Goal: Task Accomplishment & Management: Manage account settings

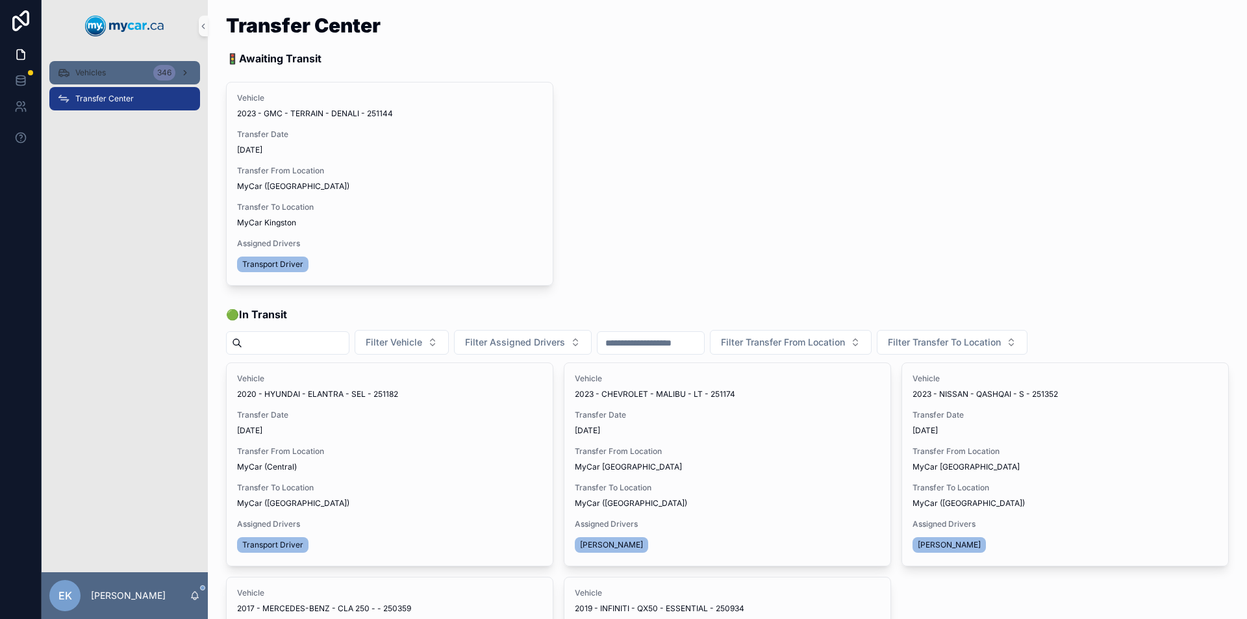
click at [94, 68] on span "Vehicles" at bounding box center [90, 73] width 31 height 10
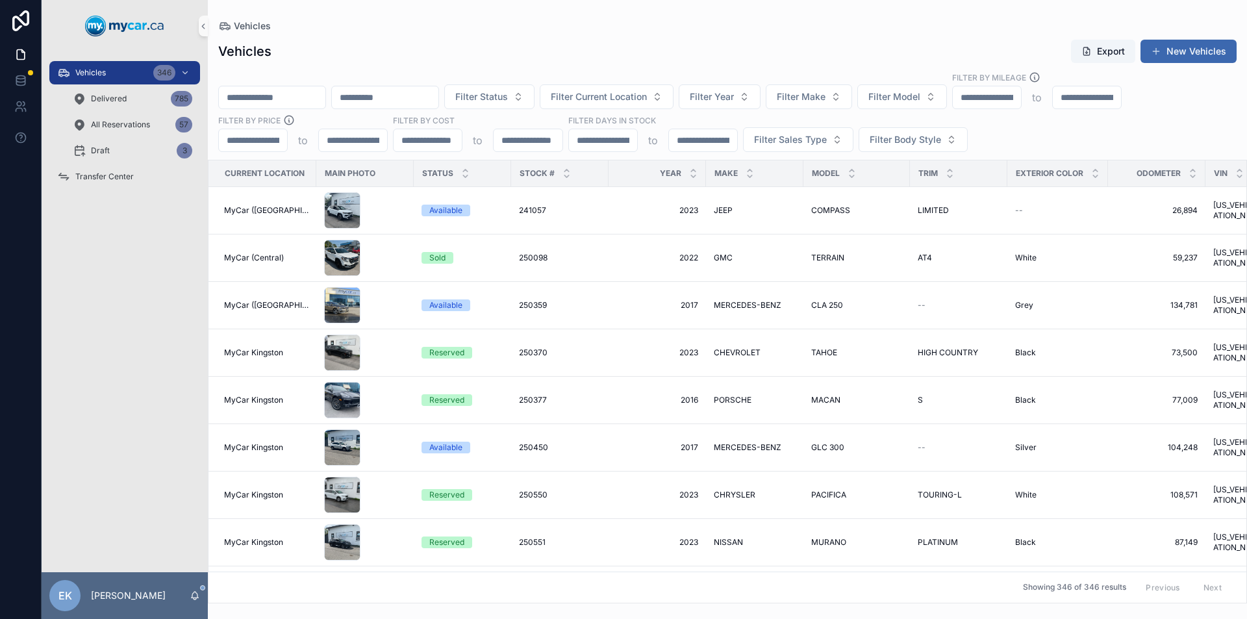
click at [260, 96] on input "scrollable content" at bounding box center [272, 97] width 106 height 18
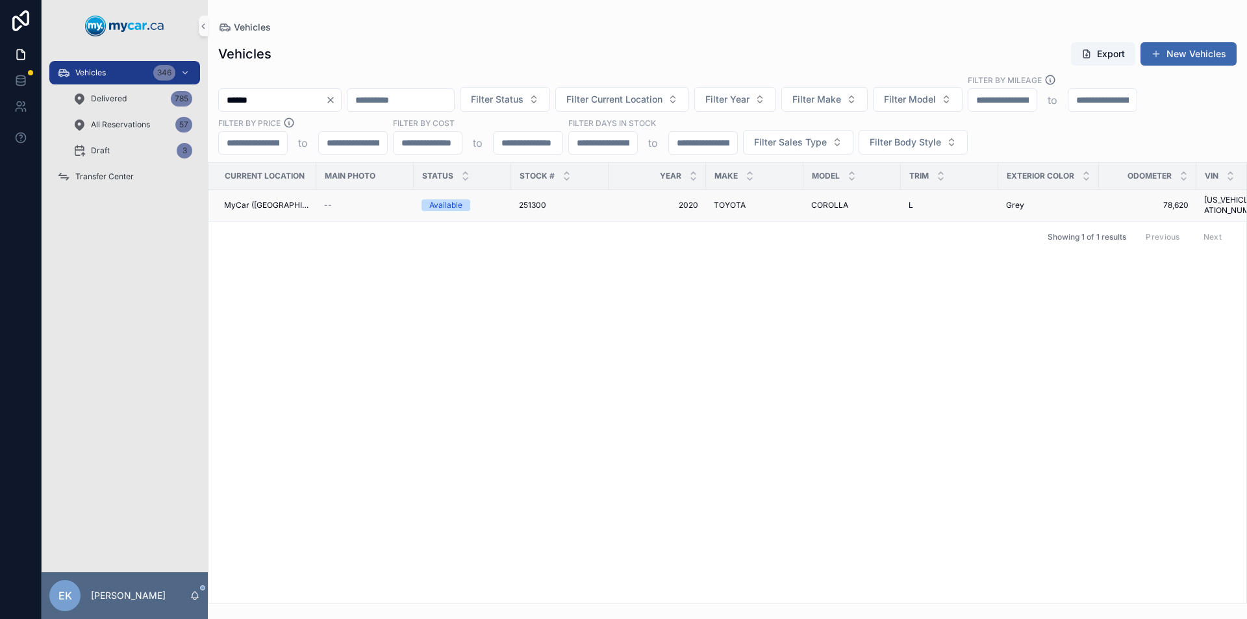
type input "******"
click at [268, 203] on span "MyCar ([GEOGRAPHIC_DATA])" at bounding box center [266, 205] width 84 height 10
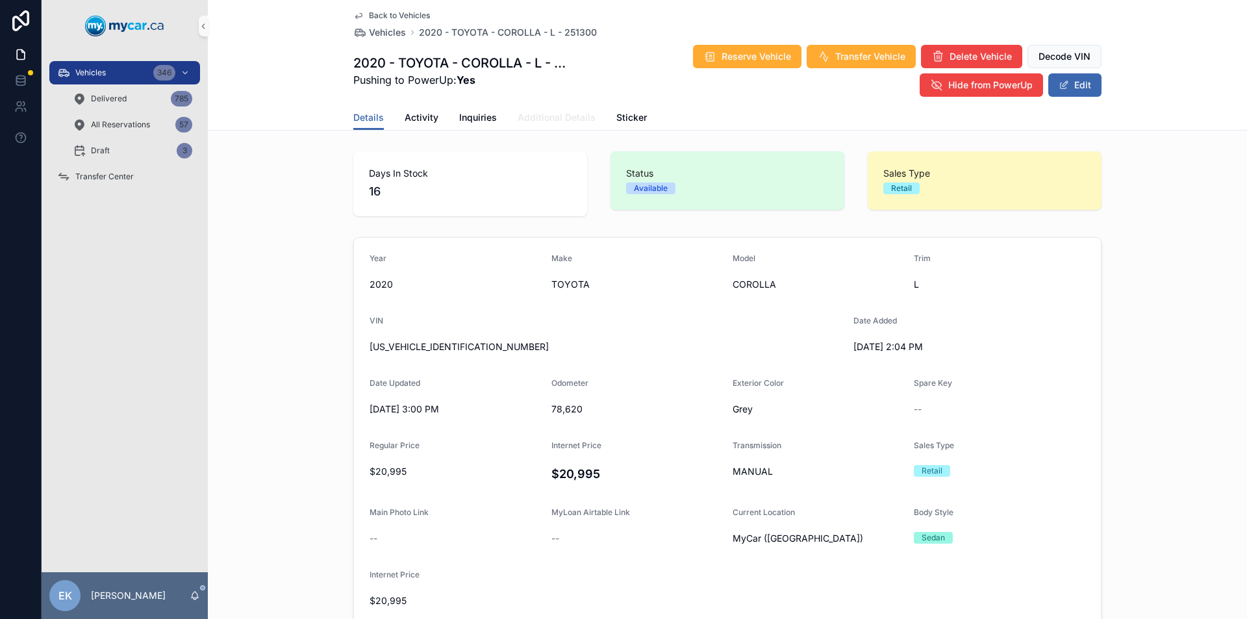
click at [527, 120] on span "Additional Details" at bounding box center [557, 117] width 78 height 13
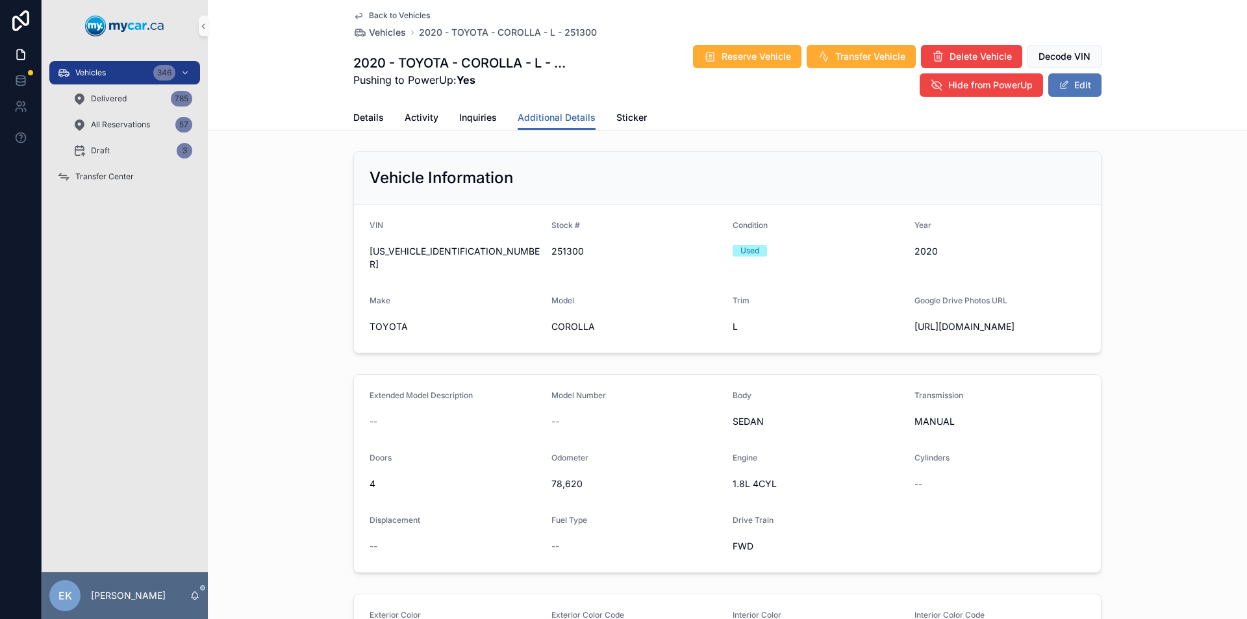
click at [1062, 82] on span "scrollable content" at bounding box center [1063, 85] width 10 height 10
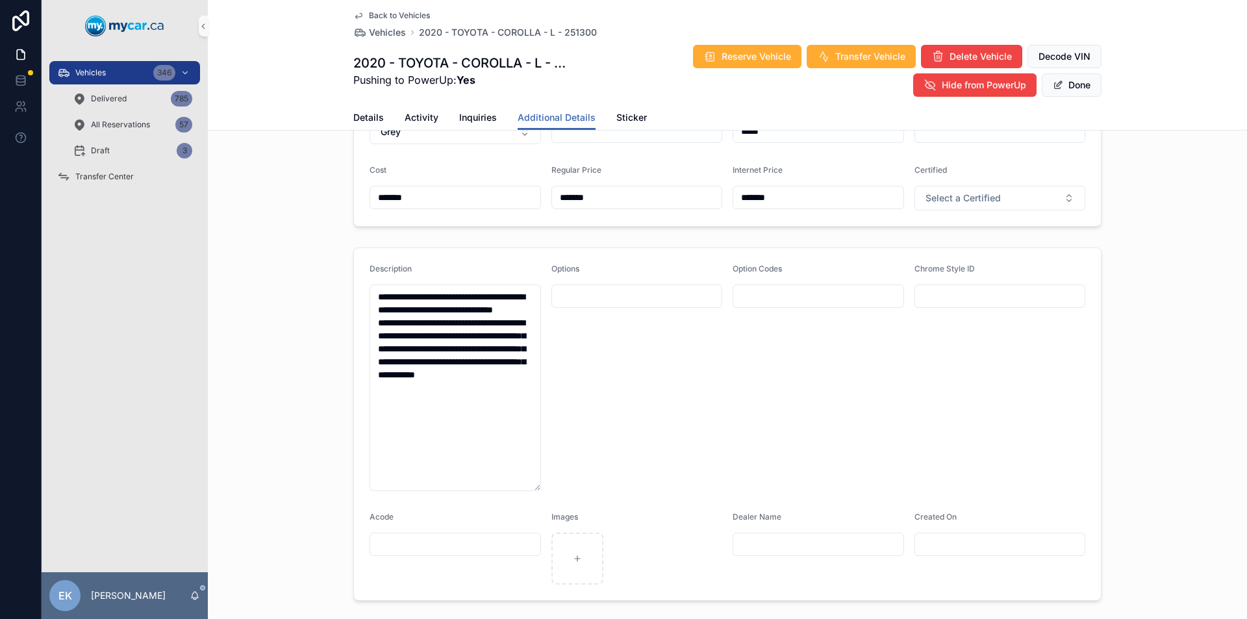
scroll to position [519, 0]
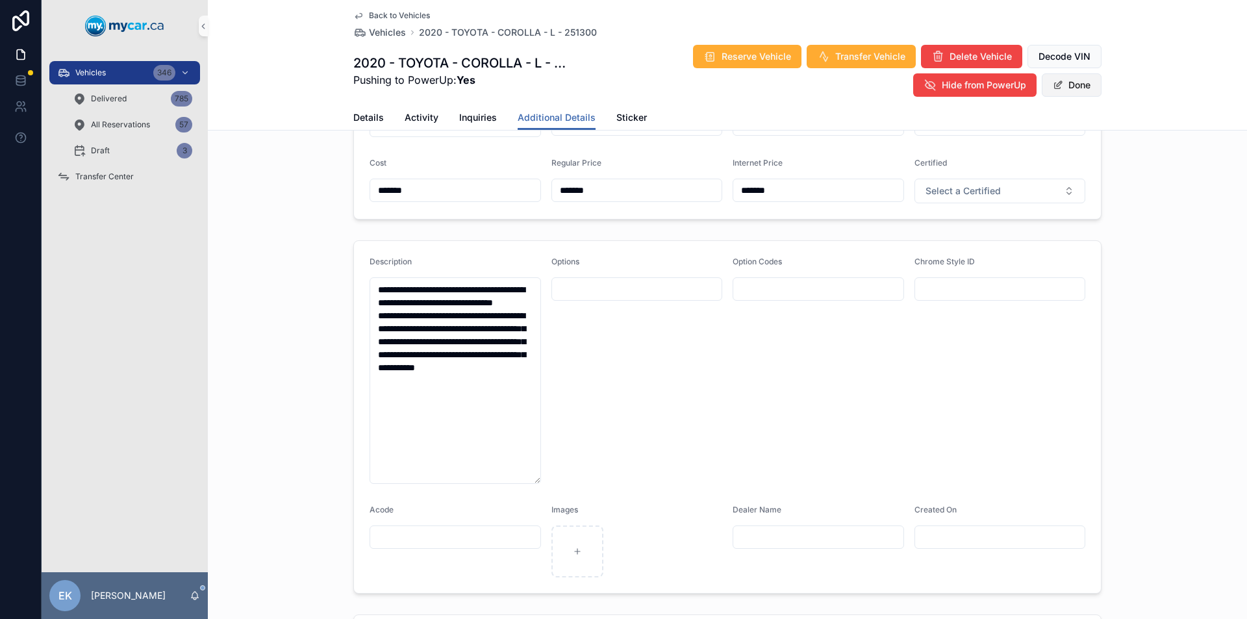
click at [1062, 84] on button "Done" at bounding box center [1072, 84] width 60 height 23
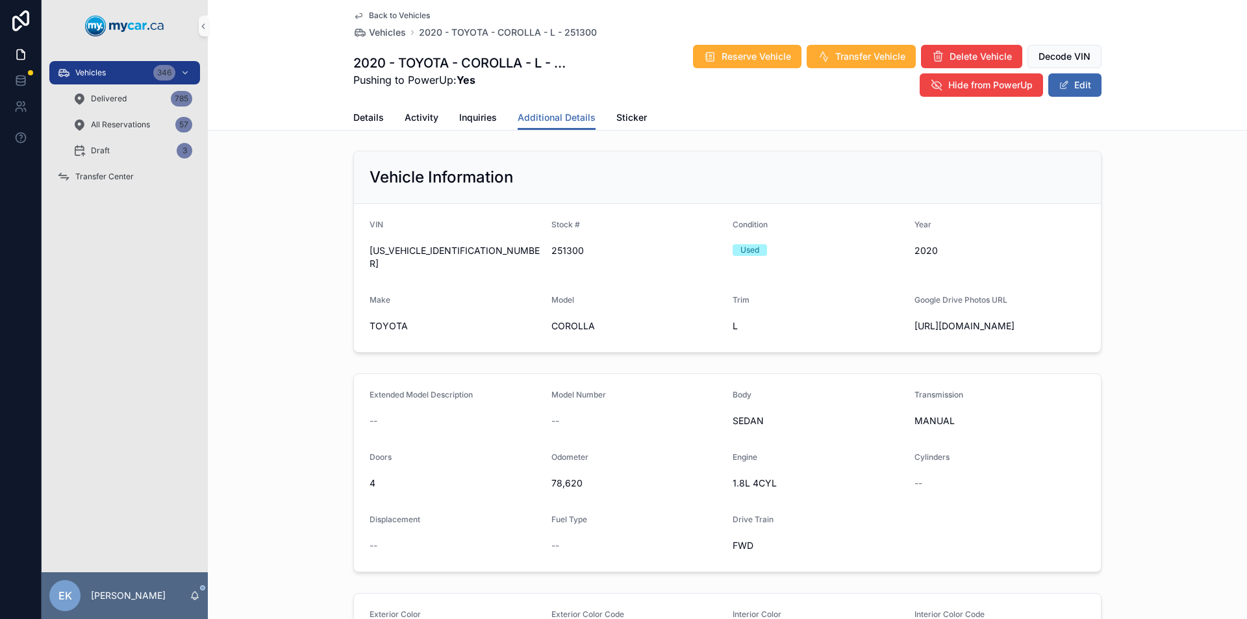
scroll to position [0, 0]
click at [127, 181] on span "Transfer Center" at bounding box center [104, 176] width 58 height 10
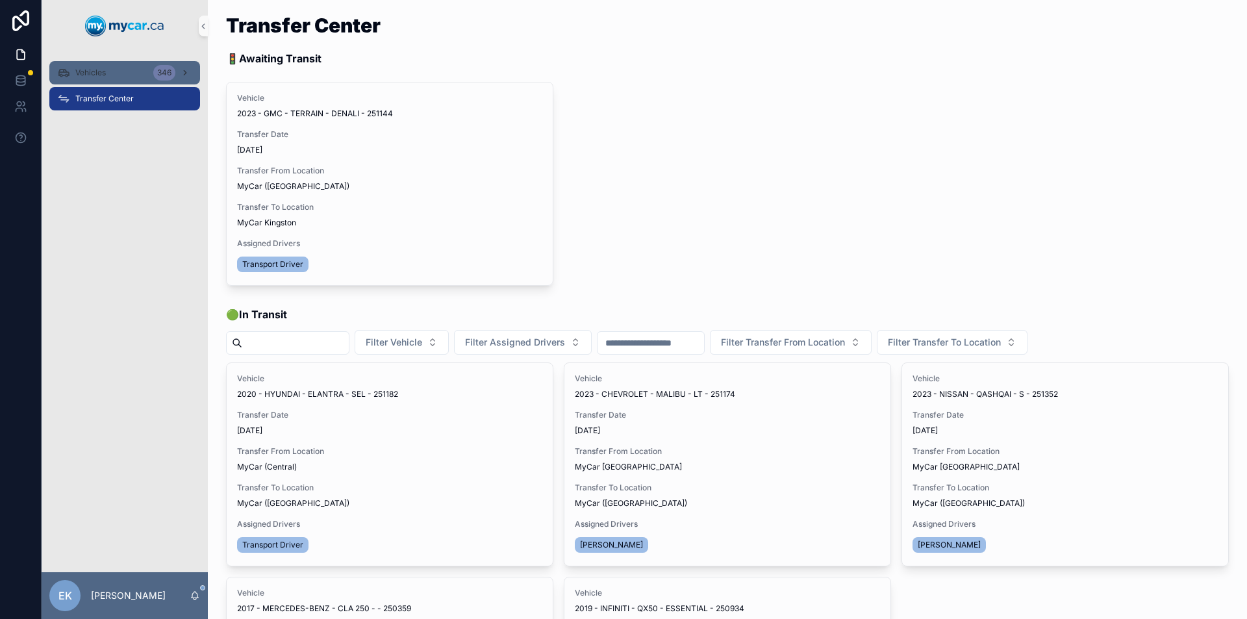
click at [162, 65] on div "346" at bounding box center [164, 73] width 22 height 16
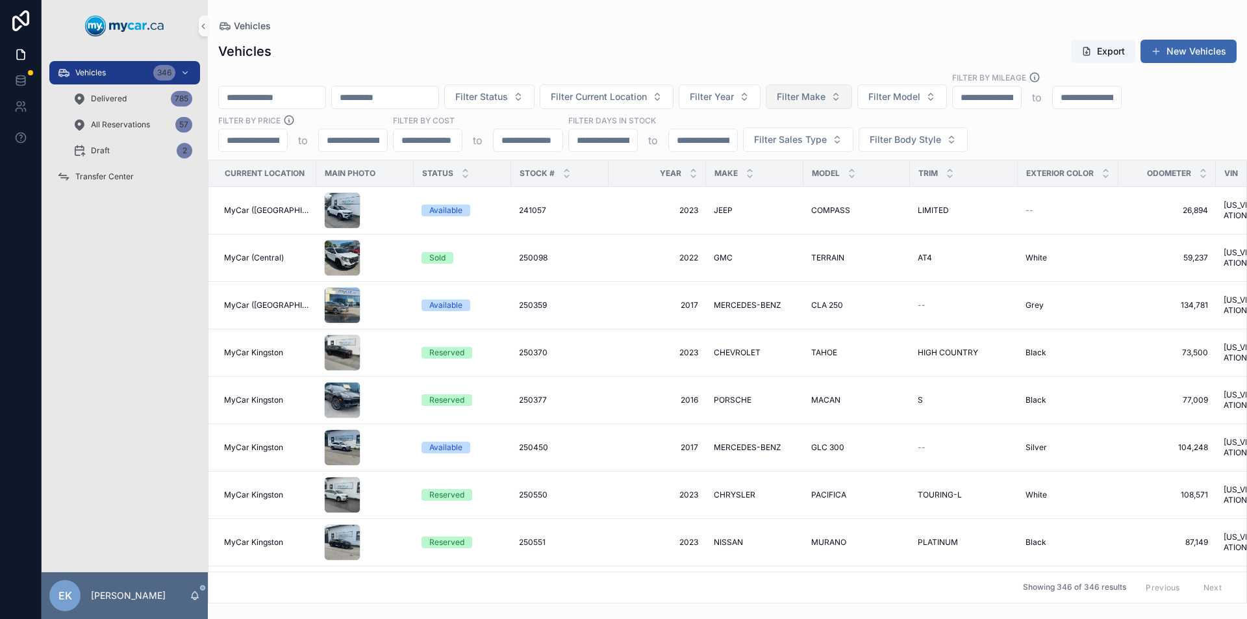
click at [825, 98] on span "Filter Make" at bounding box center [801, 96] width 49 height 13
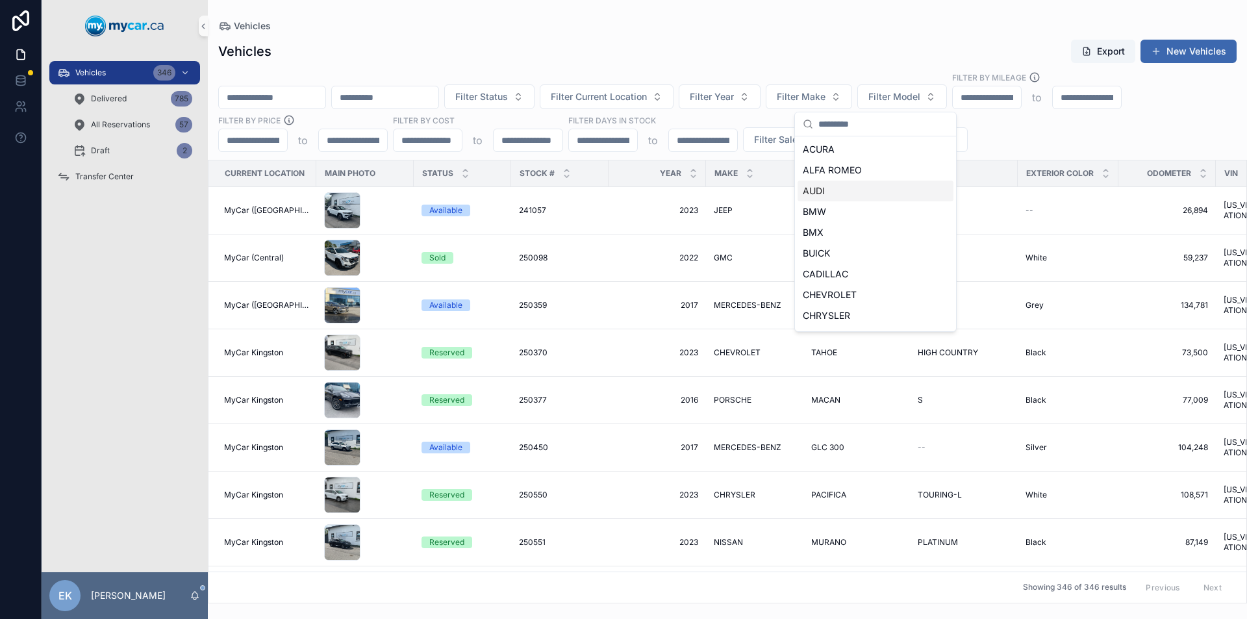
click at [815, 188] on span "AUDI" at bounding box center [814, 190] width 22 height 13
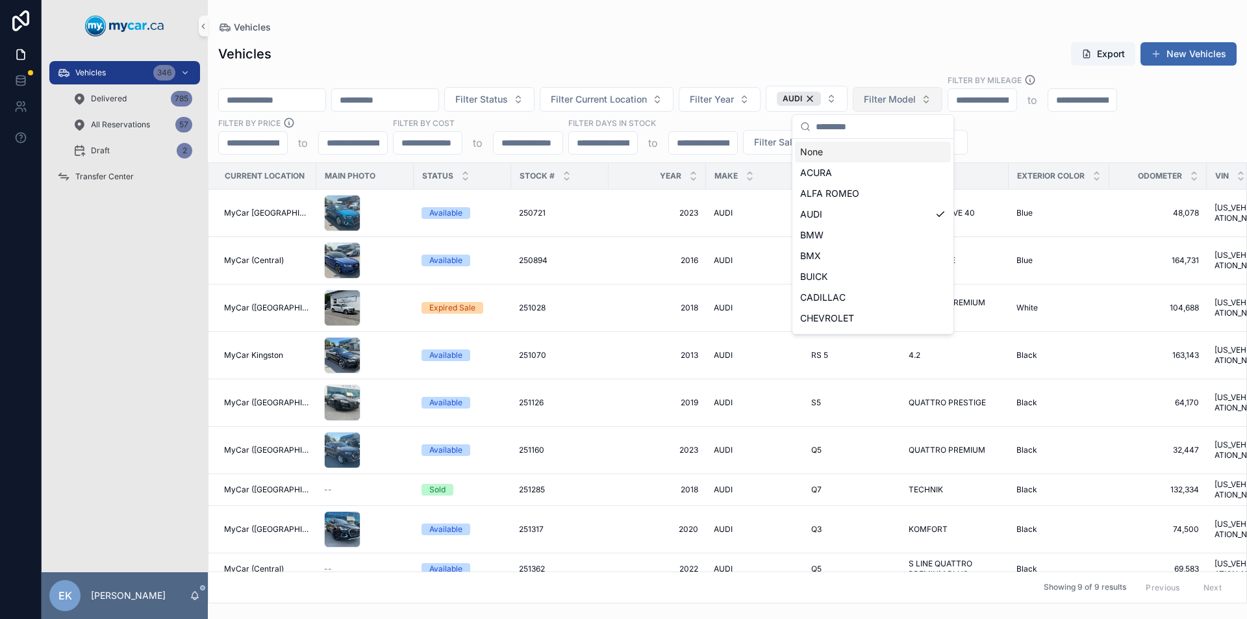
click at [916, 99] on span "Filter Model" at bounding box center [890, 99] width 52 height 13
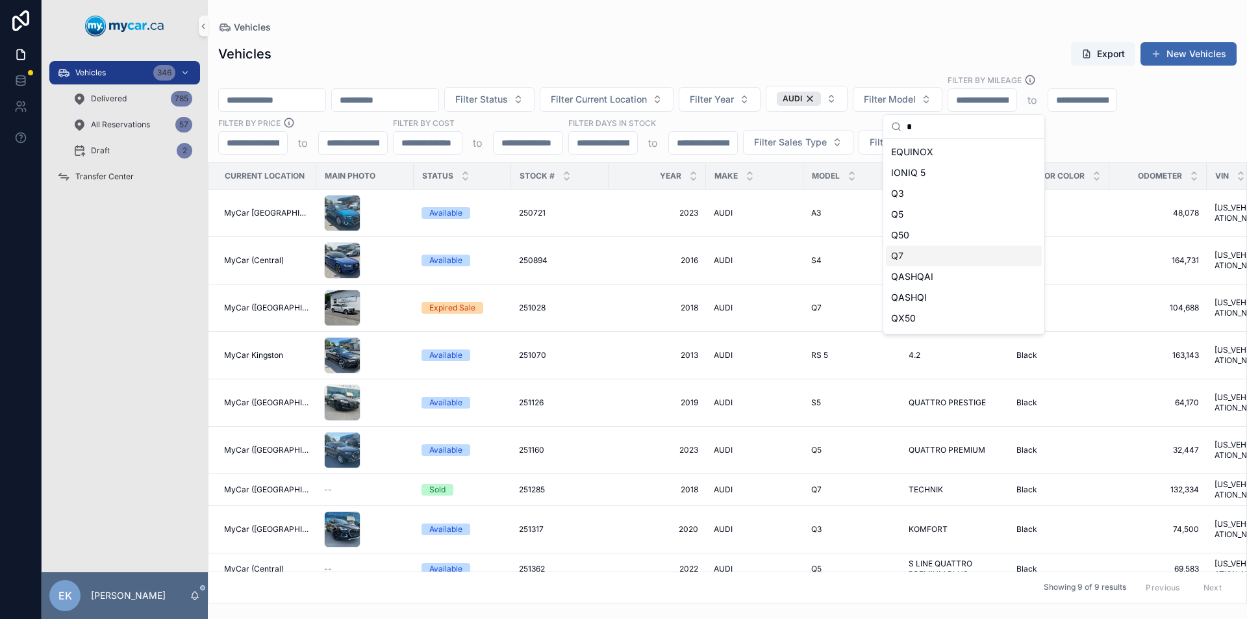
type input "*"
click at [895, 256] on span "Q7" at bounding box center [897, 255] width 12 height 13
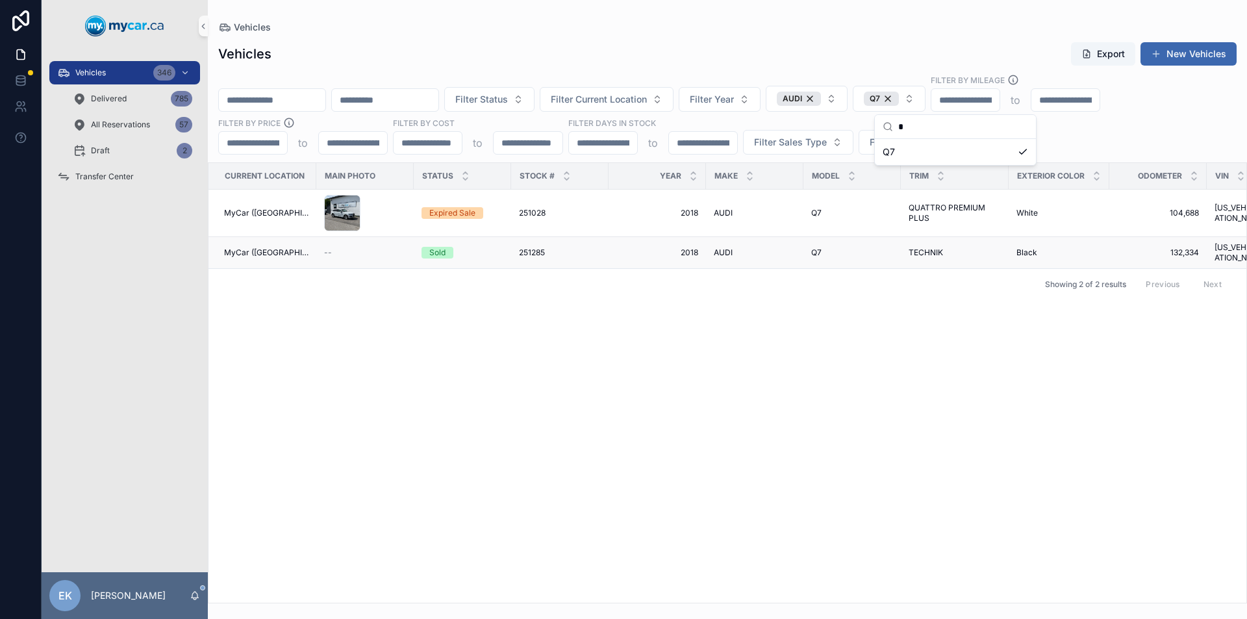
click at [536, 247] on span "251285" at bounding box center [532, 252] width 26 height 10
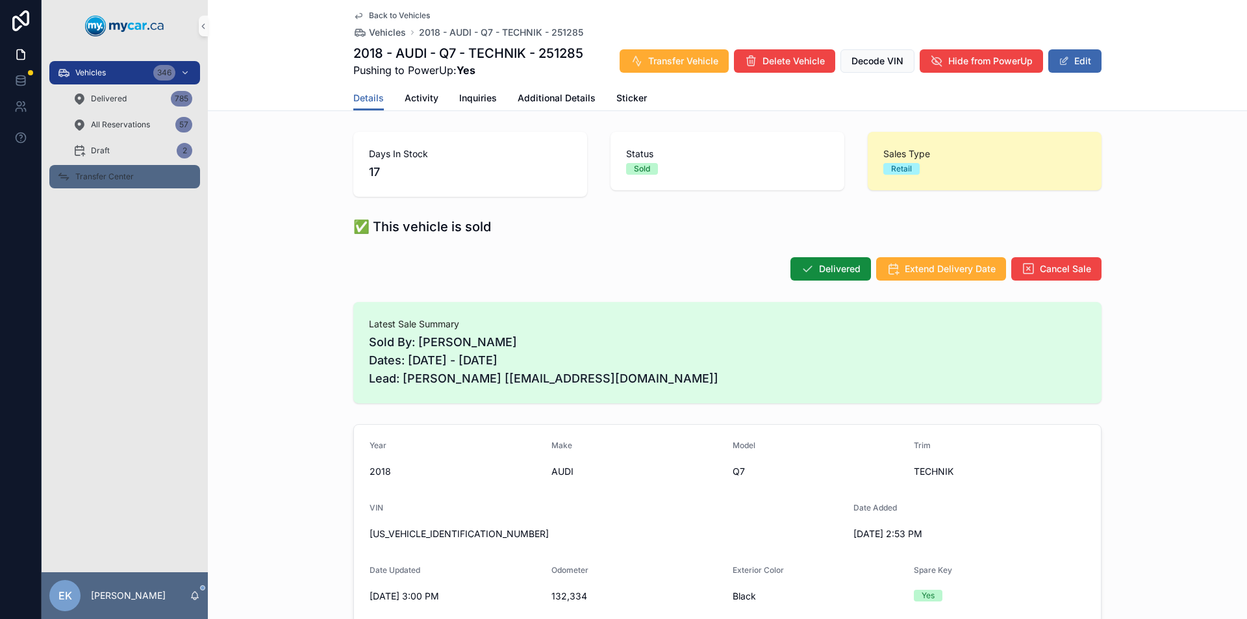
click at [92, 179] on span "Transfer Center" at bounding box center [104, 176] width 58 height 10
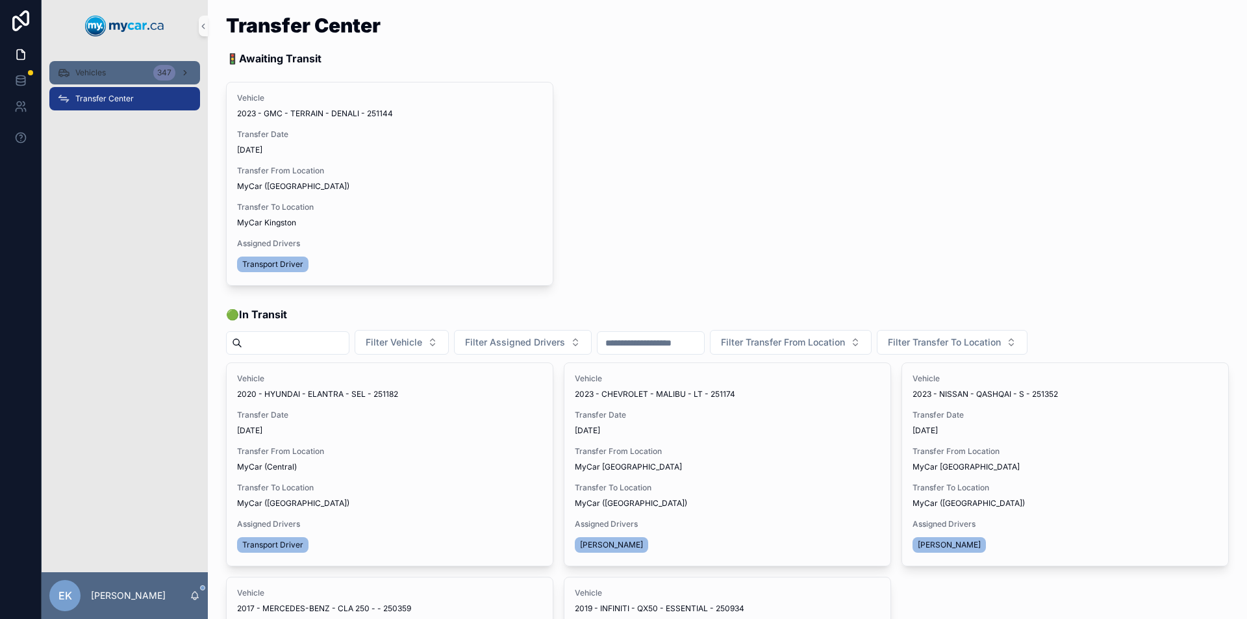
click at [166, 73] on div "347" at bounding box center [164, 73] width 22 height 16
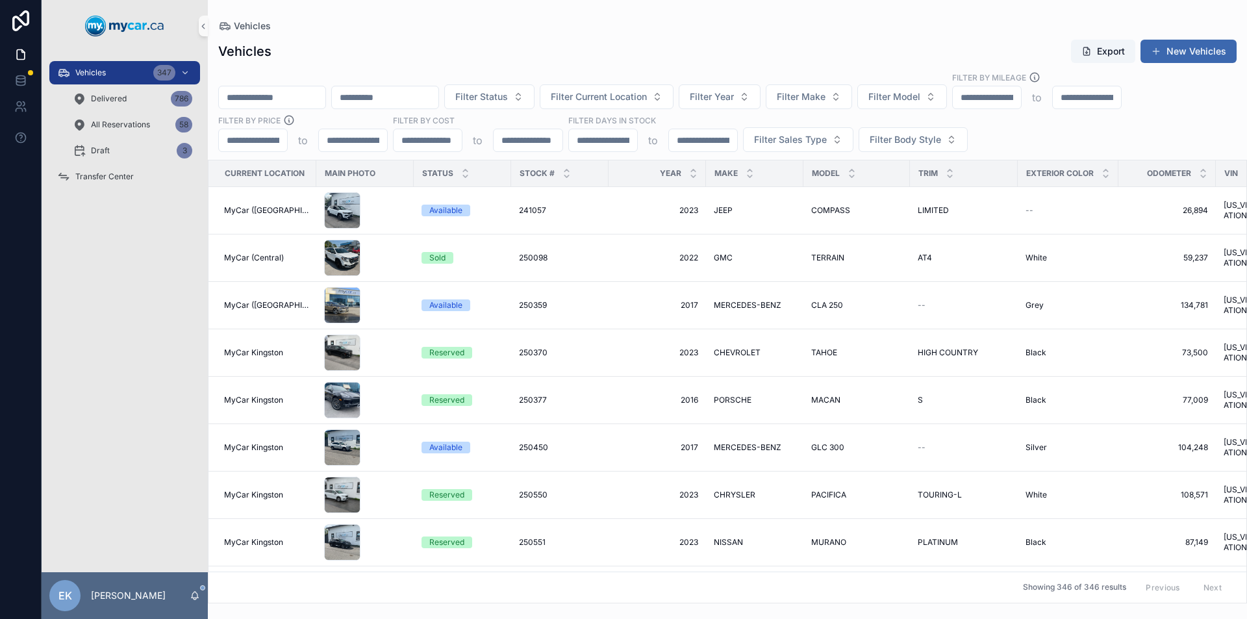
drag, startPoint x: 167, startPoint y: 73, endPoint x: 273, endPoint y: 97, distance: 108.4
click at [273, 97] on input "scrollable content" at bounding box center [272, 97] width 106 height 18
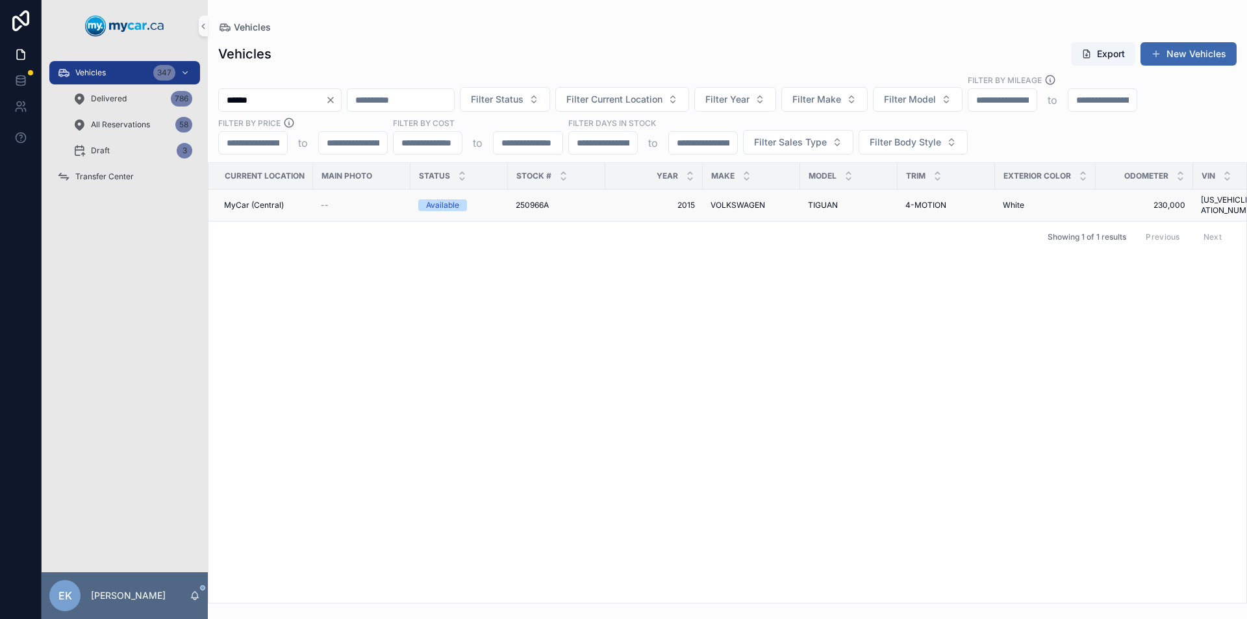
type input "******"
click at [531, 200] on span "250966A" at bounding box center [532, 205] width 33 height 10
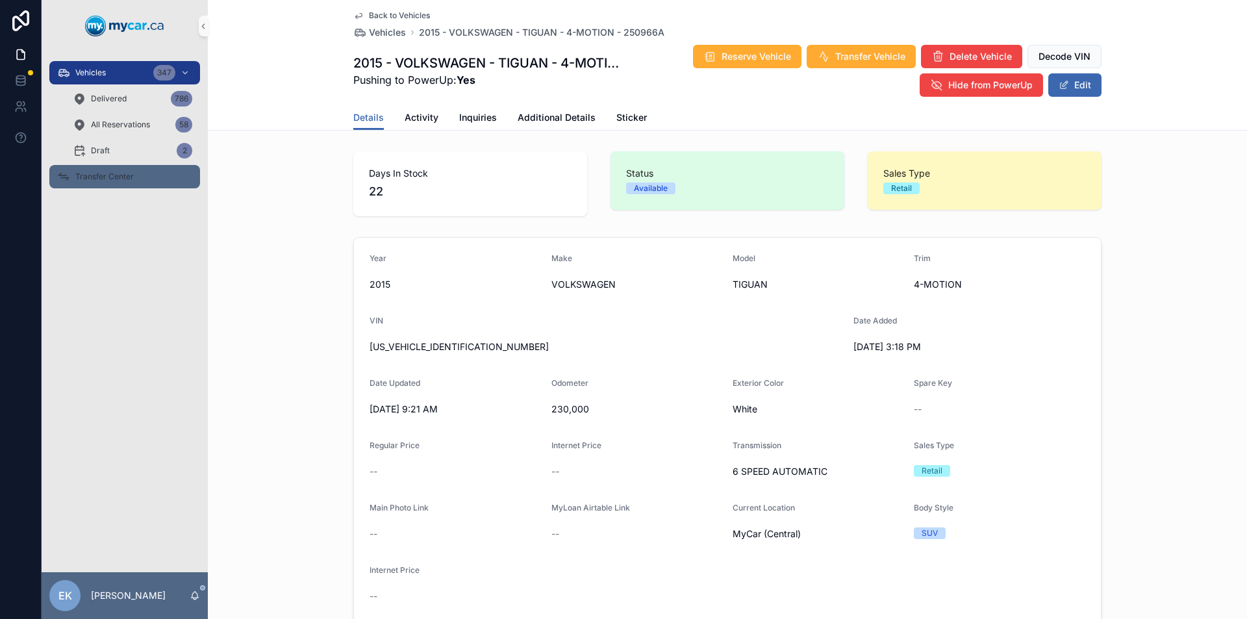
click at [126, 179] on span "Transfer Center" at bounding box center [104, 176] width 58 height 10
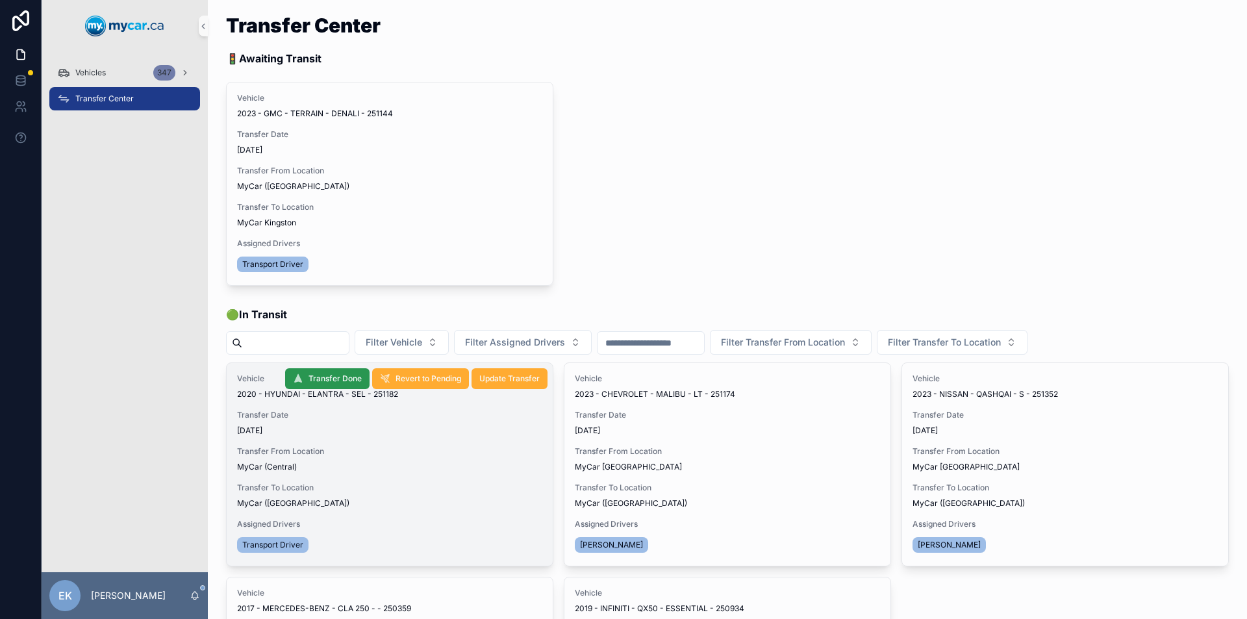
click at [321, 377] on span "Transfer Done" at bounding box center [334, 378] width 53 height 10
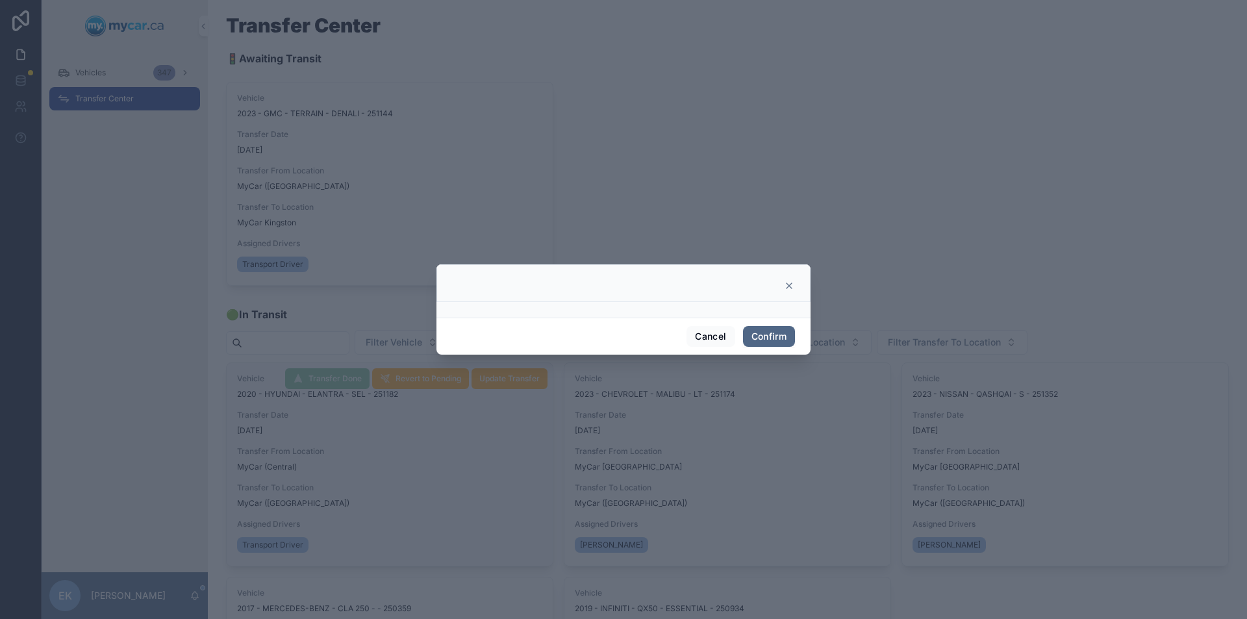
click at [770, 336] on button "Confirm" at bounding box center [769, 336] width 52 height 21
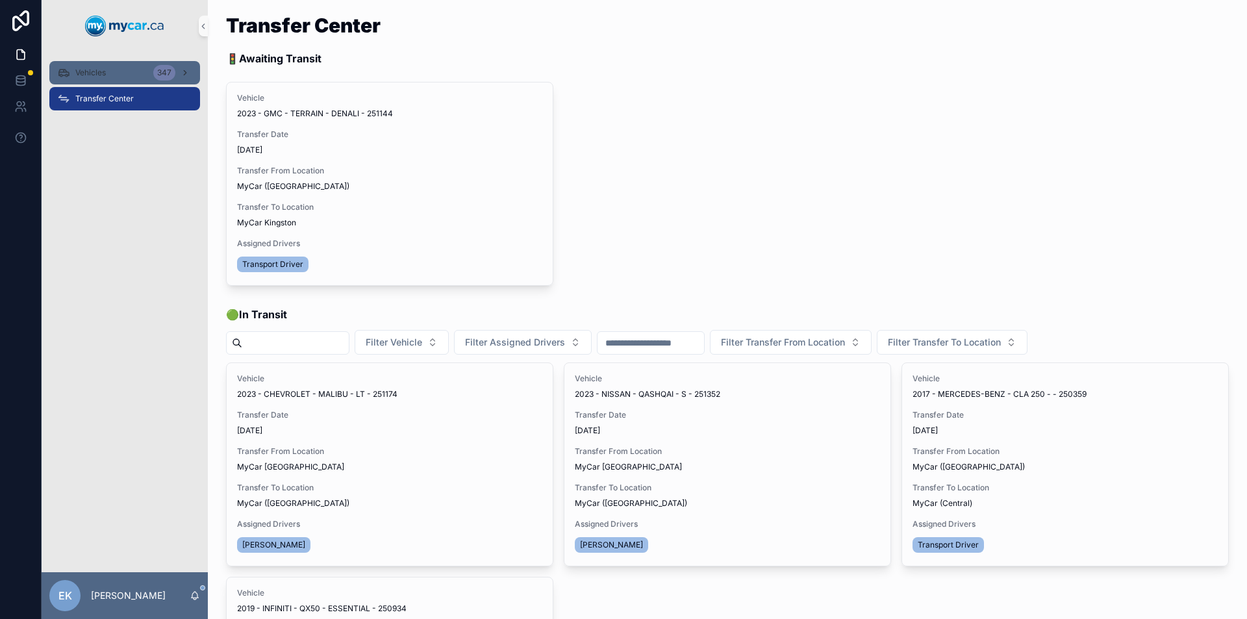
click at [106, 77] on div "Vehicles 347" at bounding box center [124, 72] width 135 height 21
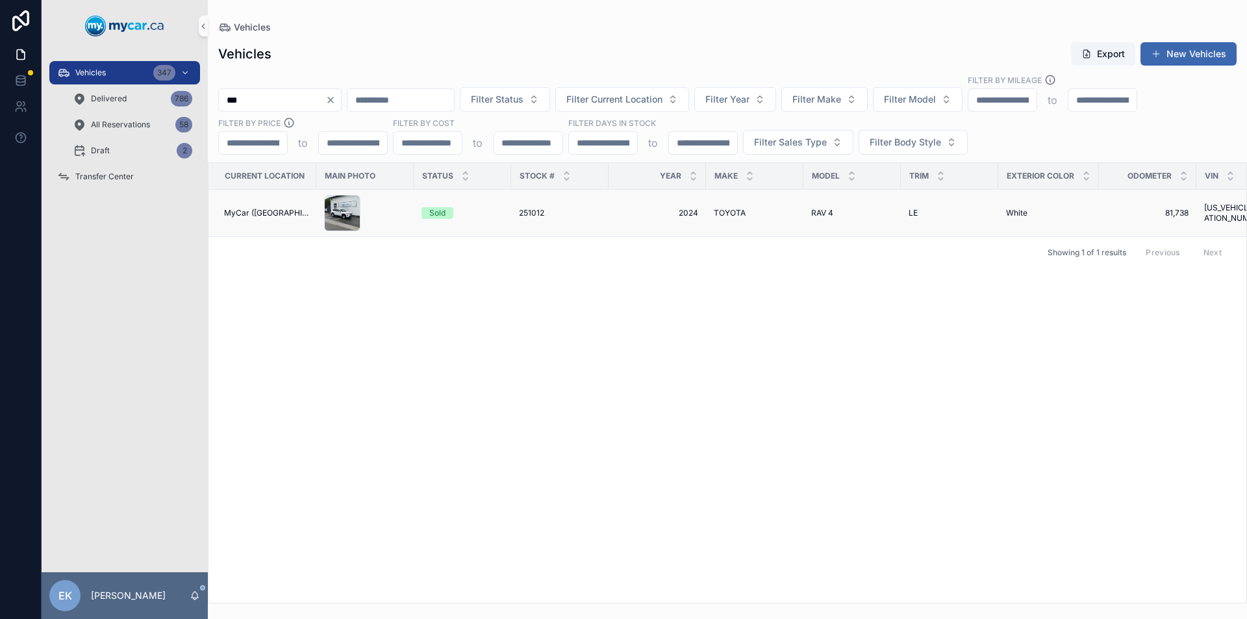
type input "***"
click at [528, 212] on span "251012" at bounding box center [531, 213] width 25 height 10
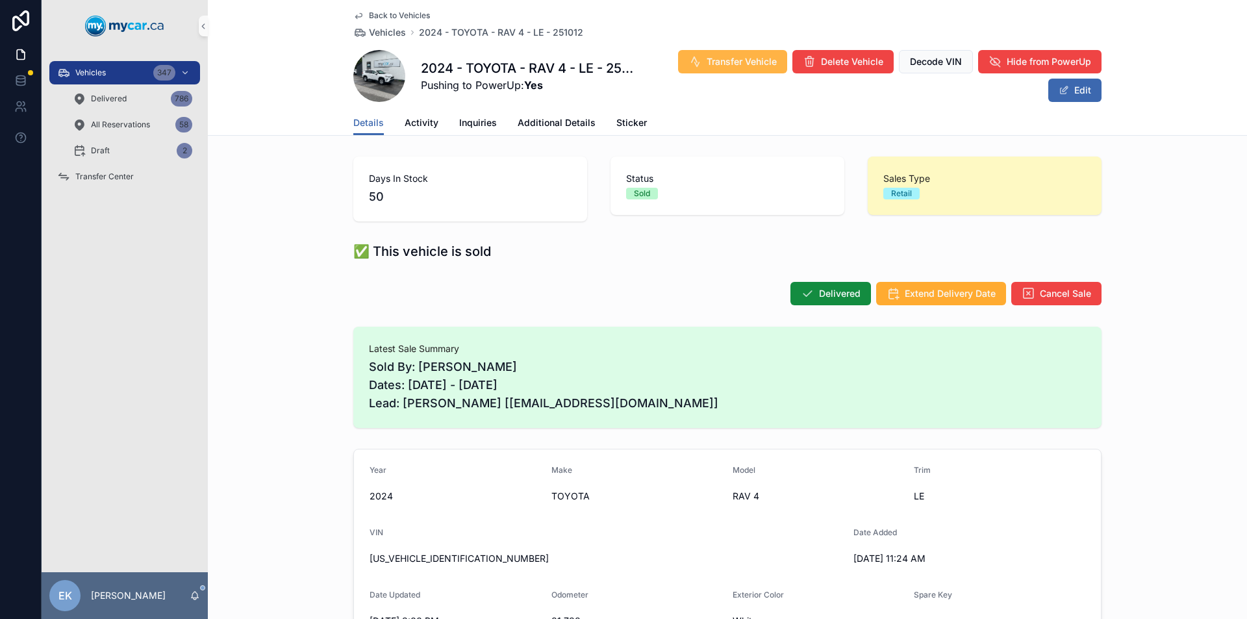
click at [729, 60] on span "Transfer Vehicle" at bounding box center [742, 61] width 70 height 13
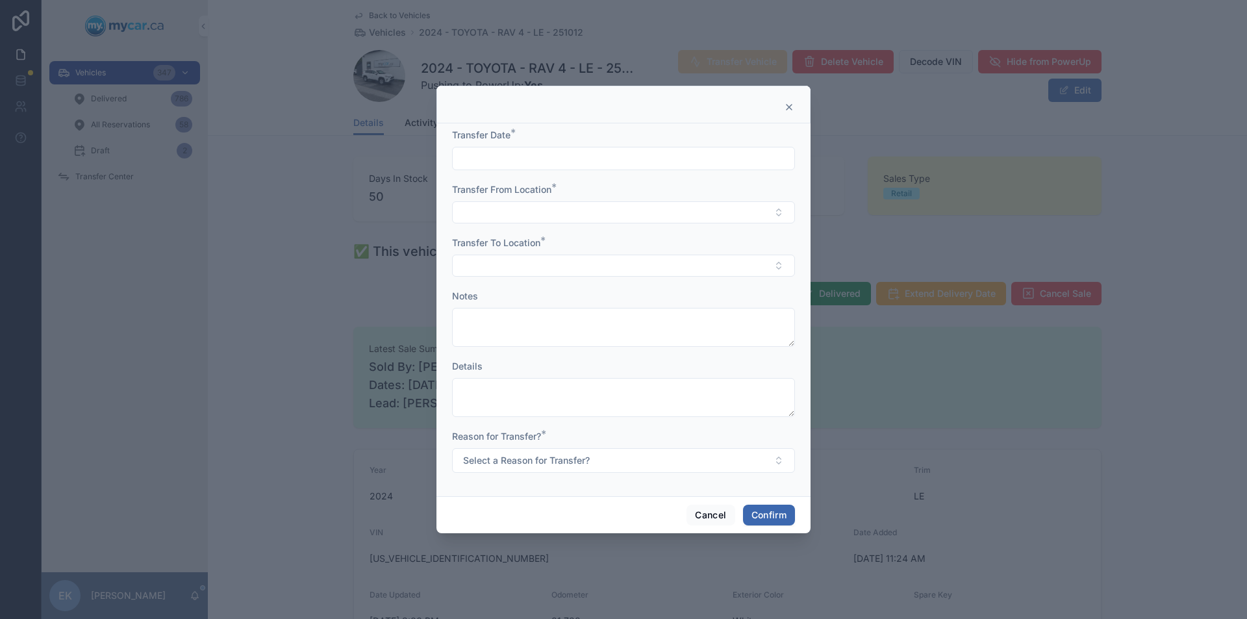
click at [574, 153] on input "text" at bounding box center [624, 158] width 342 height 18
drag, startPoint x: 575, startPoint y: 380, endPoint x: 455, endPoint y: 223, distance: 197.8
click at [574, 380] on button "29" at bounding box center [576, 380] width 23 height 23
type input "*********"
click at [458, 214] on button "Select Button" at bounding box center [623, 212] width 343 height 22
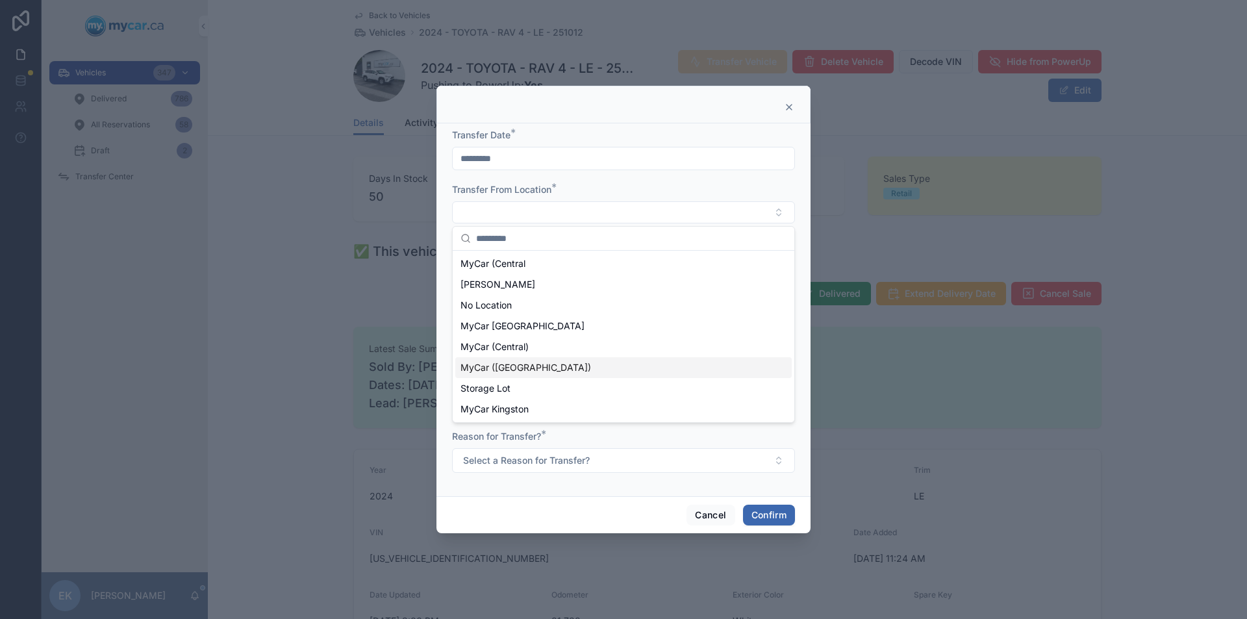
click at [506, 369] on span "MyCar ([GEOGRAPHIC_DATA])" at bounding box center [525, 367] width 131 height 13
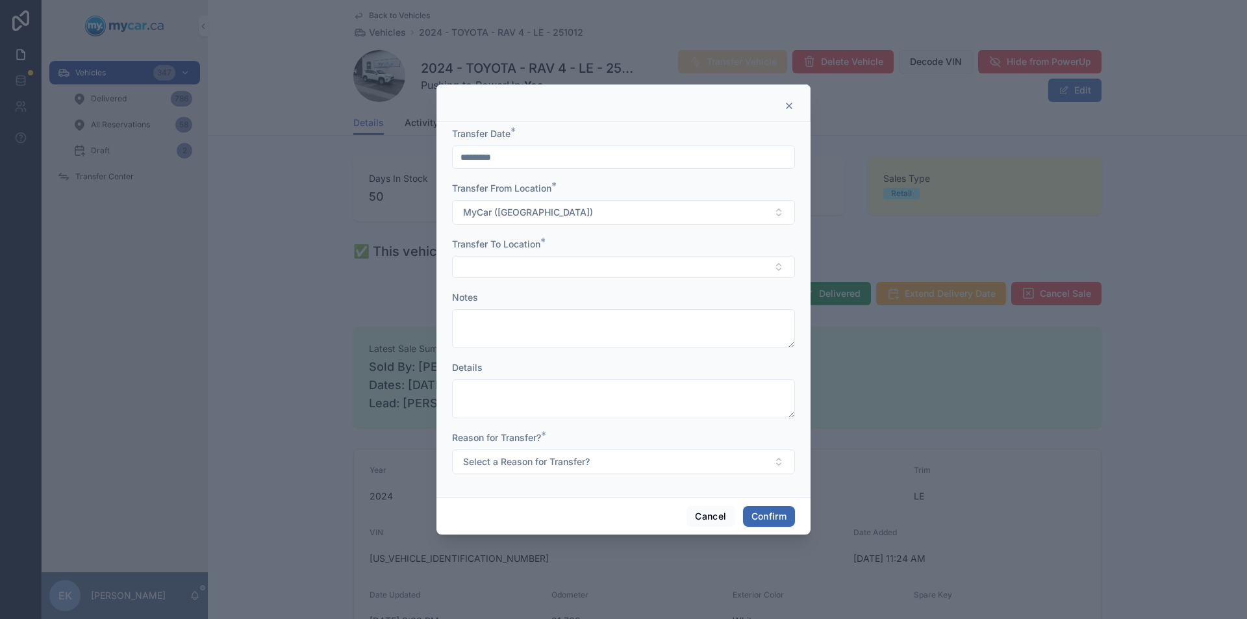
click at [502, 255] on div "Transfer To Location *" at bounding box center [623, 258] width 343 height 40
click at [502, 262] on button "Select Button" at bounding box center [623, 267] width 343 height 22
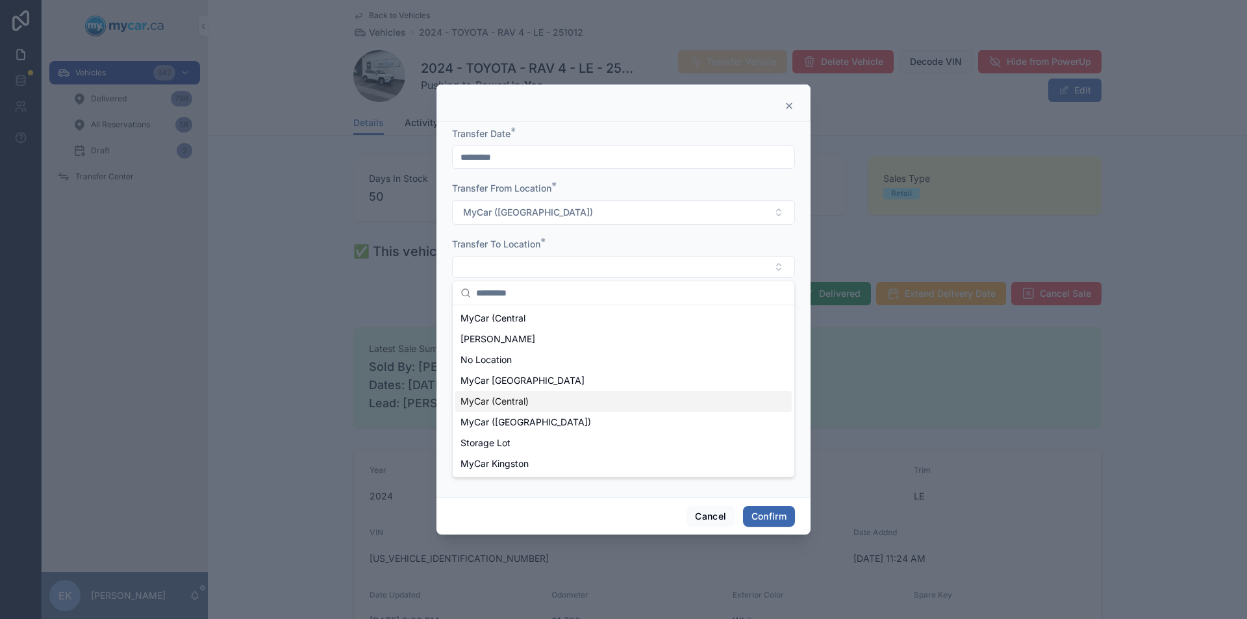
click at [512, 400] on span "MyCar (Central)" at bounding box center [494, 401] width 68 height 13
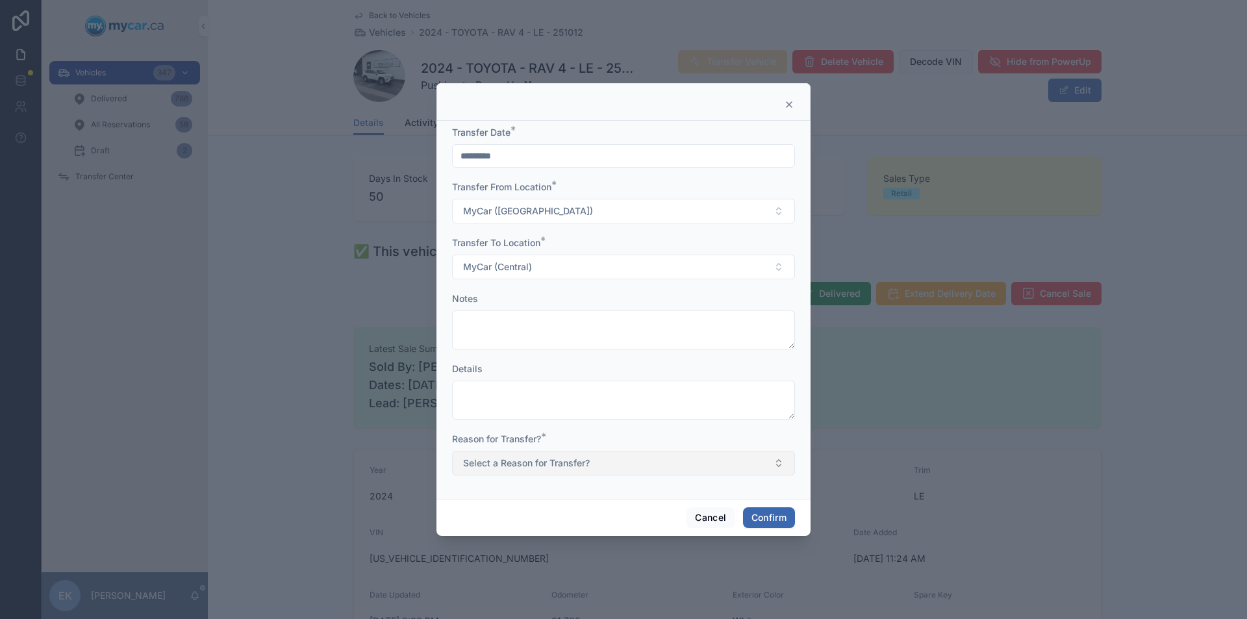
click at [710, 466] on button "Select a Reason for Transfer?" at bounding box center [623, 463] width 343 height 25
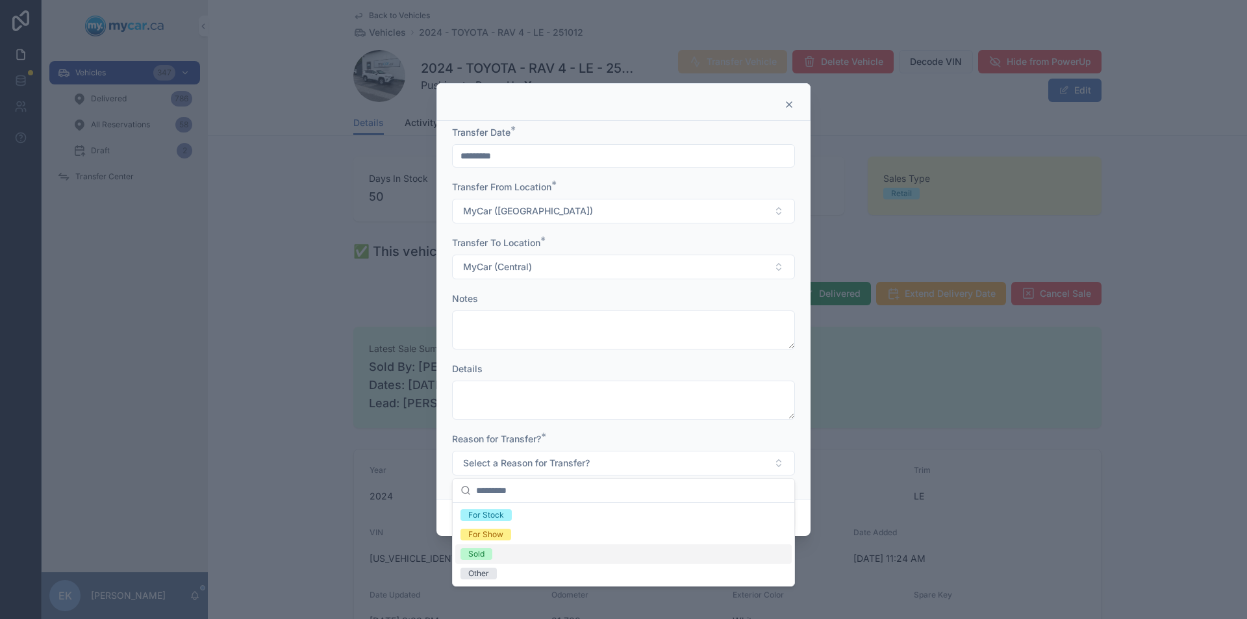
click at [477, 549] on div "Sold" at bounding box center [476, 554] width 16 height 12
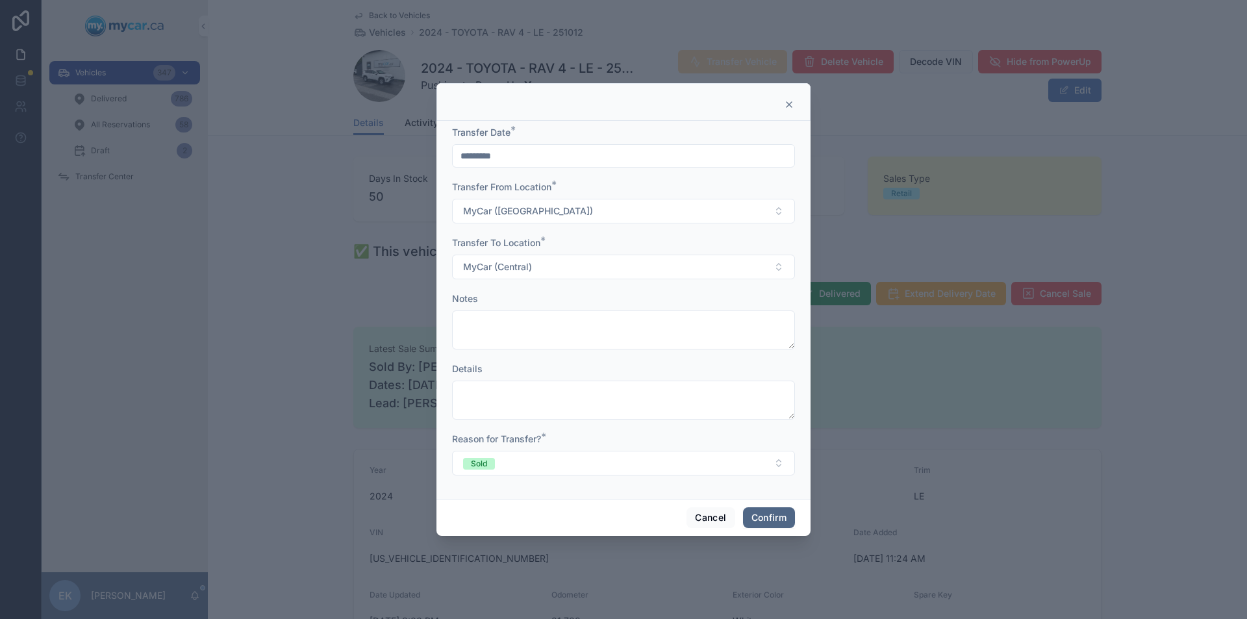
click at [756, 516] on button "Confirm" at bounding box center [769, 517] width 52 height 21
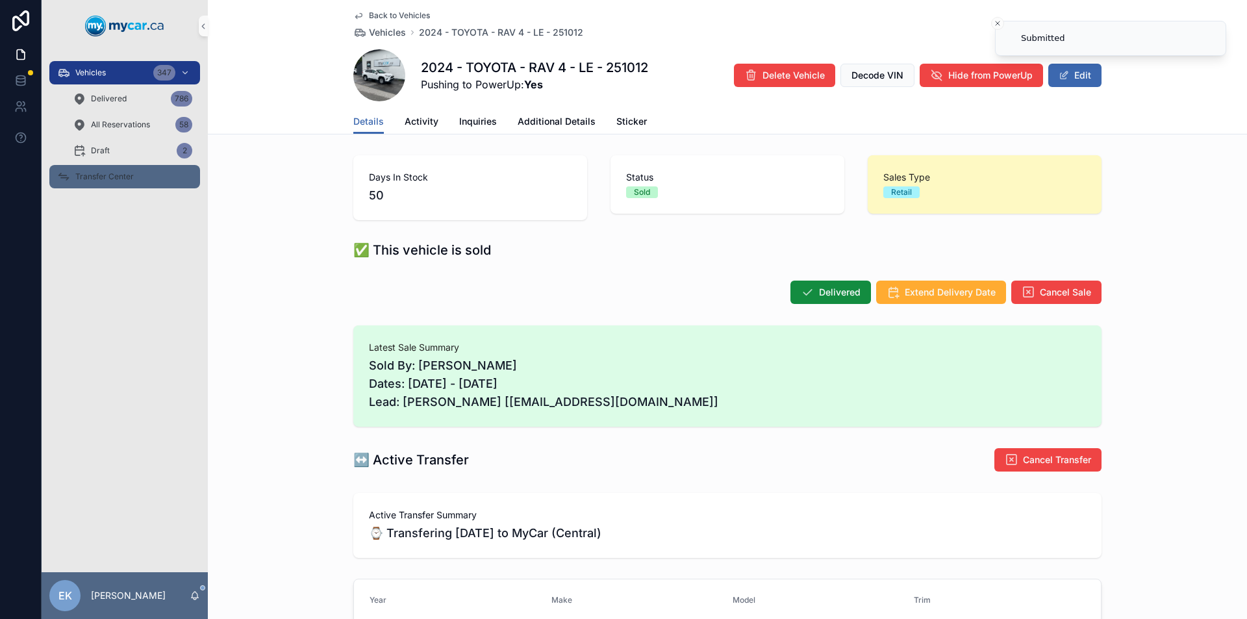
click at [101, 179] on span "Transfer Center" at bounding box center [104, 176] width 58 height 10
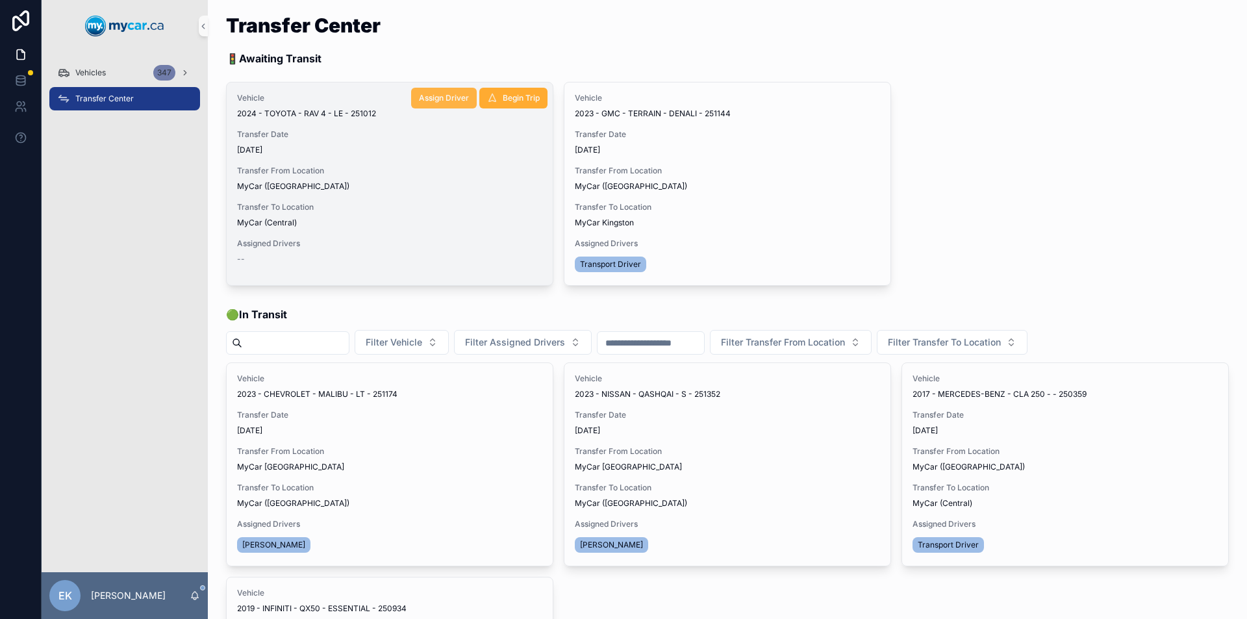
click at [442, 100] on span "Assign Driver" at bounding box center [444, 98] width 50 height 10
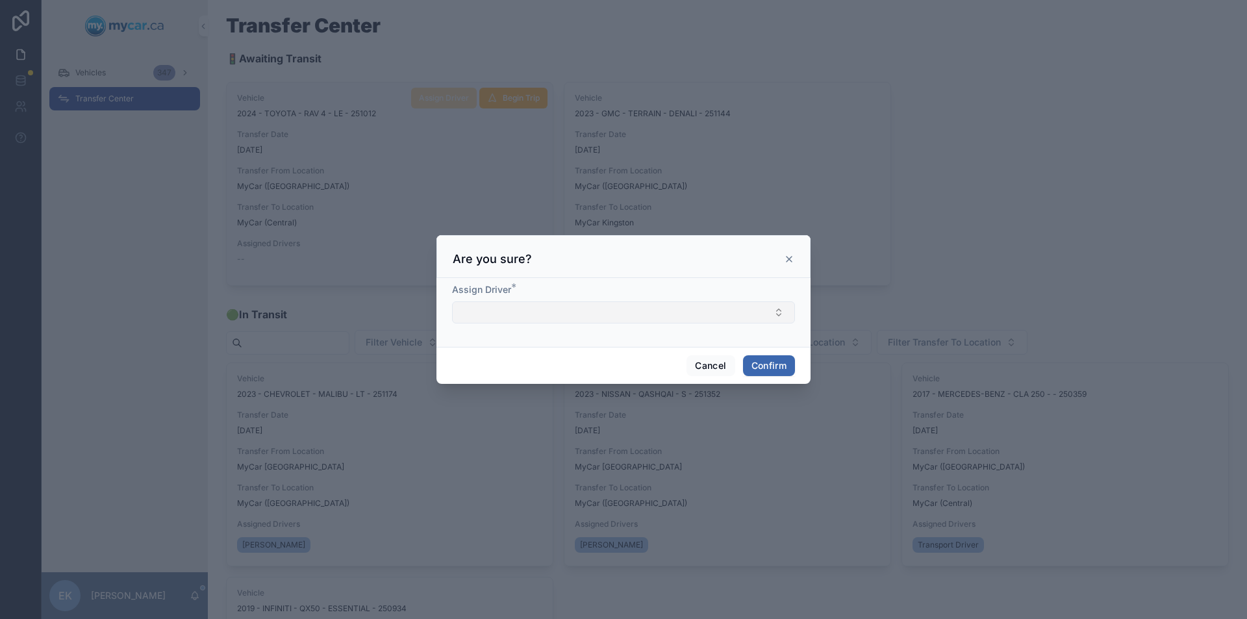
click at [718, 316] on button "Select Button" at bounding box center [623, 312] width 343 height 22
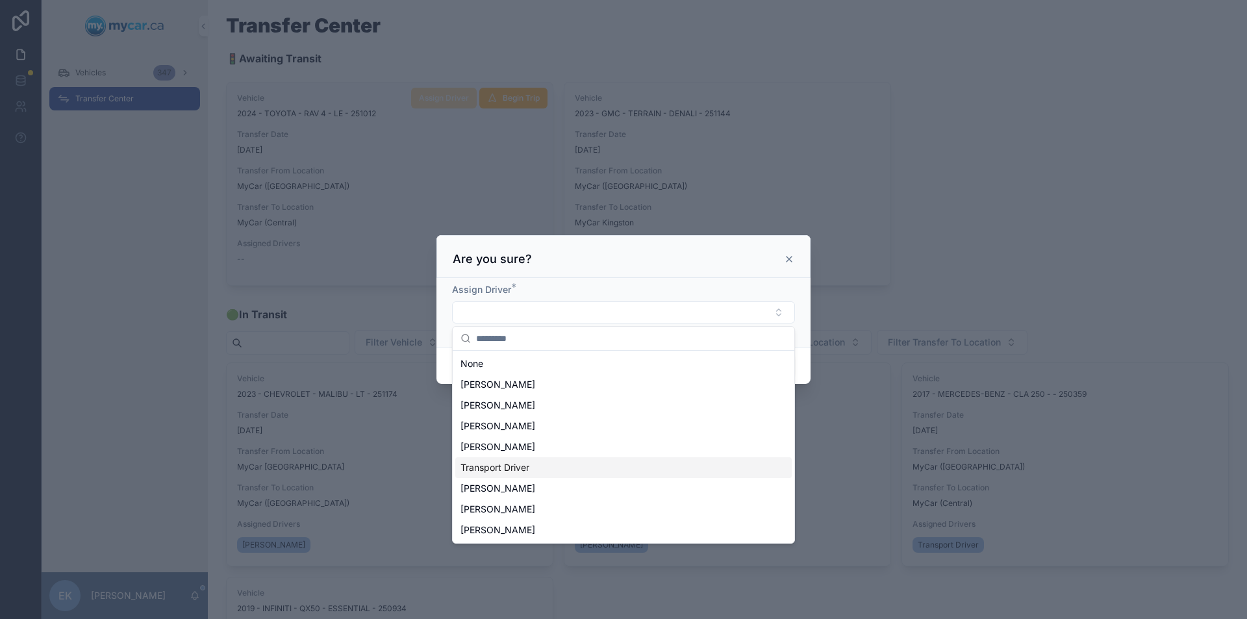
click at [497, 467] on span "Transport Driver" at bounding box center [494, 467] width 69 height 13
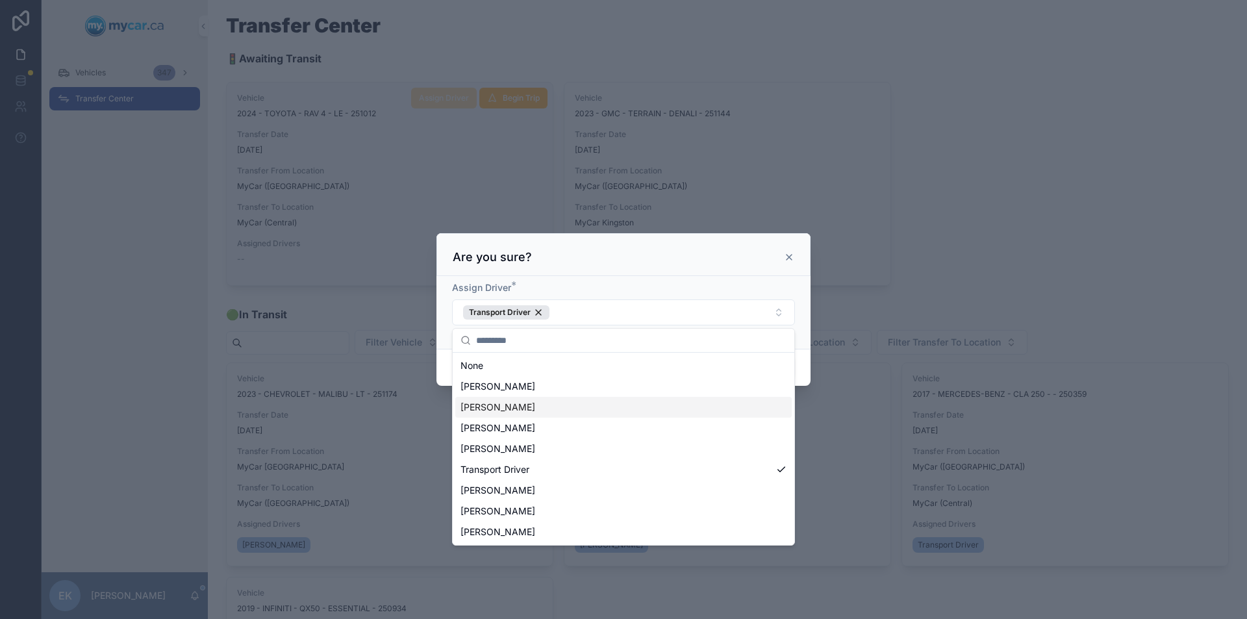
click at [807, 358] on div "Cancel Confirm" at bounding box center [623, 367] width 374 height 37
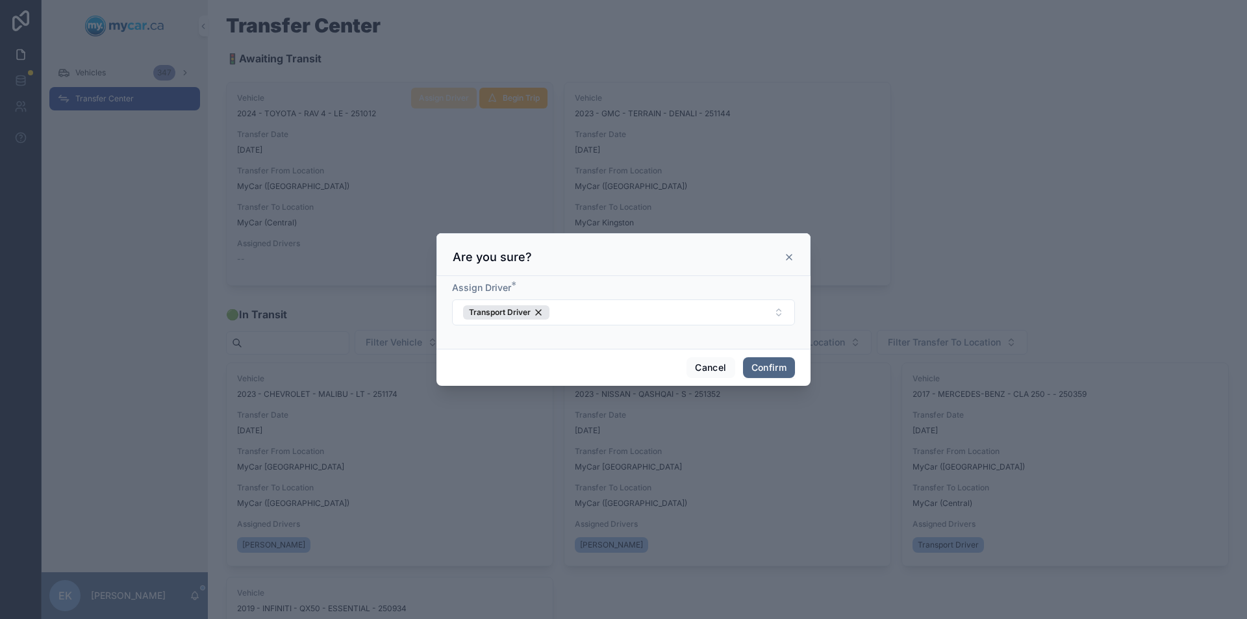
click at [773, 359] on button "Confirm" at bounding box center [769, 367] width 52 height 21
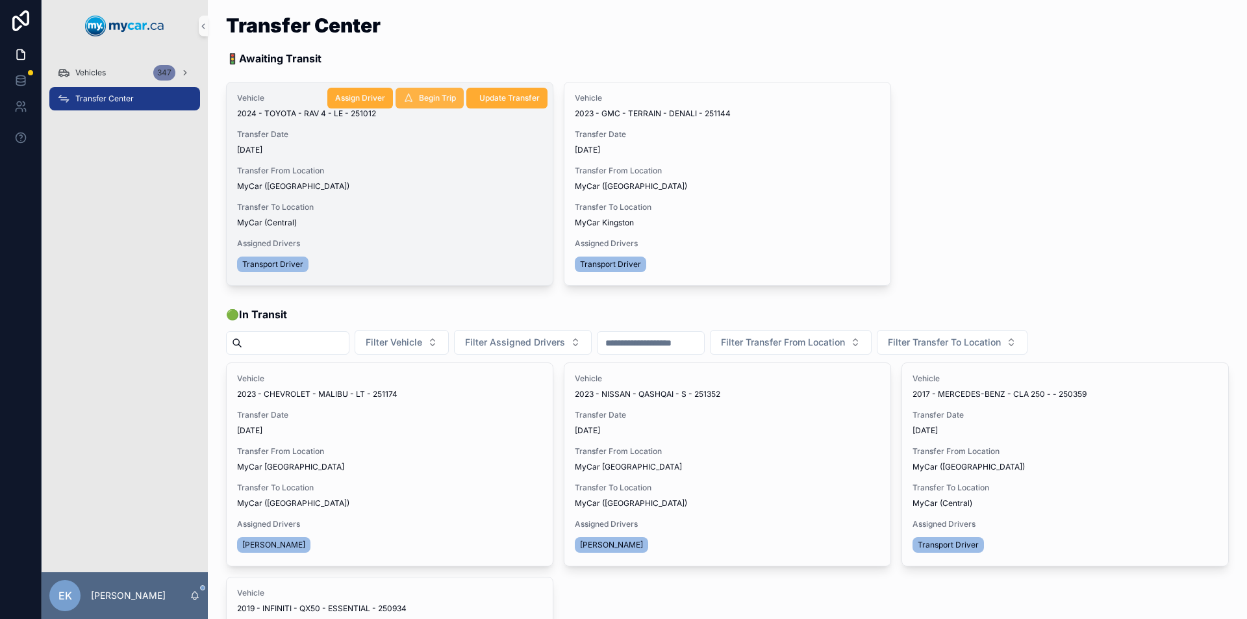
click at [429, 103] on button "Begin Trip" at bounding box center [429, 98] width 68 height 21
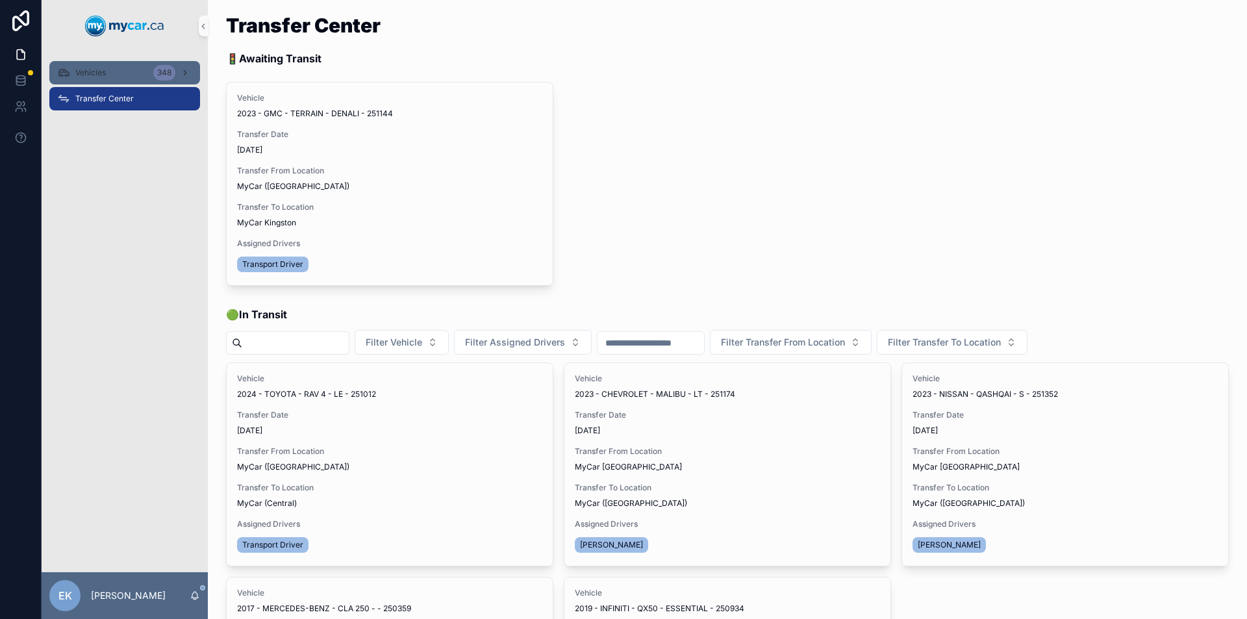
click at [155, 75] on div "348" at bounding box center [164, 73] width 22 height 16
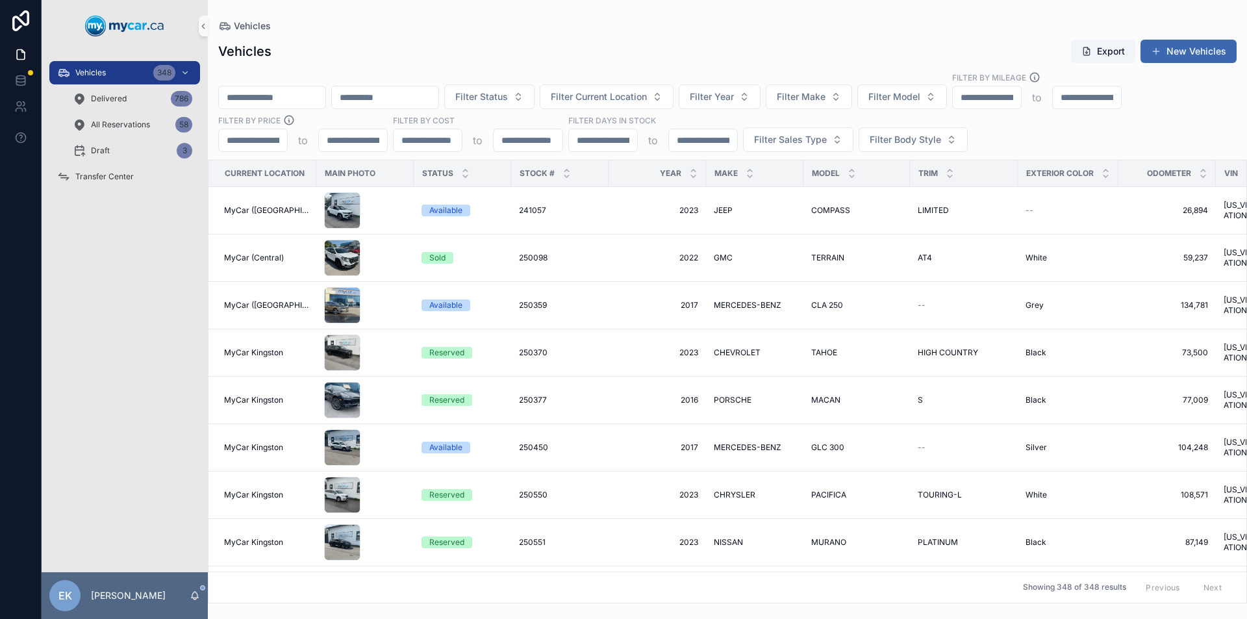
click at [294, 100] on input "scrollable content" at bounding box center [272, 97] width 106 height 18
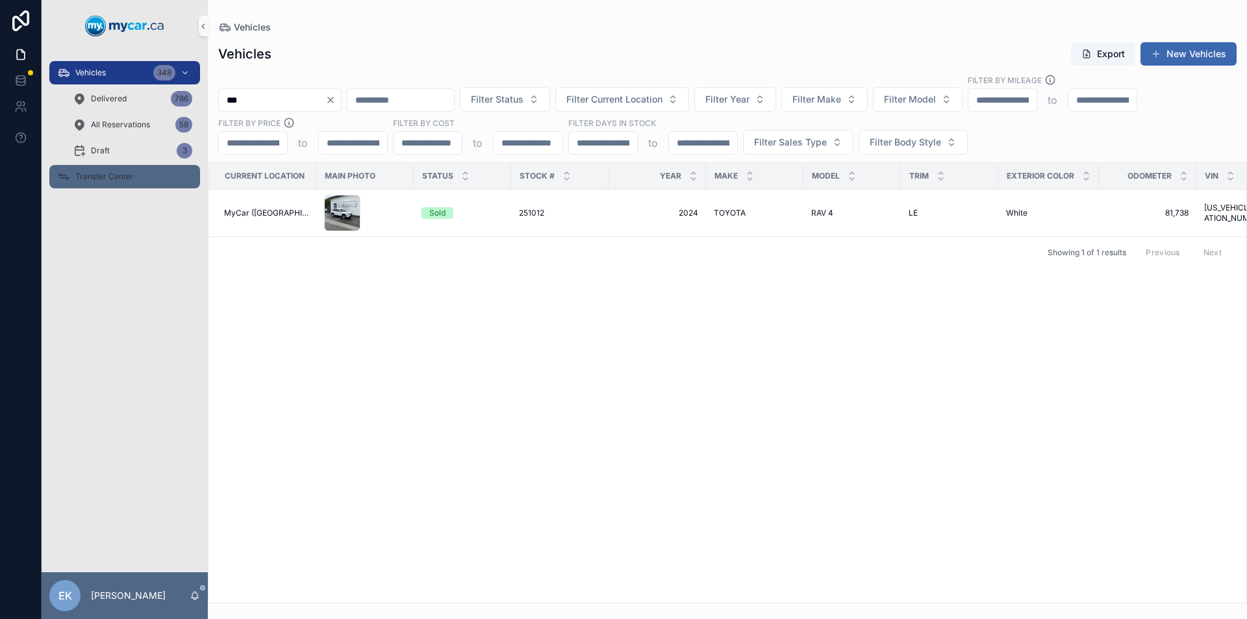
type input "***"
click at [116, 184] on div "Transfer Center" at bounding box center [124, 176] width 135 height 21
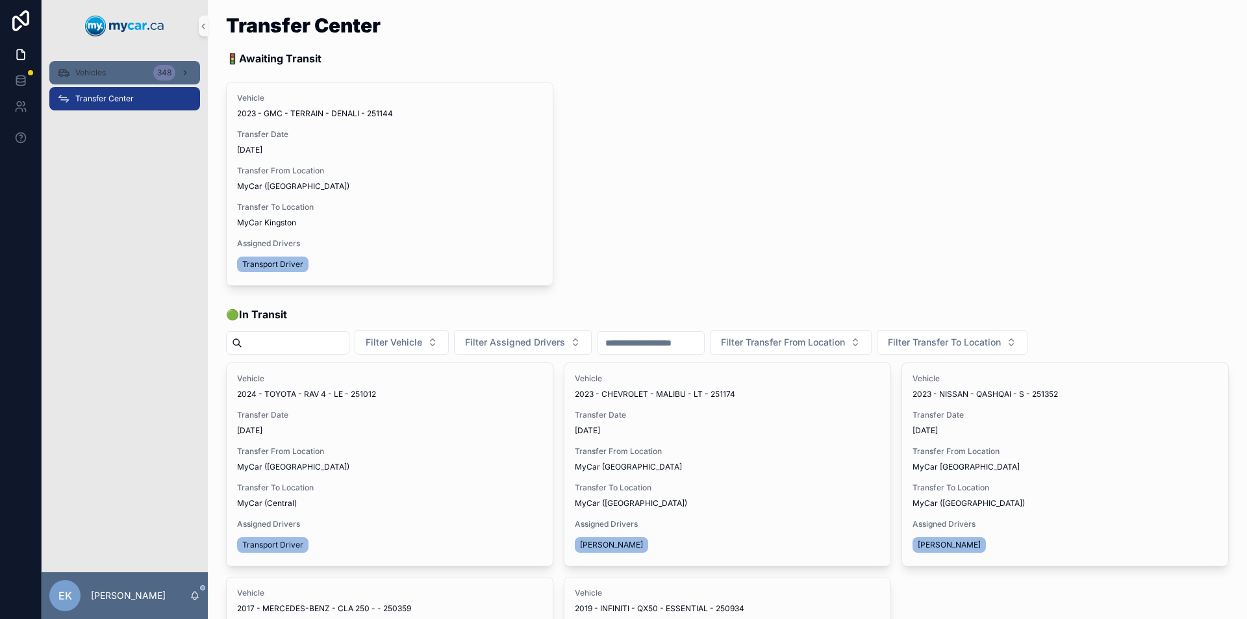
click at [102, 68] on span "Vehicles" at bounding box center [90, 73] width 31 height 10
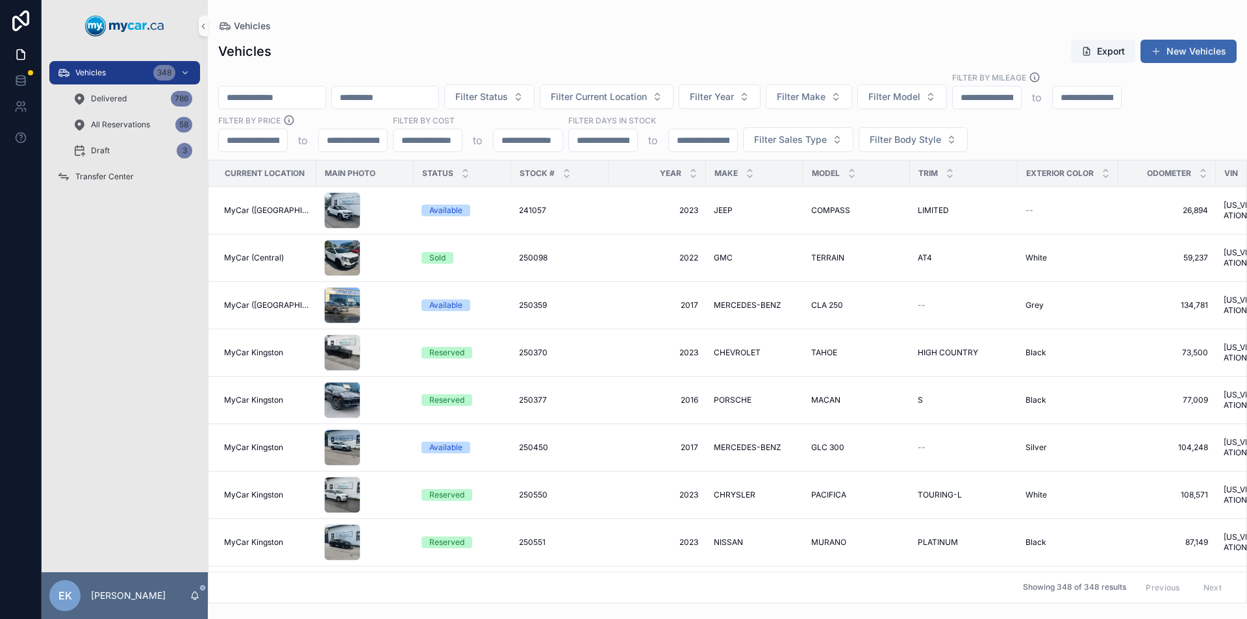
drag, startPoint x: 156, startPoint y: 286, endPoint x: 300, endPoint y: 95, distance: 239.7
click at [300, 95] on input "scrollable content" at bounding box center [272, 97] width 106 height 18
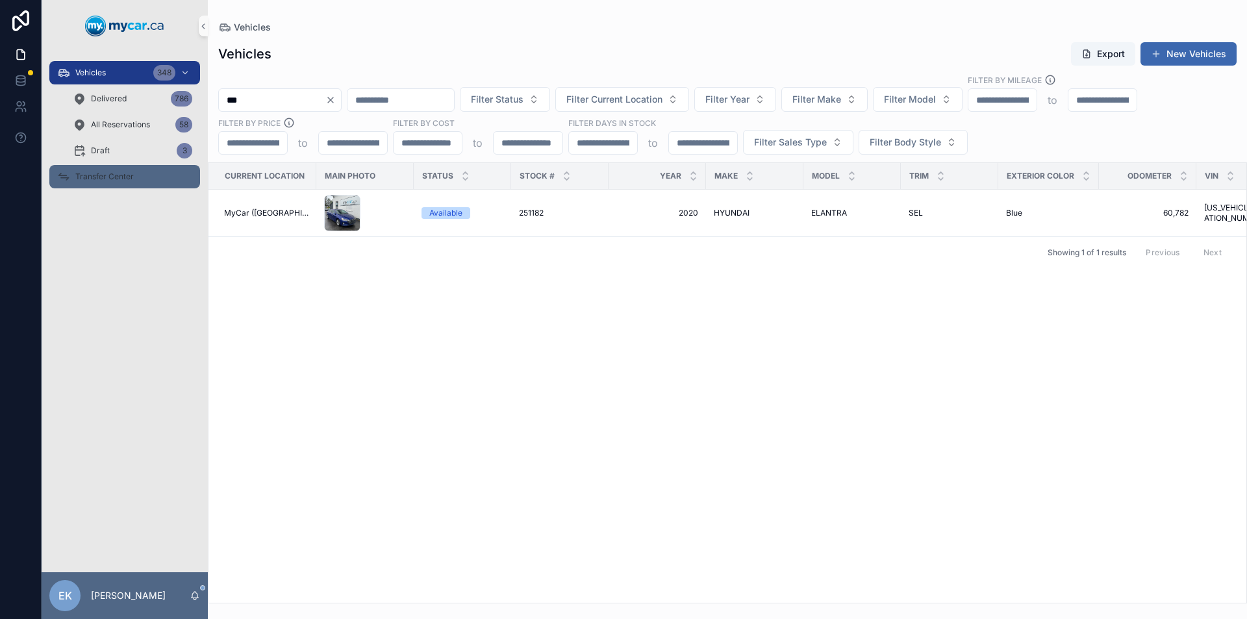
type input "***"
click at [63, 177] on icon "scrollable content" at bounding box center [63, 176] width 13 height 13
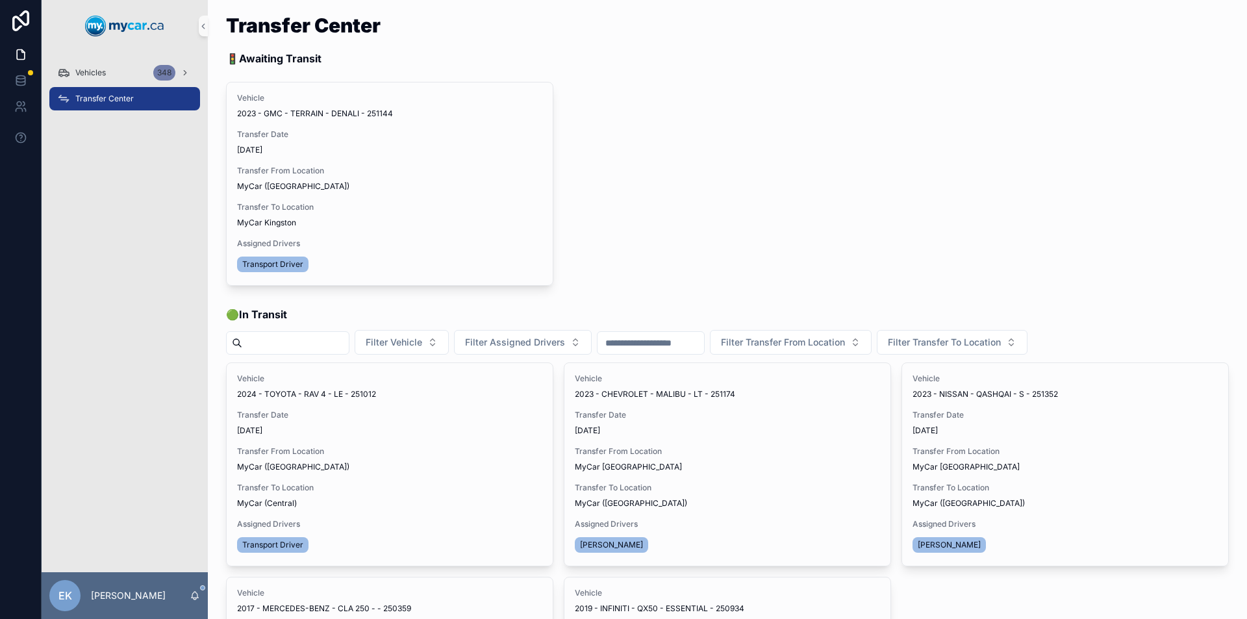
click at [816, 233] on div "Vehicle 2023 - GMC - TERRAIN - DENALI - 251144 Transfer Date [DATE] Transfer Fr…" at bounding box center [727, 184] width 1003 height 204
click at [154, 79] on div "348" at bounding box center [172, 72] width 39 height 21
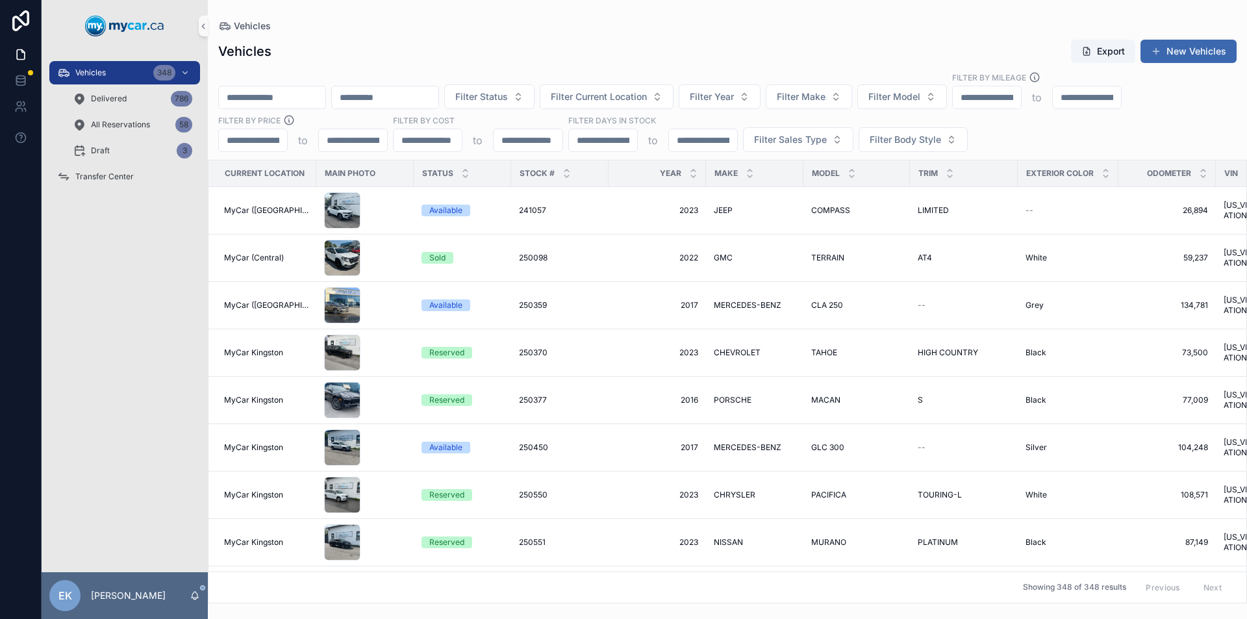
click at [266, 94] on input "scrollable content" at bounding box center [272, 97] width 106 height 18
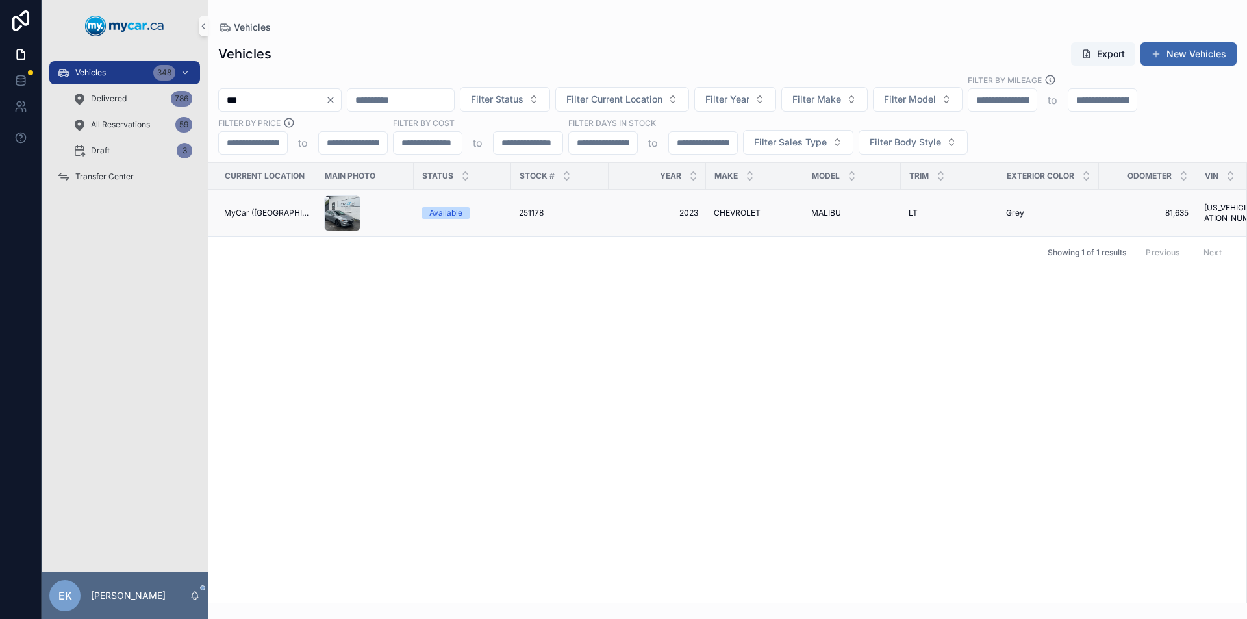
type input "***"
click at [533, 214] on span "251178" at bounding box center [531, 213] width 25 height 10
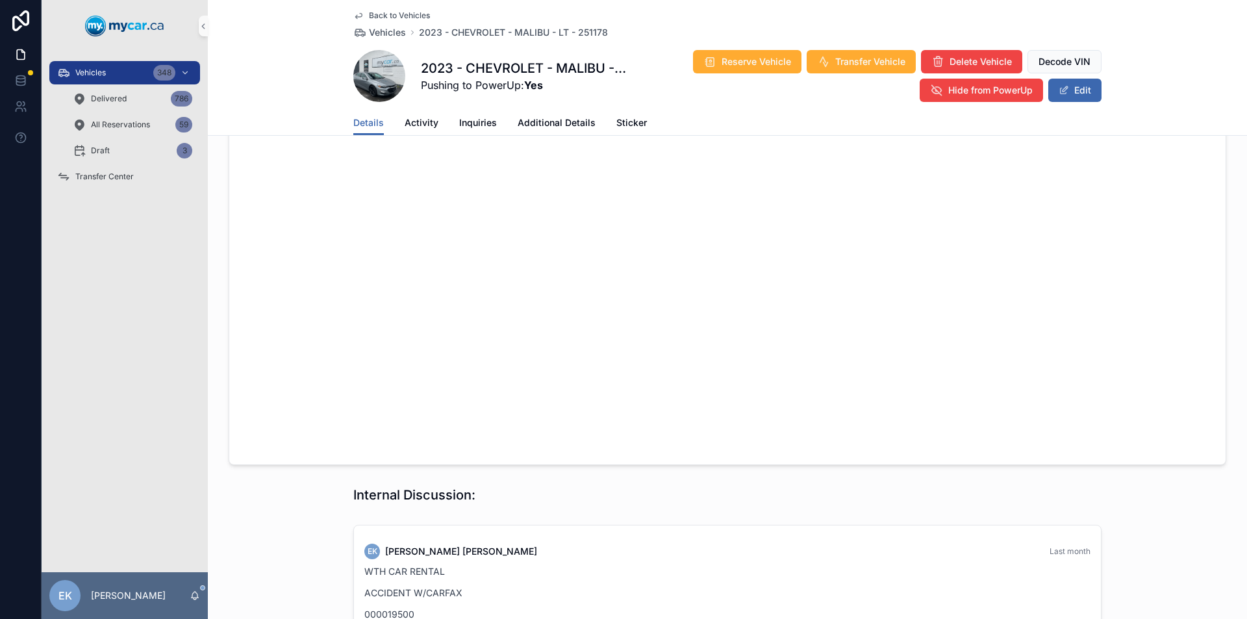
scroll to position [1212, 0]
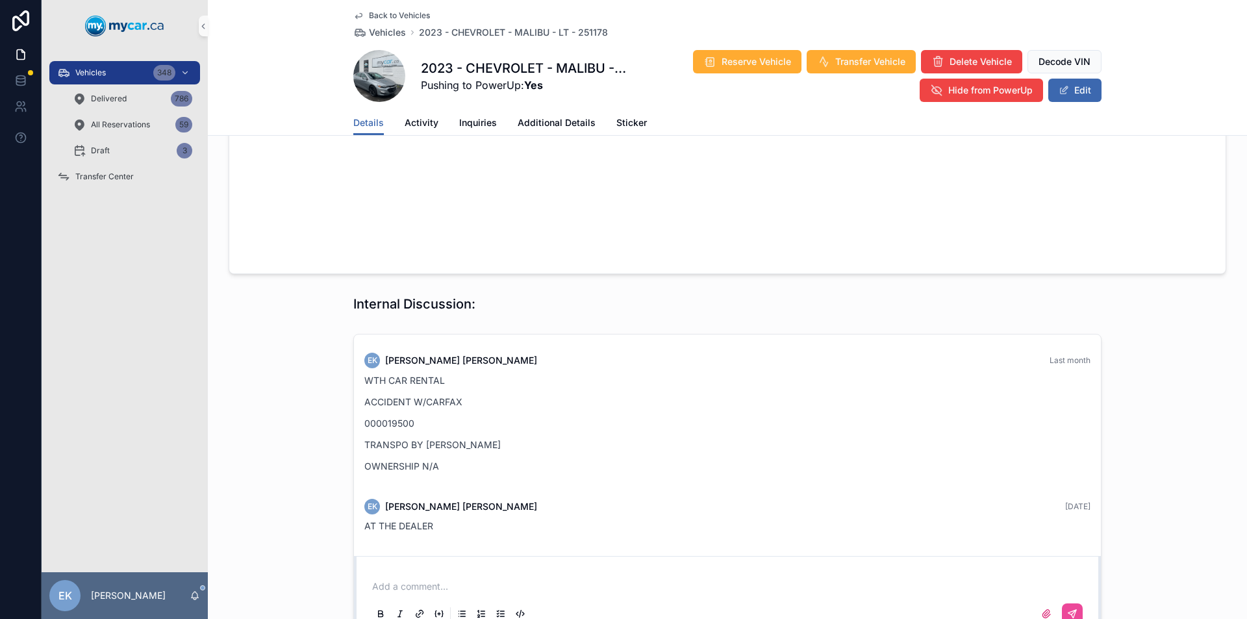
click at [383, 580] on p "scrollable content" at bounding box center [730, 586] width 716 height 13
click at [1071, 608] on icon "scrollable content" at bounding box center [1072, 613] width 10 height 10
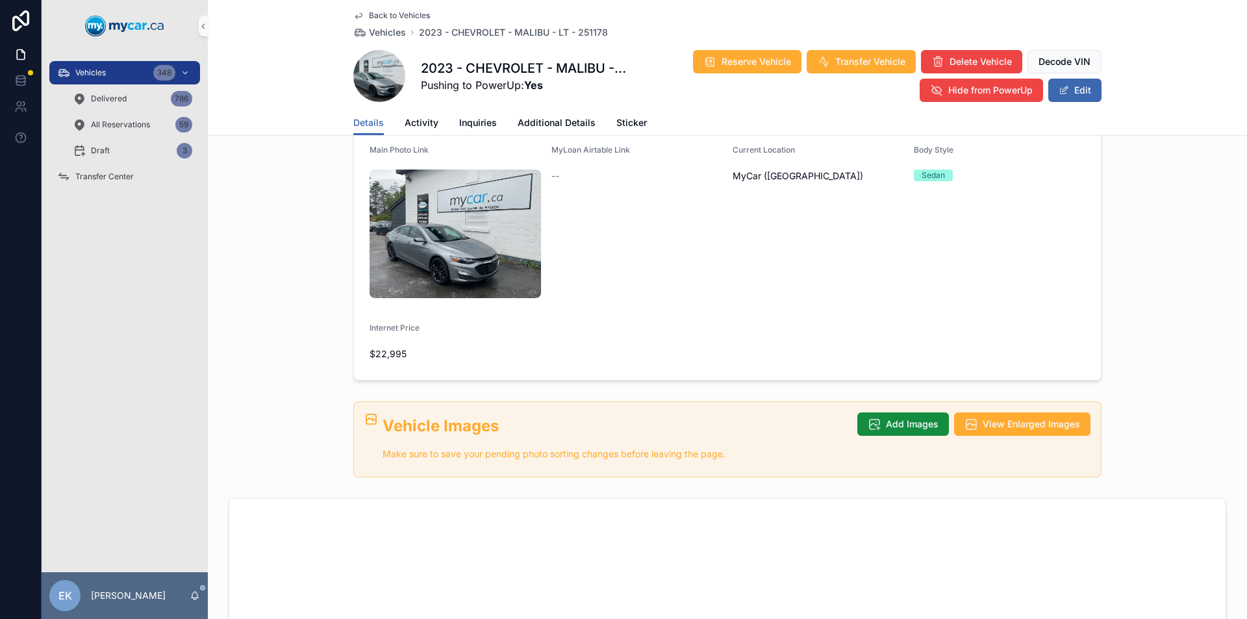
scroll to position [0, 0]
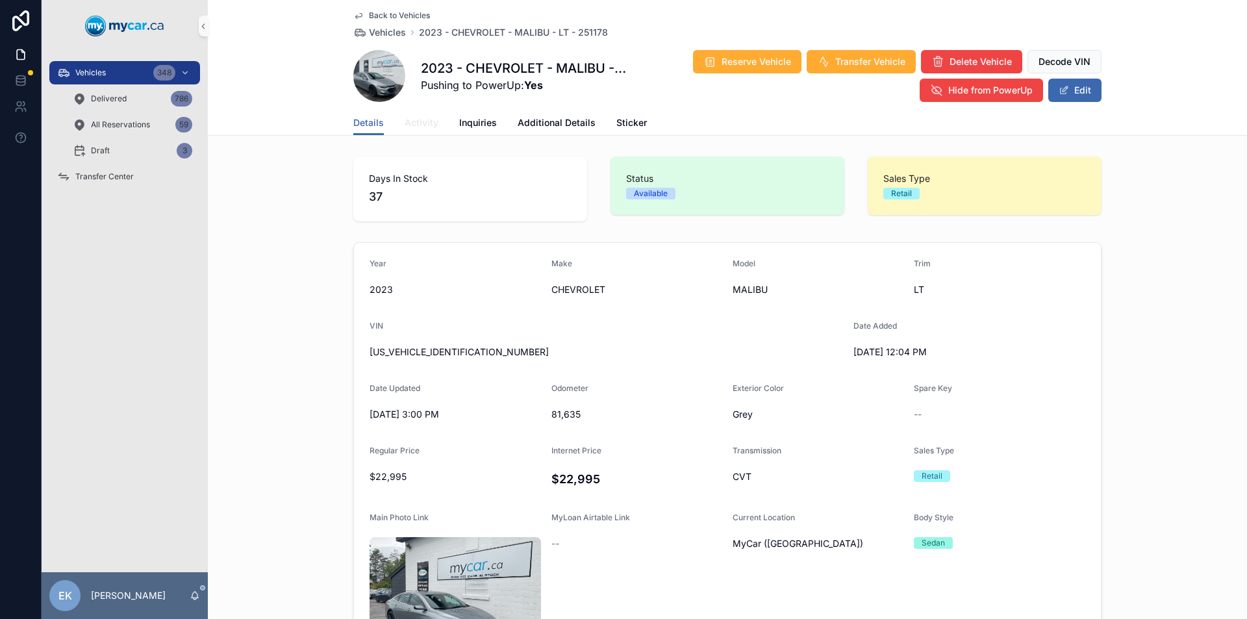
click at [419, 121] on span "Activity" at bounding box center [422, 122] width 34 height 13
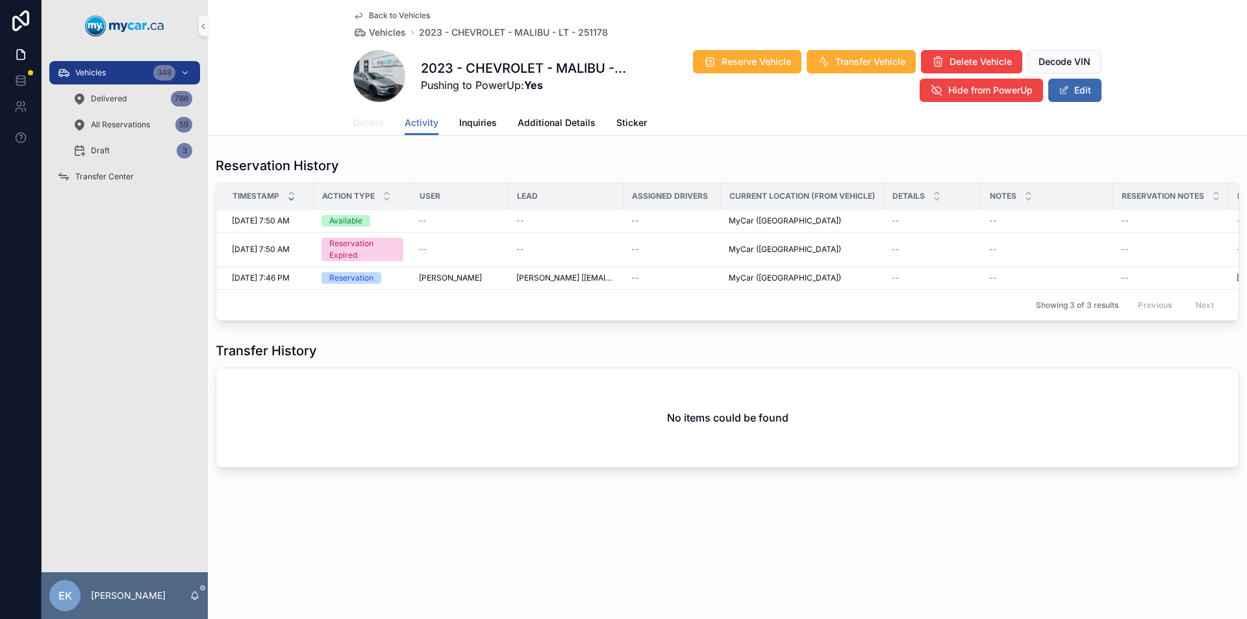
click at [364, 126] on span "Details" at bounding box center [368, 122] width 31 height 13
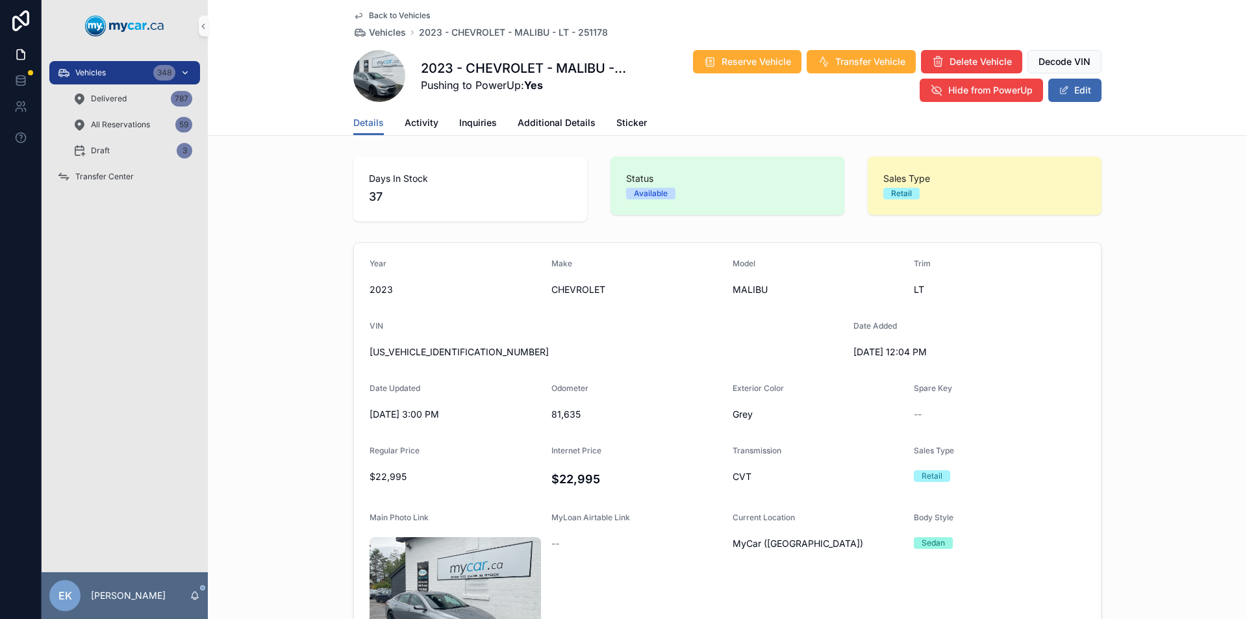
click at [136, 70] on div "Vehicles 348" at bounding box center [124, 72] width 135 height 21
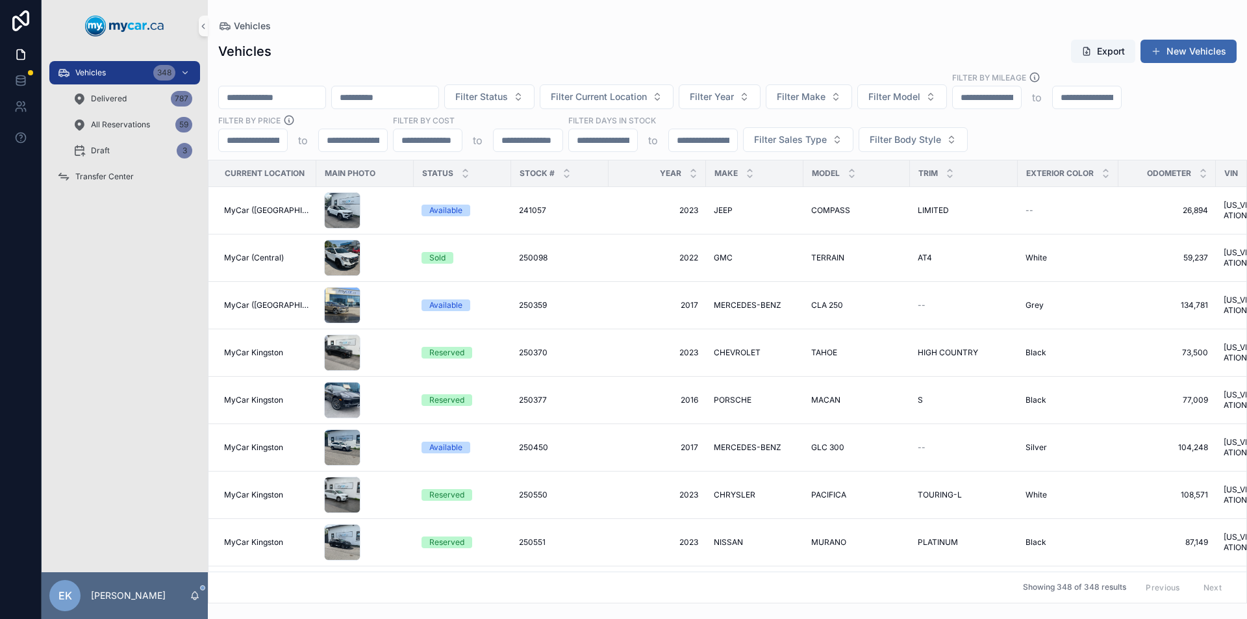
click at [277, 99] on input "scrollable content" at bounding box center [272, 97] width 106 height 18
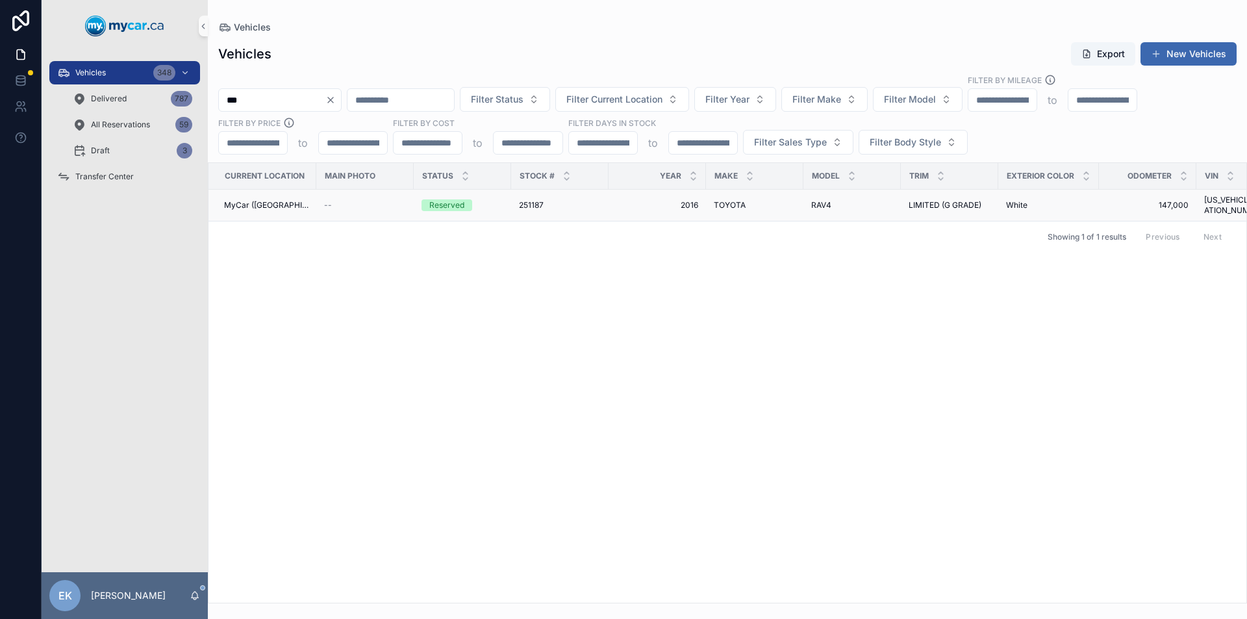
type input "***"
click at [526, 203] on span "251187" at bounding box center [531, 205] width 25 height 10
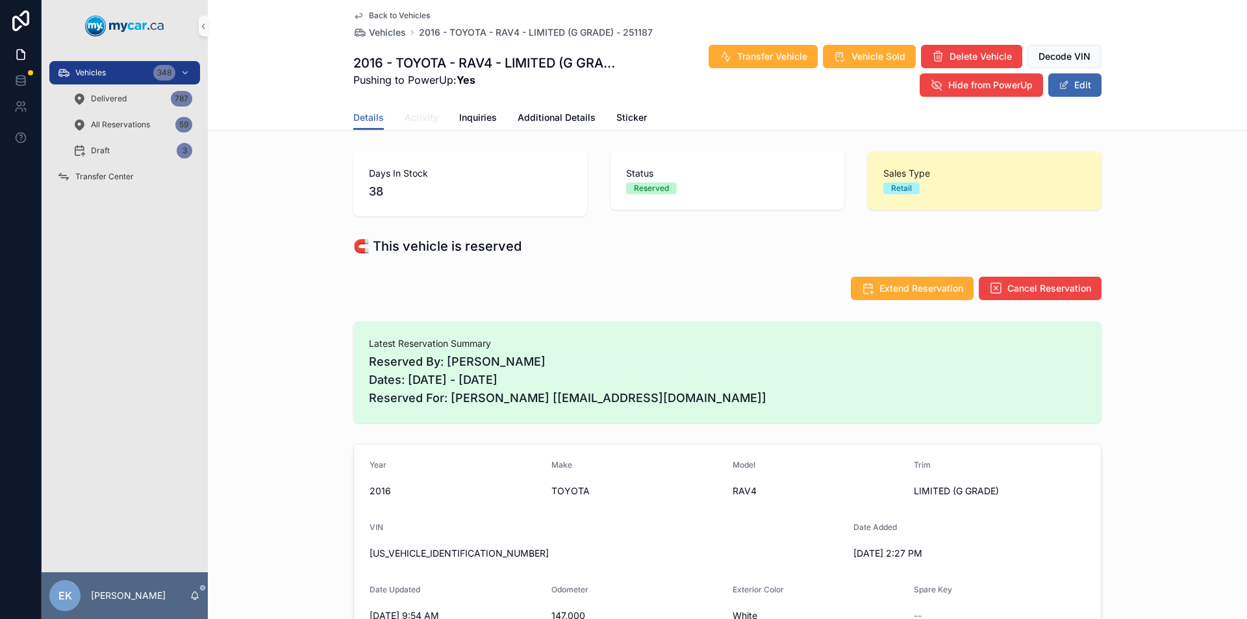
click at [418, 116] on span "Activity" at bounding box center [422, 117] width 34 height 13
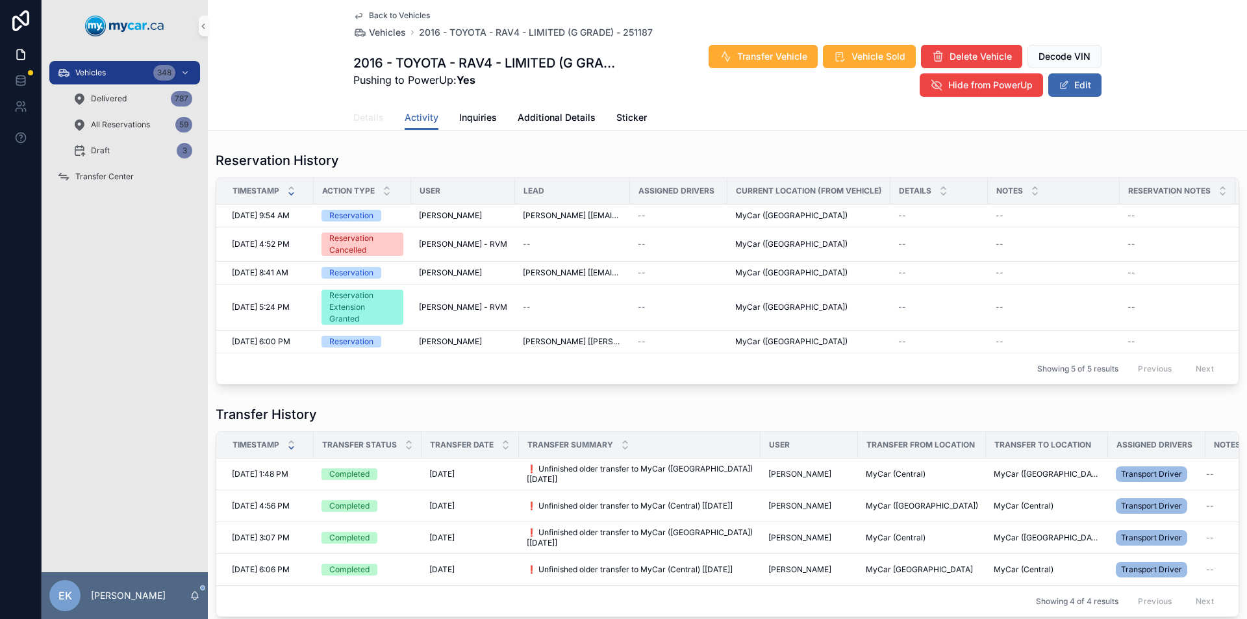
click at [360, 115] on span "Details" at bounding box center [368, 117] width 31 height 13
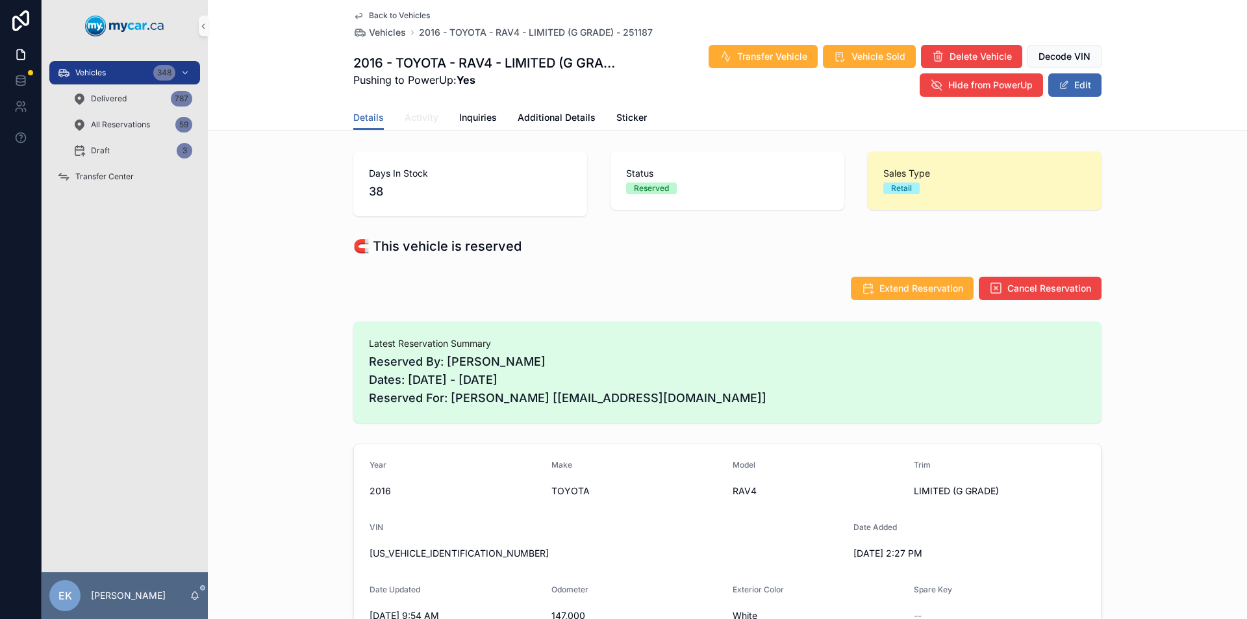
click at [432, 123] on link "Activity" at bounding box center [422, 119] width 34 height 26
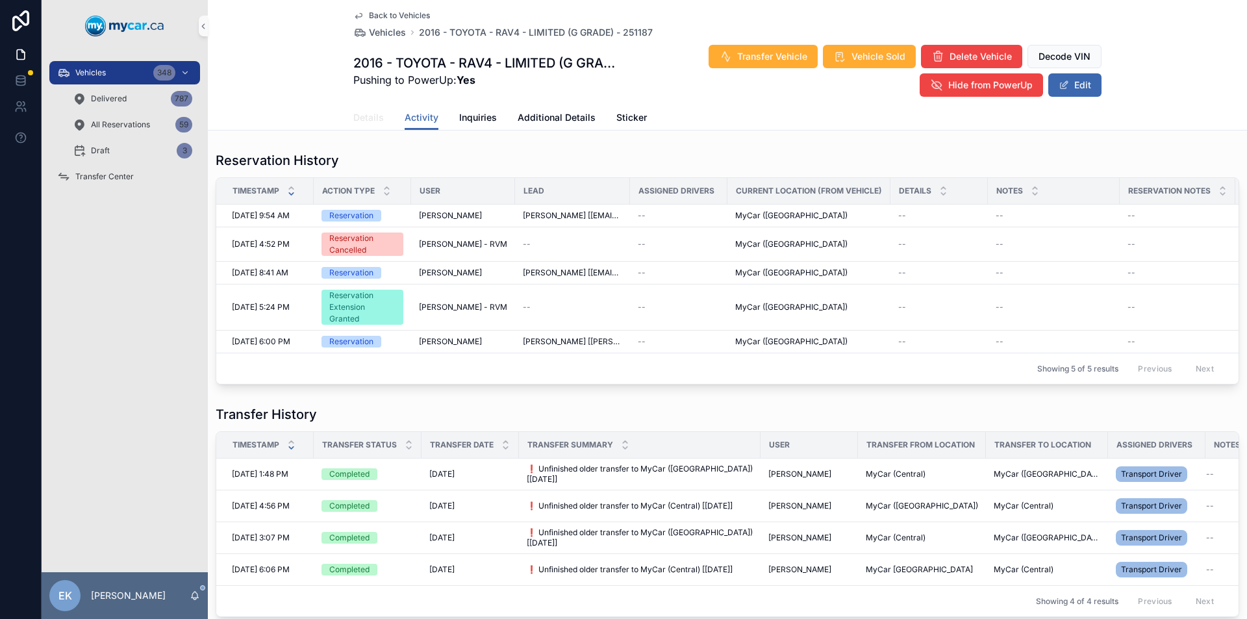
click at [361, 114] on span "Details" at bounding box center [368, 117] width 31 height 13
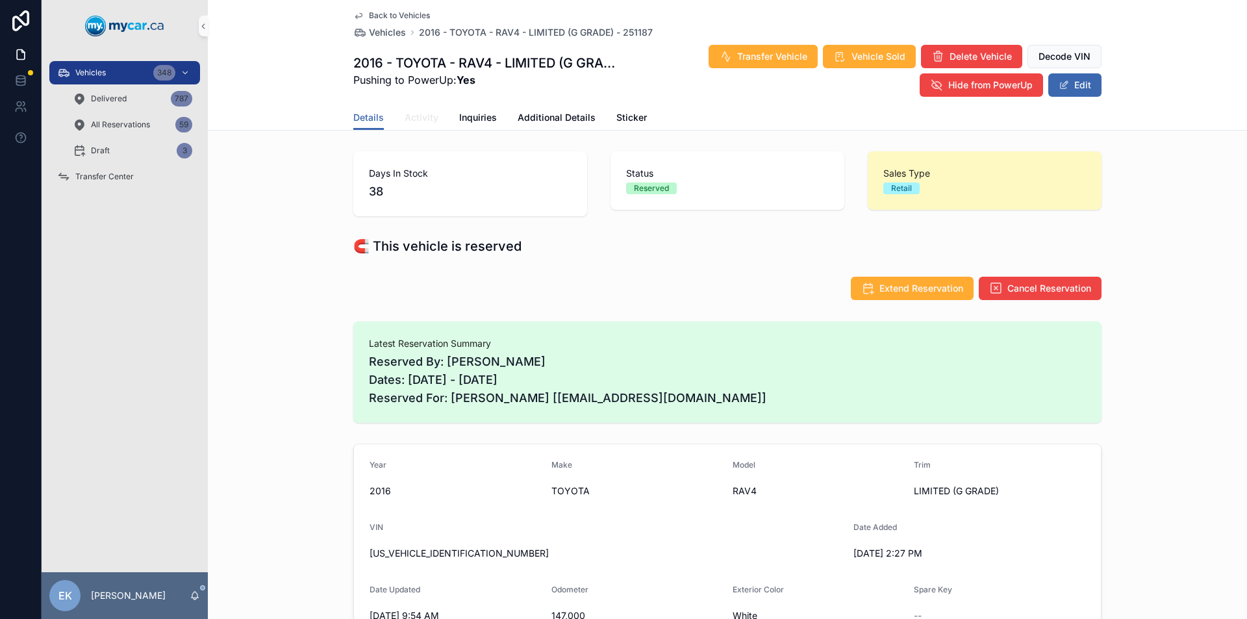
click at [418, 116] on span "Activity" at bounding box center [422, 117] width 34 height 13
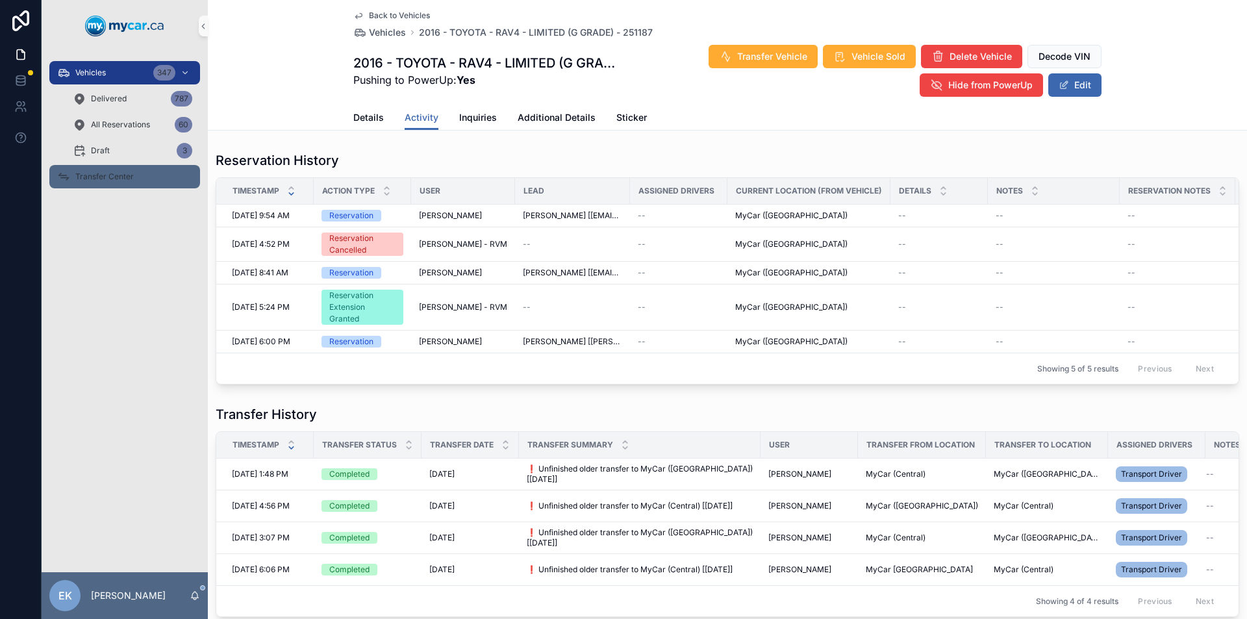
click at [109, 183] on div "Transfer Center" at bounding box center [124, 176] width 135 height 21
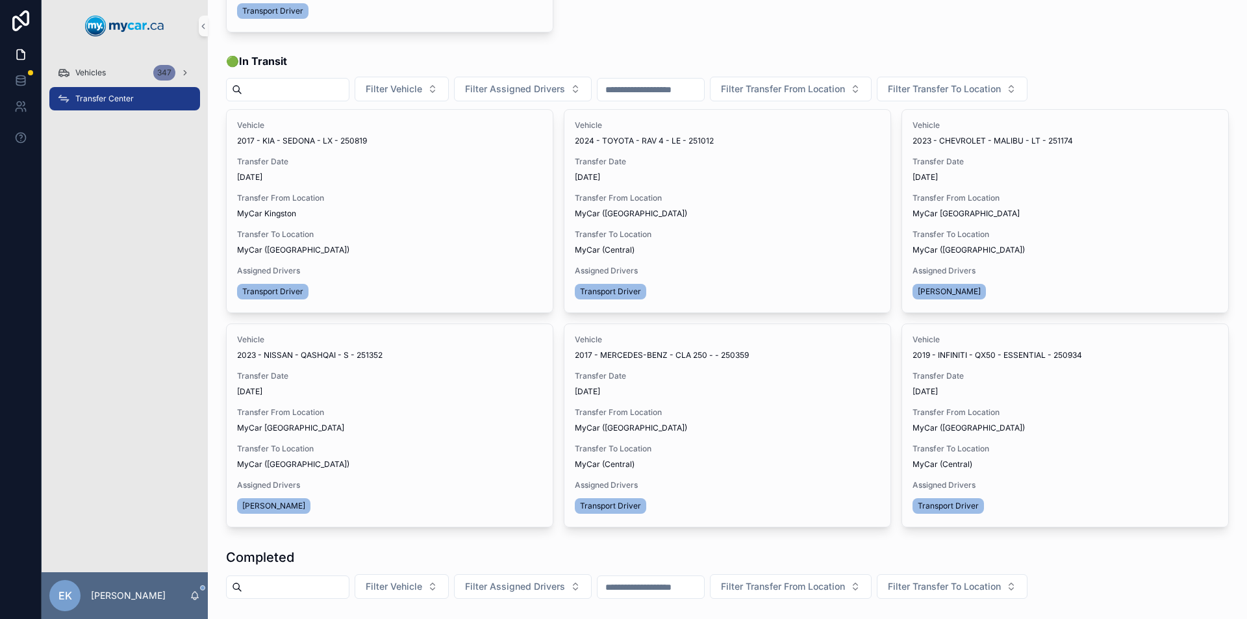
scroll to position [260, 0]
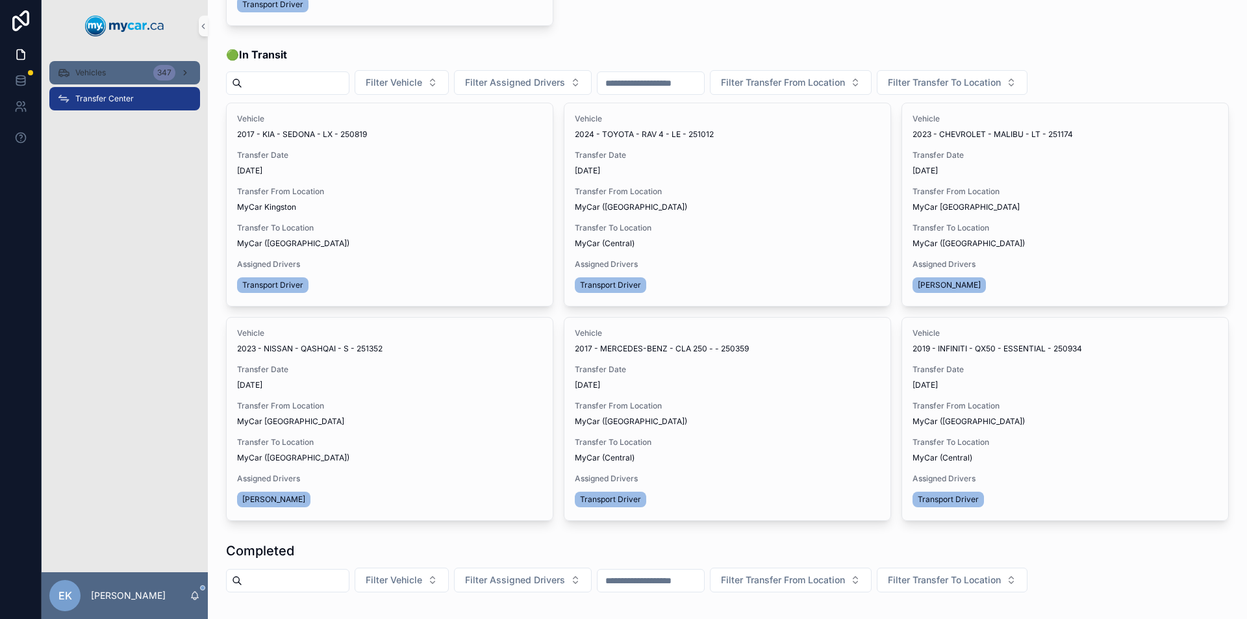
click at [113, 69] on div "Vehicles 347" at bounding box center [124, 72] width 135 height 21
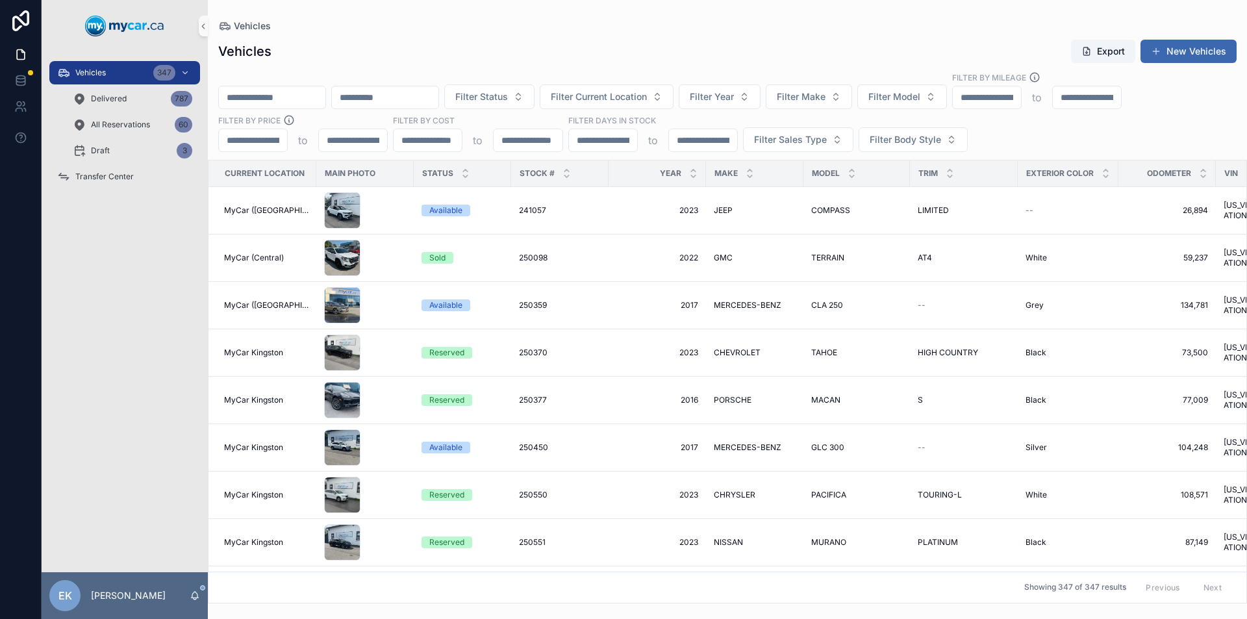
click at [253, 94] on input "scrollable content" at bounding box center [272, 97] width 106 height 18
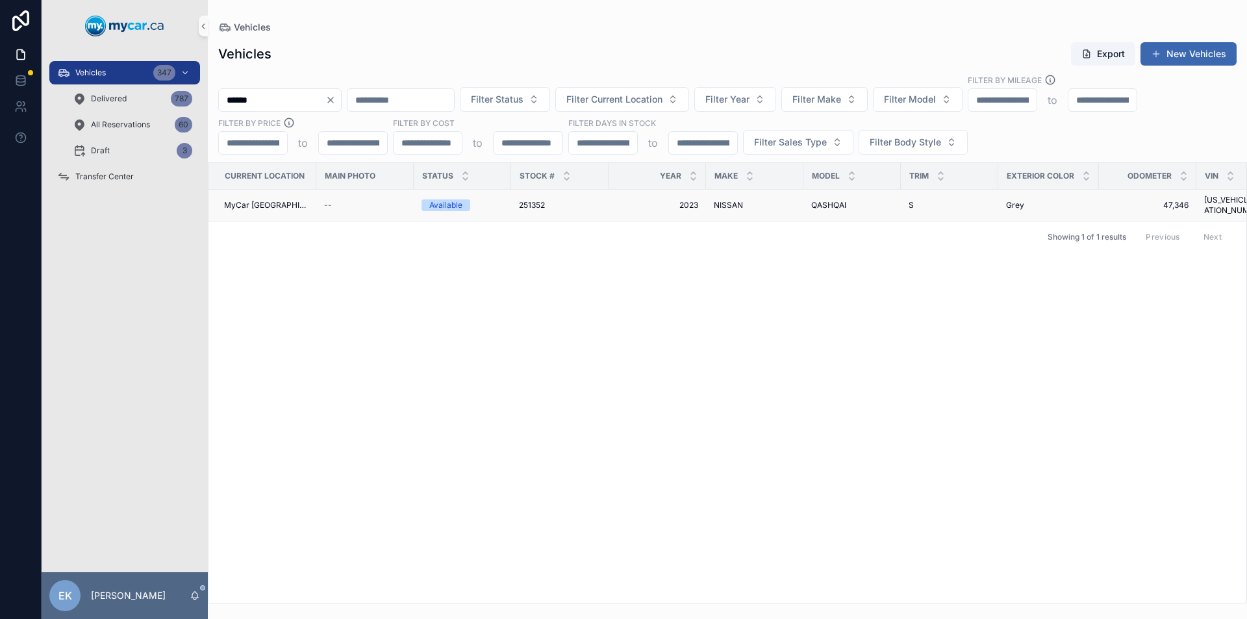
type input "******"
click at [444, 201] on div "Available" at bounding box center [445, 205] width 33 height 12
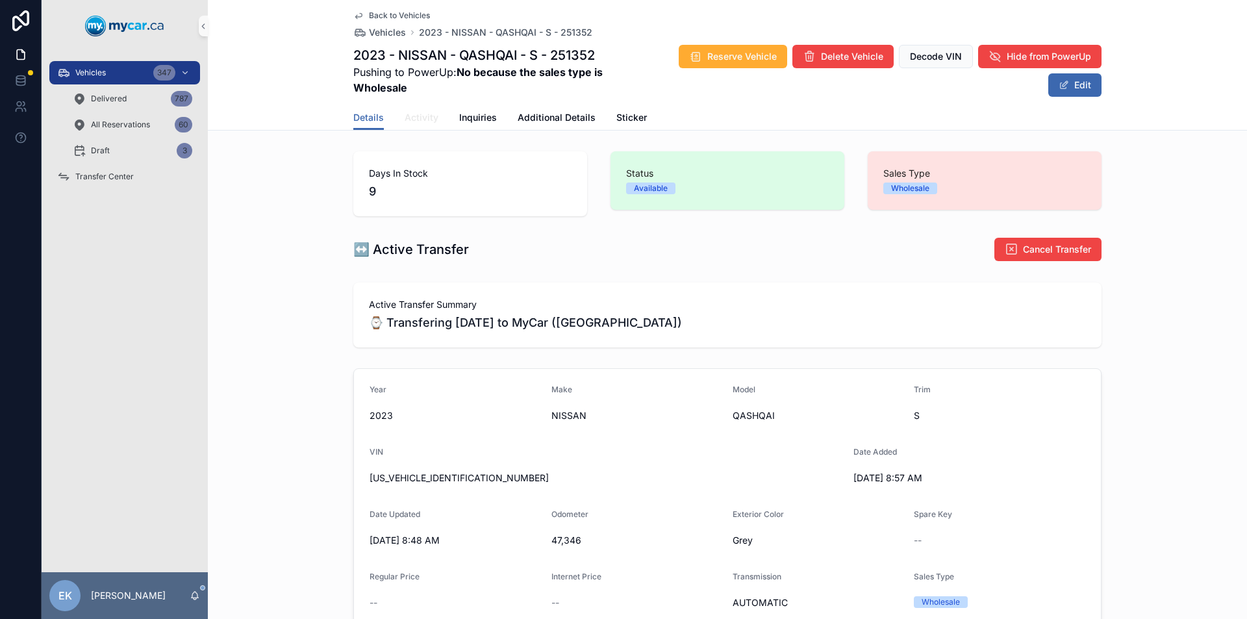
click at [412, 119] on span "Activity" at bounding box center [422, 117] width 34 height 13
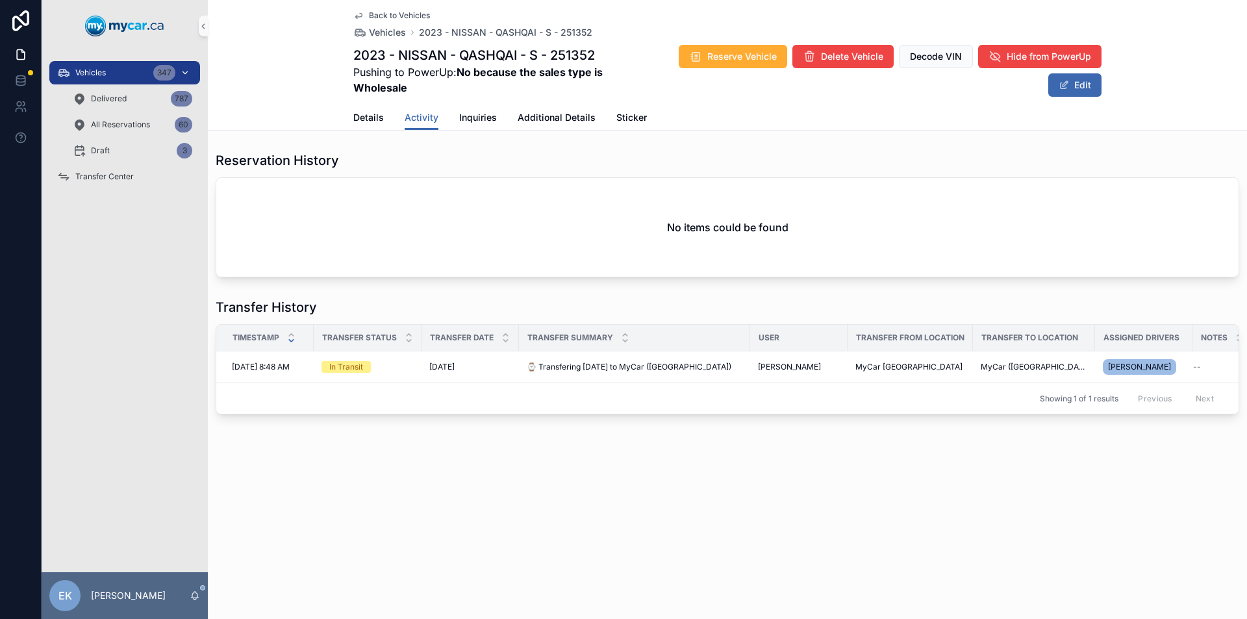
click at [162, 78] on div "347" at bounding box center [164, 73] width 22 height 16
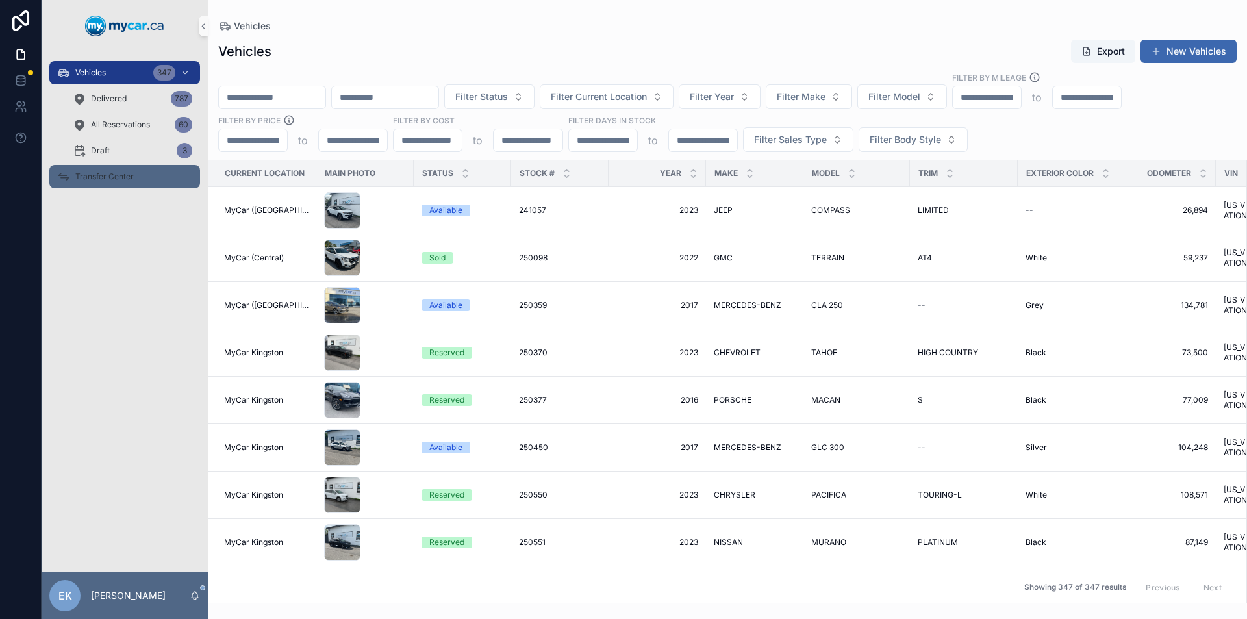
click at [97, 179] on span "Transfer Center" at bounding box center [104, 176] width 58 height 10
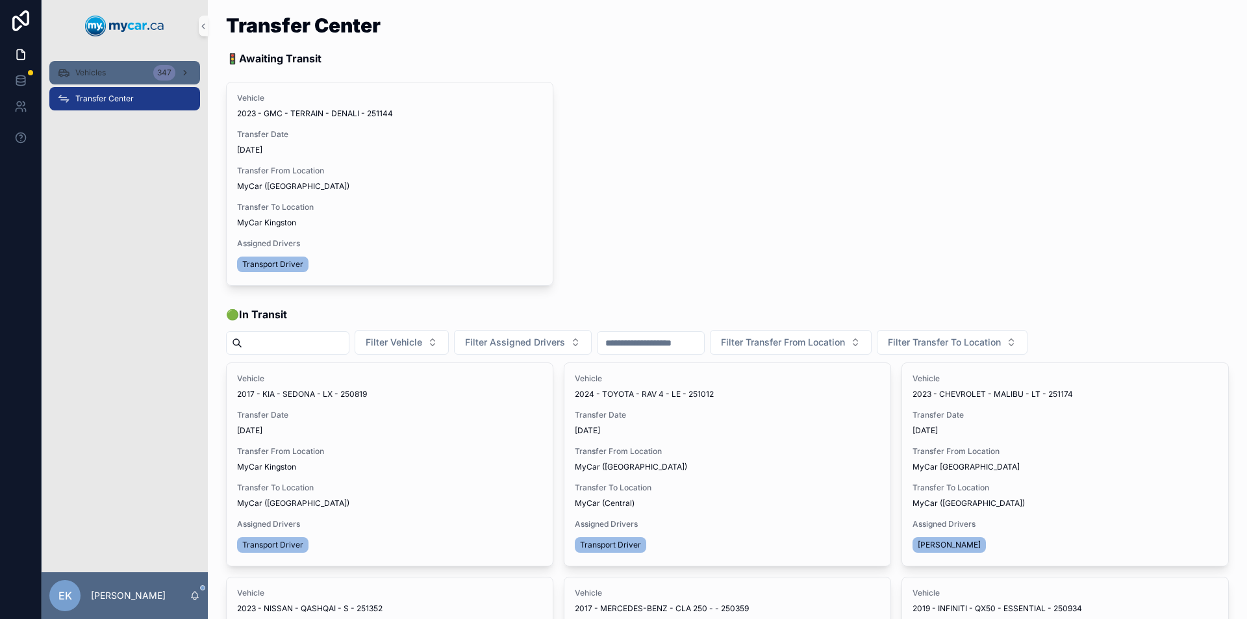
click at [142, 62] on div "Vehicles 347" at bounding box center [124, 72] width 135 height 21
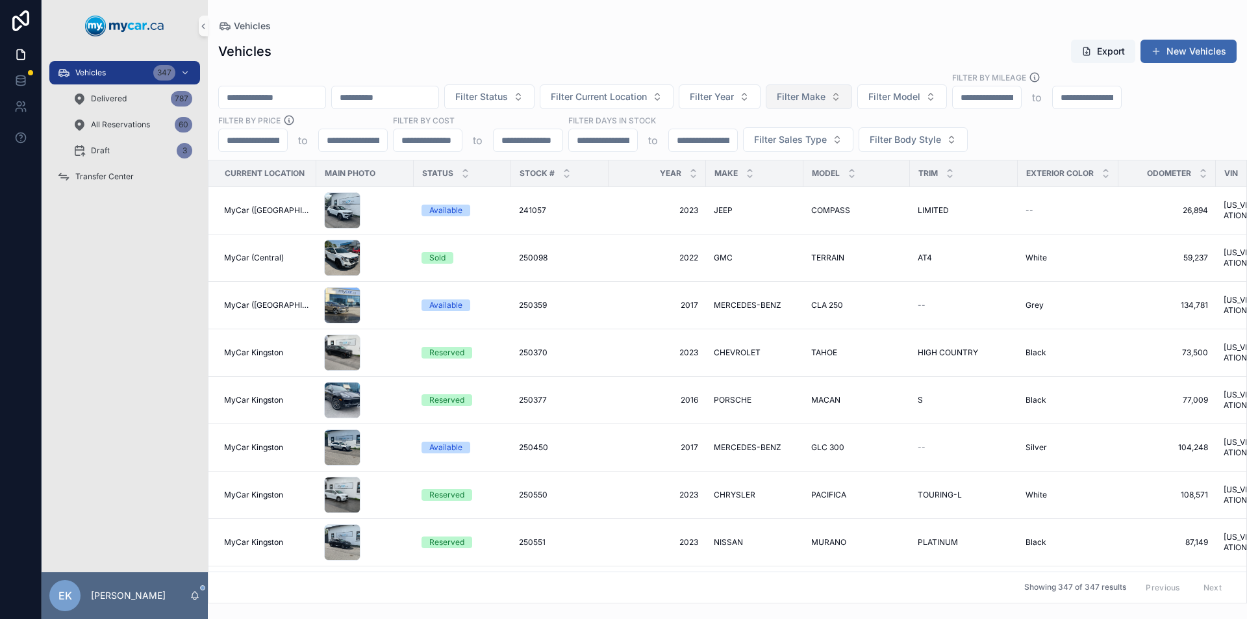
click at [852, 97] on button "Filter Make" at bounding box center [809, 96] width 86 height 25
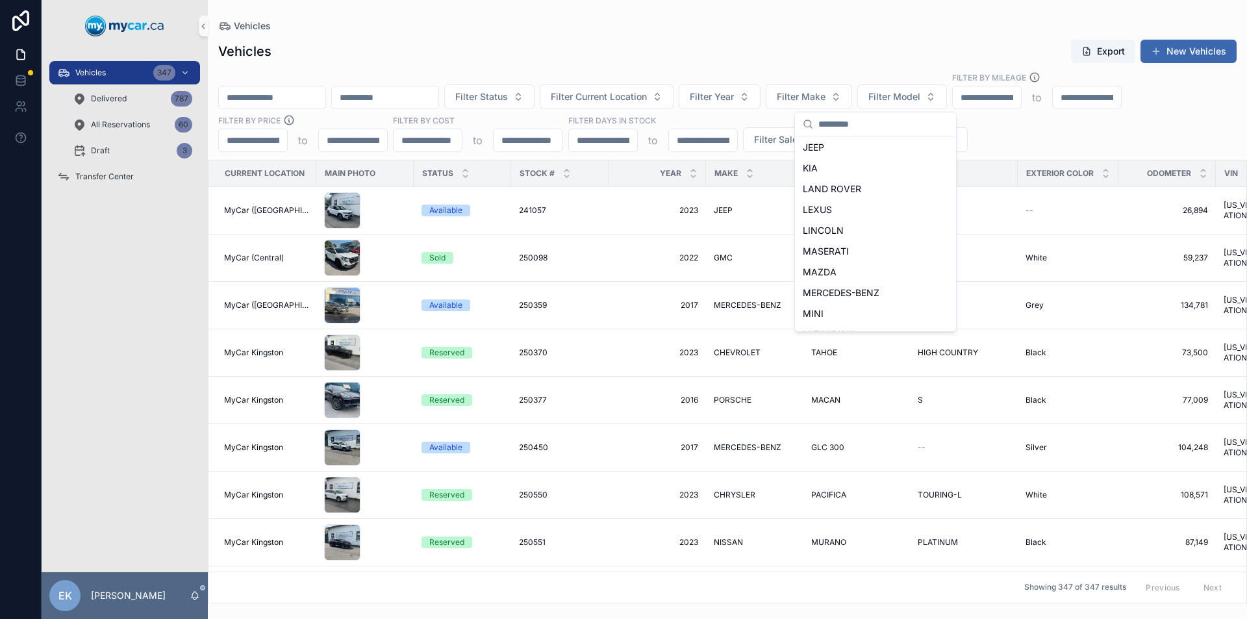
scroll to position [405, 0]
click at [825, 287] on span "MITSUBISHI" at bounding box center [829, 284] width 53 height 13
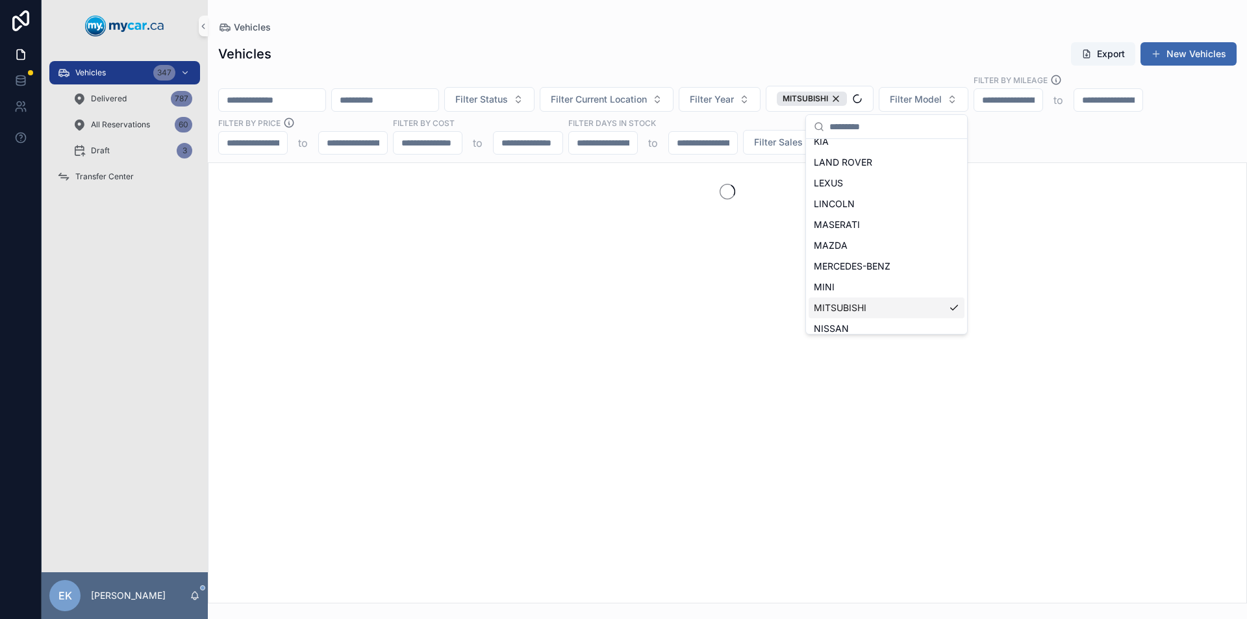
scroll to position [426, 0]
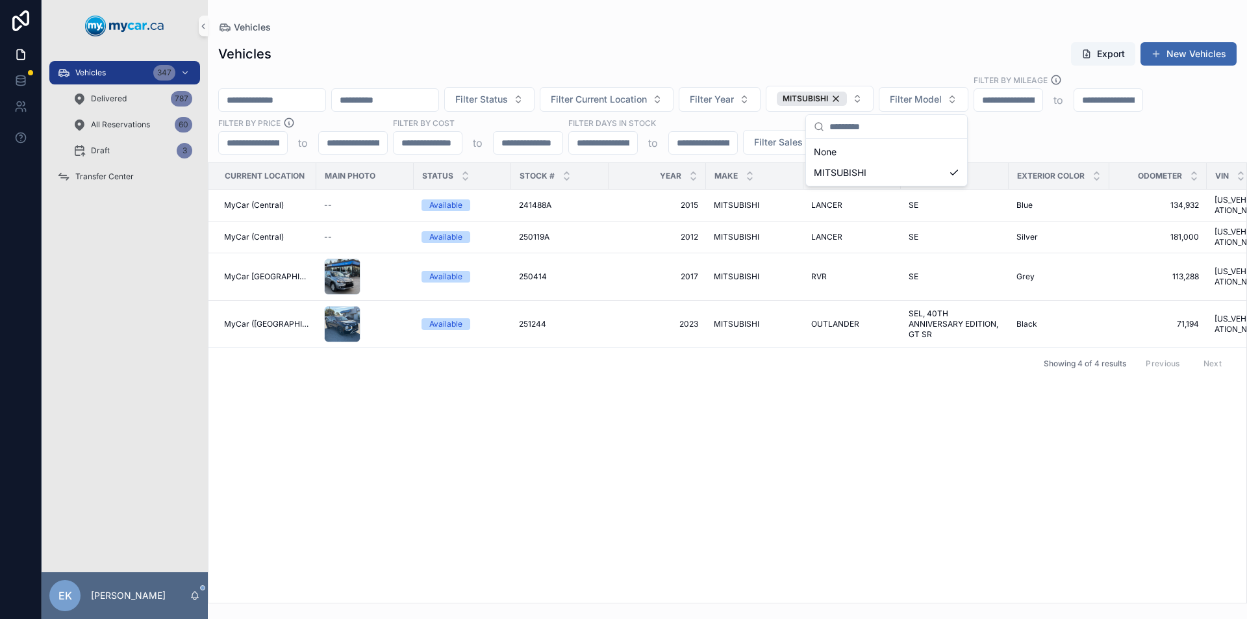
click at [863, 414] on div "Current Location Main Photo Status Stock # Year Make Model Trim Exterior Color …" at bounding box center [727, 383] width 1038 height 440
click at [714, 319] on span "MITSUBISHI" at bounding box center [736, 324] width 45 height 10
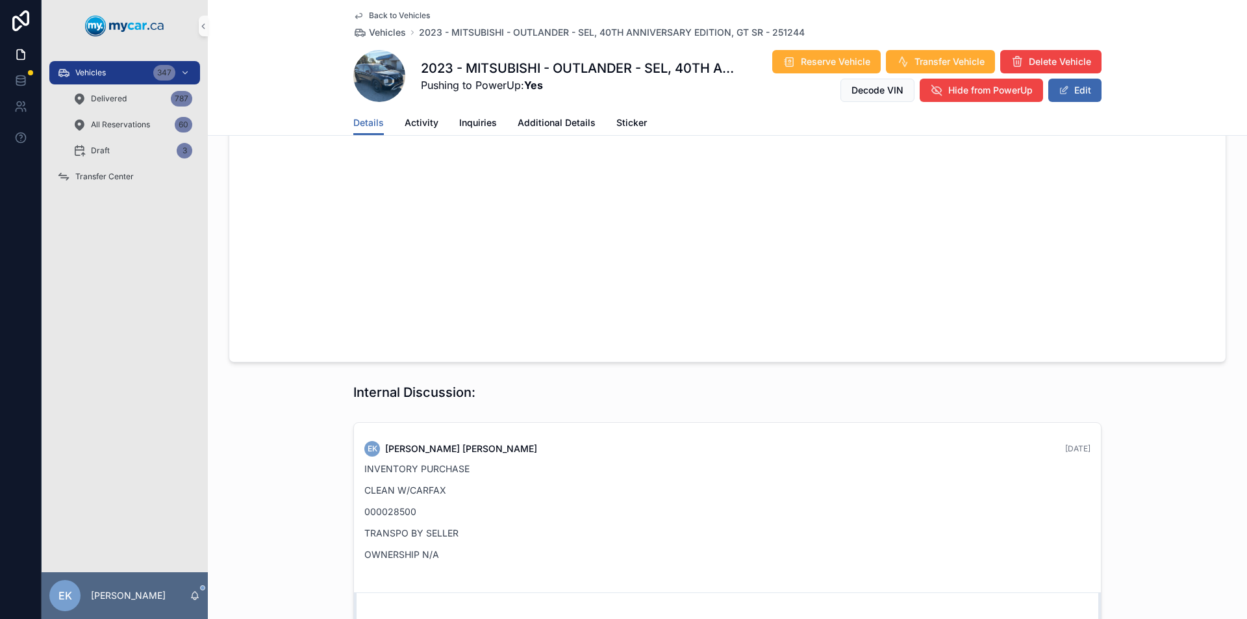
scroll to position [1173, 0]
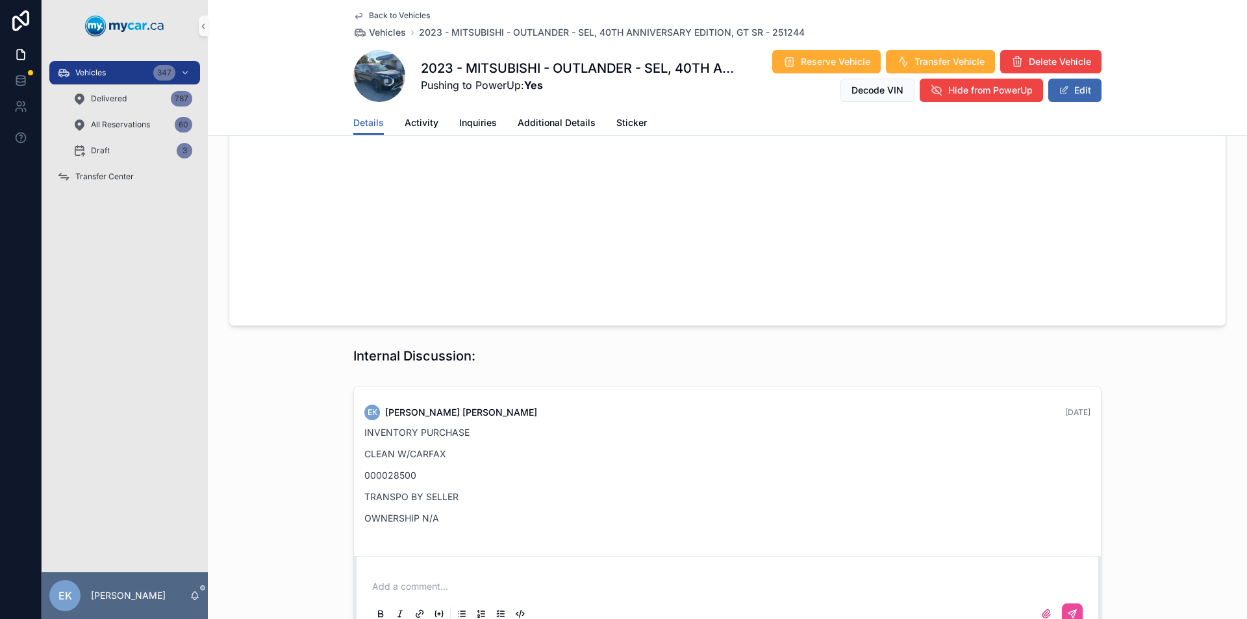
click at [405, 580] on p "scrollable content" at bounding box center [730, 586] width 716 height 13
click at [1071, 610] on icon "scrollable content" at bounding box center [1073, 612] width 5 height 5
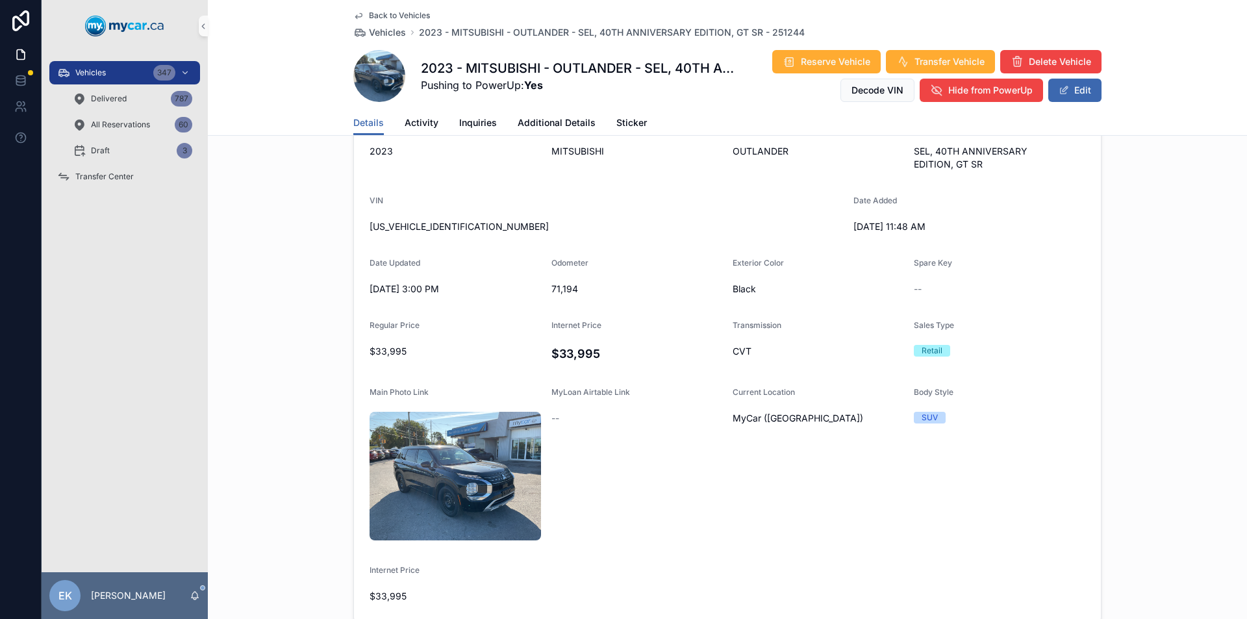
scroll to position [0, 0]
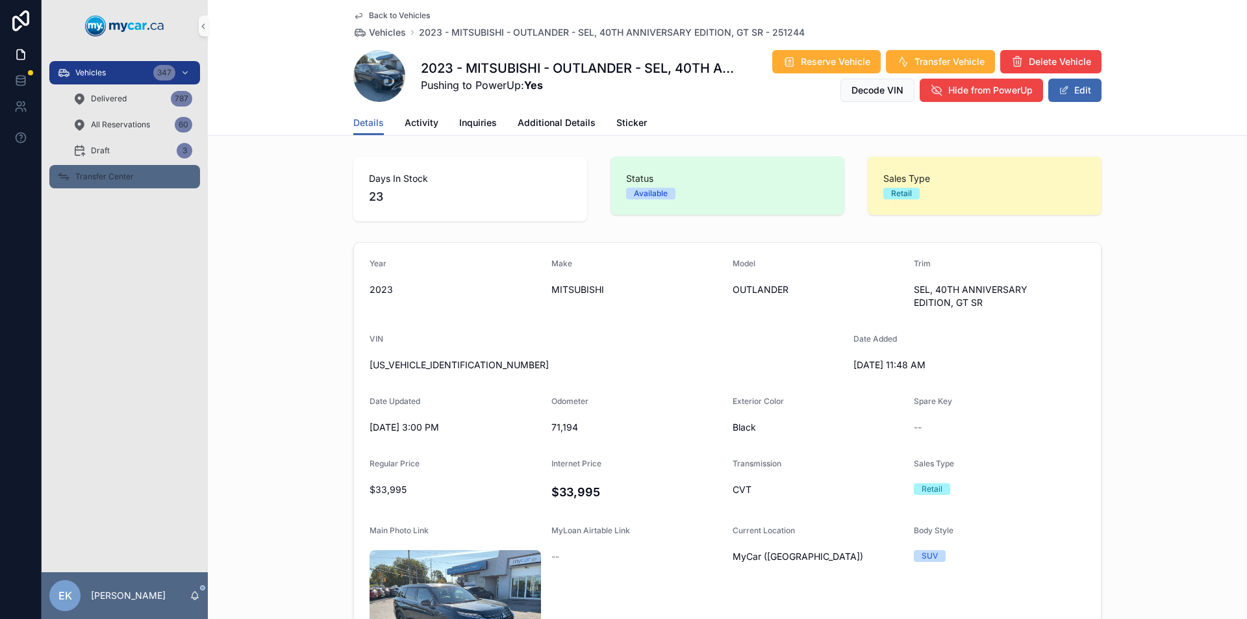
click at [120, 182] on div "Transfer Center" at bounding box center [124, 176] width 135 height 21
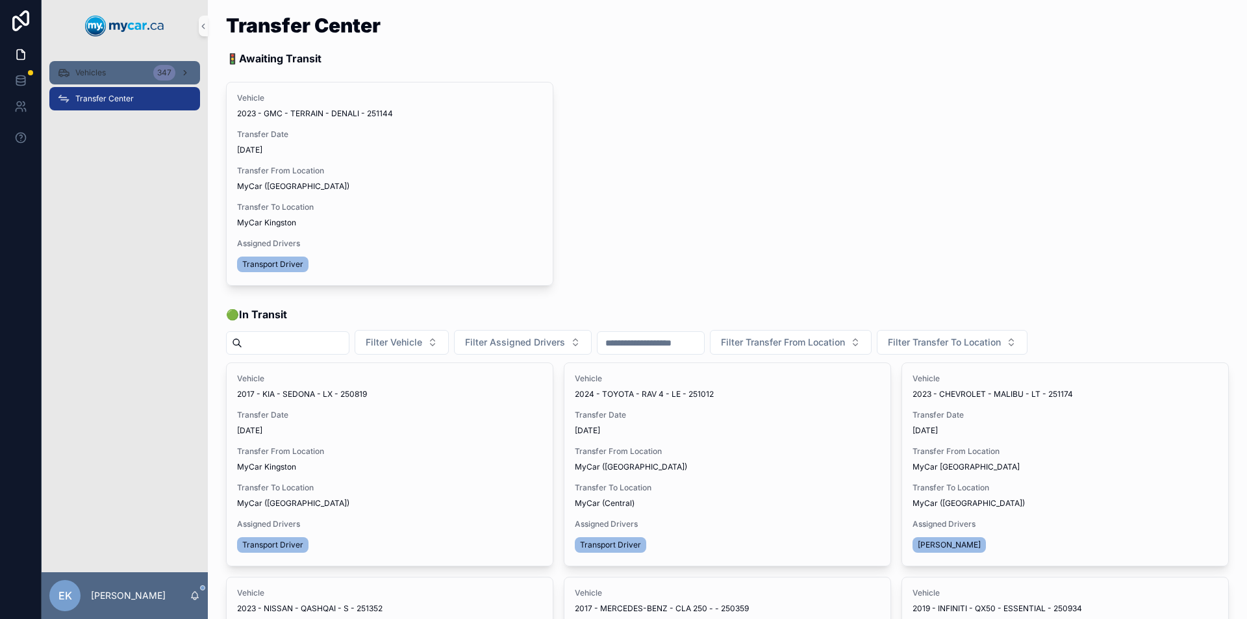
click at [125, 75] on div "Vehicles 347" at bounding box center [124, 72] width 135 height 21
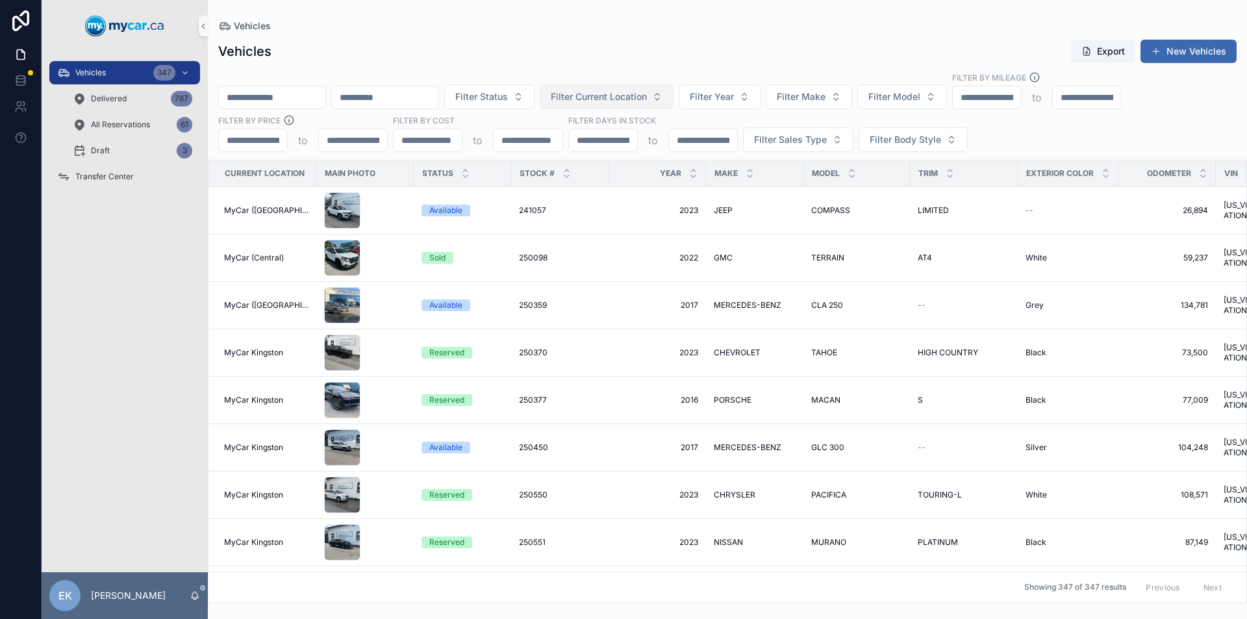
click at [646, 95] on span "Filter Current Location" at bounding box center [599, 96] width 96 height 13
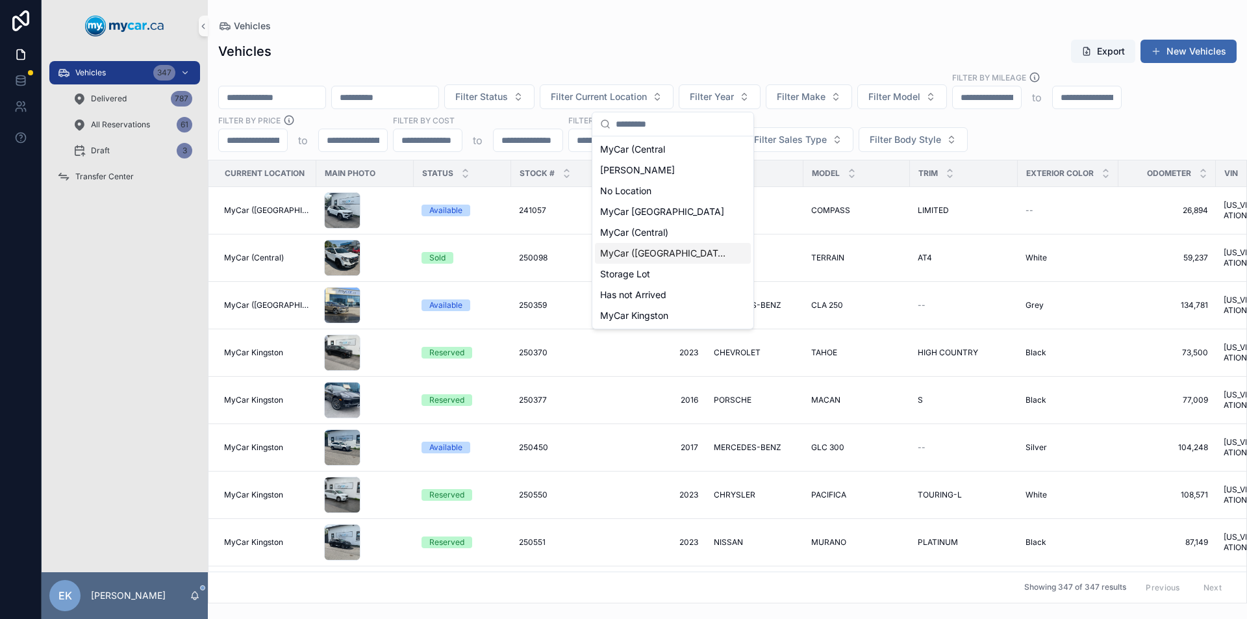
click at [632, 252] on span "MyCar ([GEOGRAPHIC_DATA])" at bounding box center [665, 253] width 130 height 13
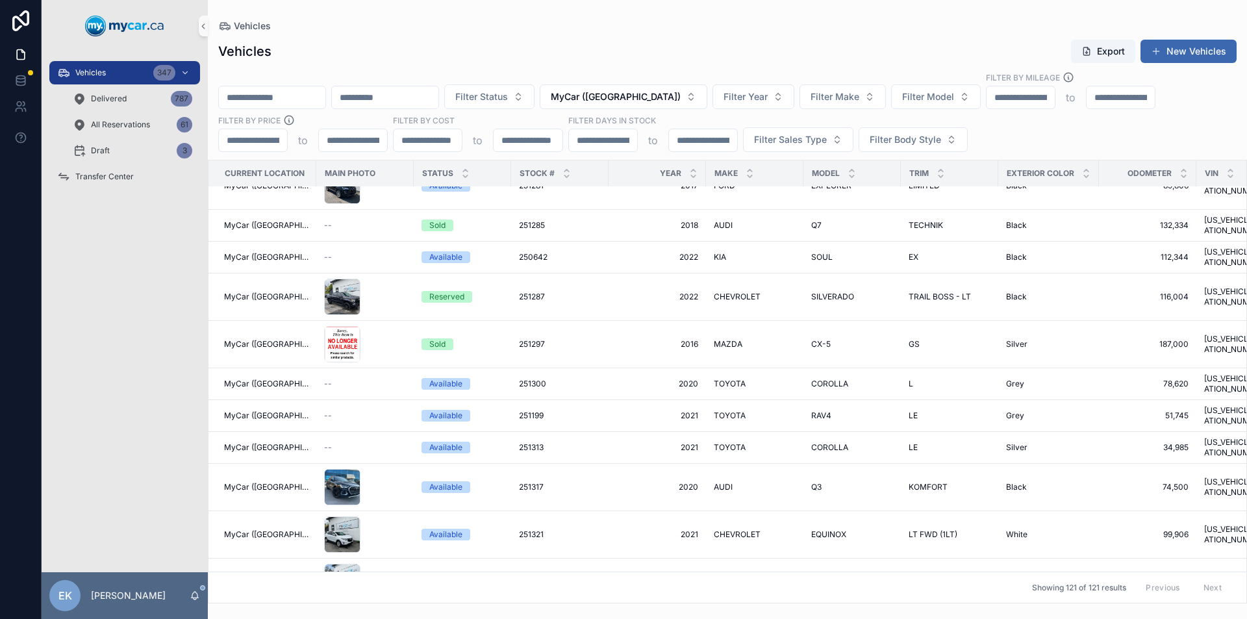
scroll to position [4694, 0]
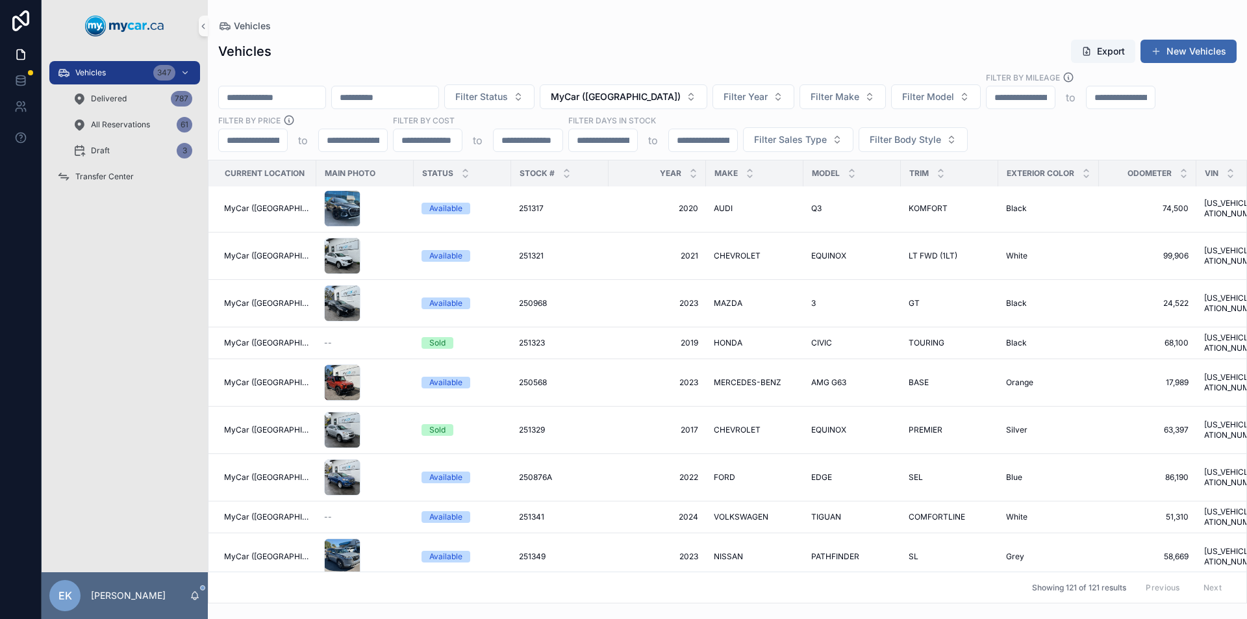
click at [279, 98] on input "scrollable content" at bounding box center [272, 97] width 106 height 18
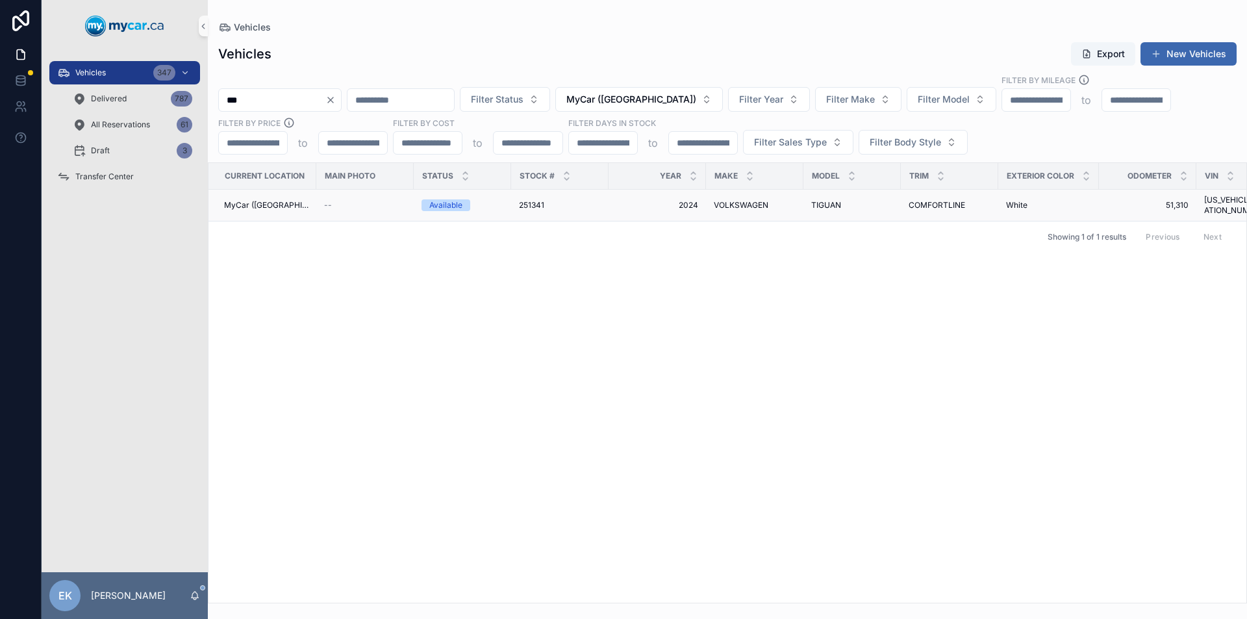
type input "***"
click at [536, 201] on span "251341" at bounding box center [531, 205] width 25 height 10
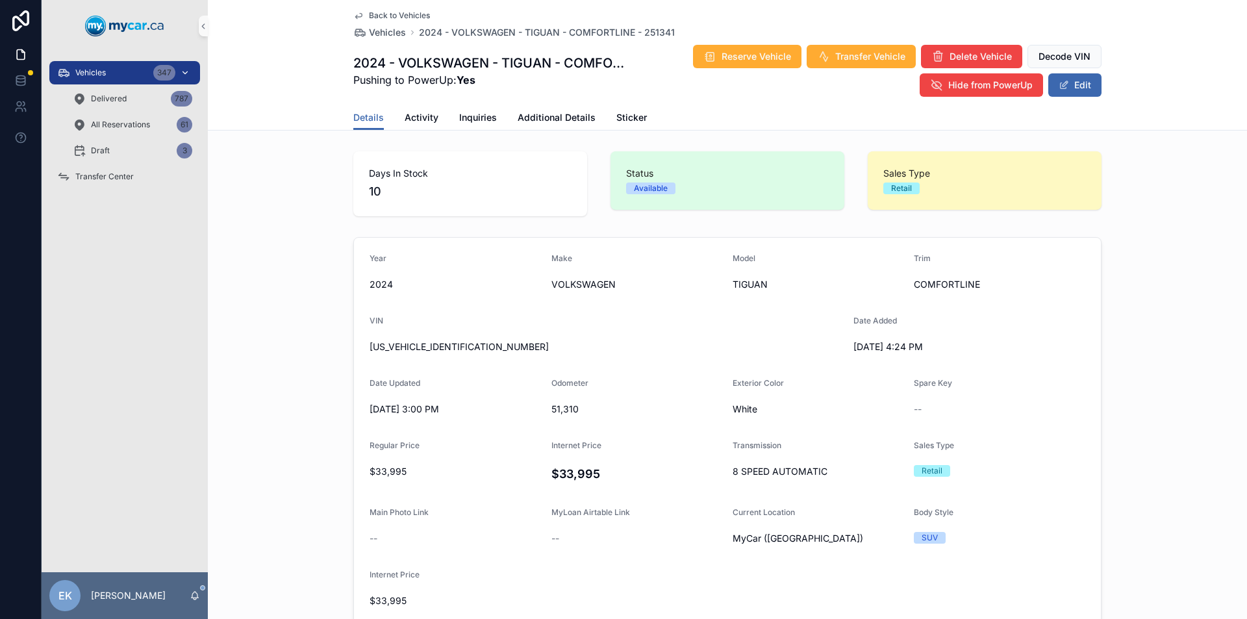
click at [114, 68] on div "Vehicles 347" at bounding box center [124, 72] width 135 height 21
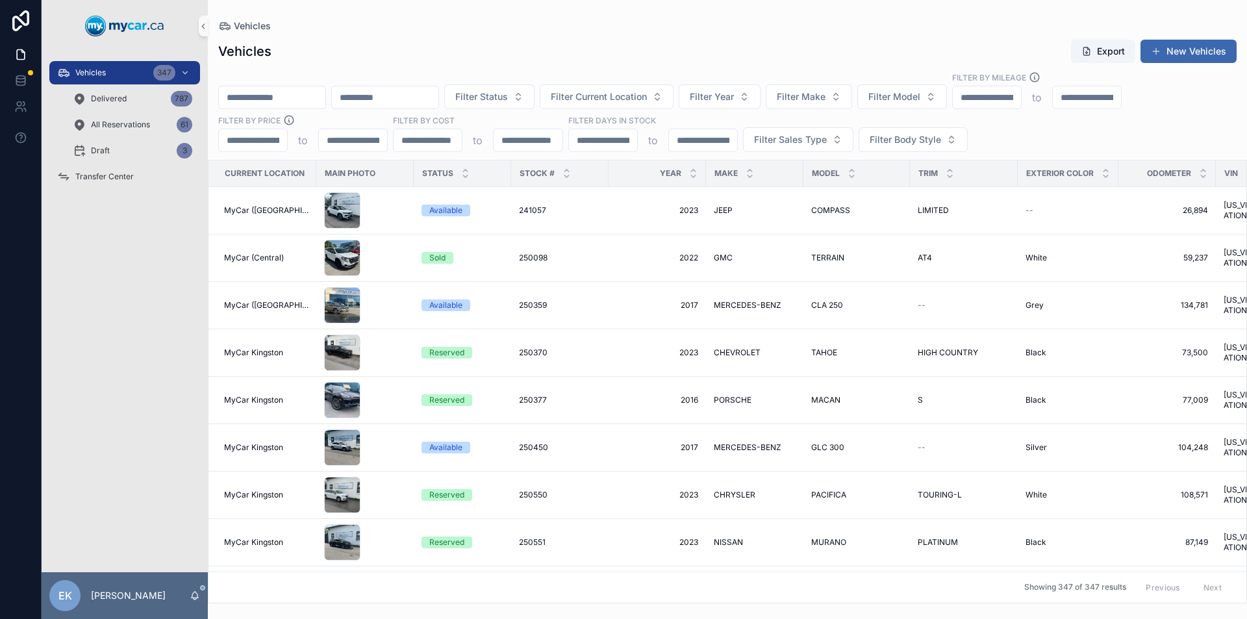
click at [291, 94] on input "scrollable content" at bounding box center [272, 97] width 106 height 18
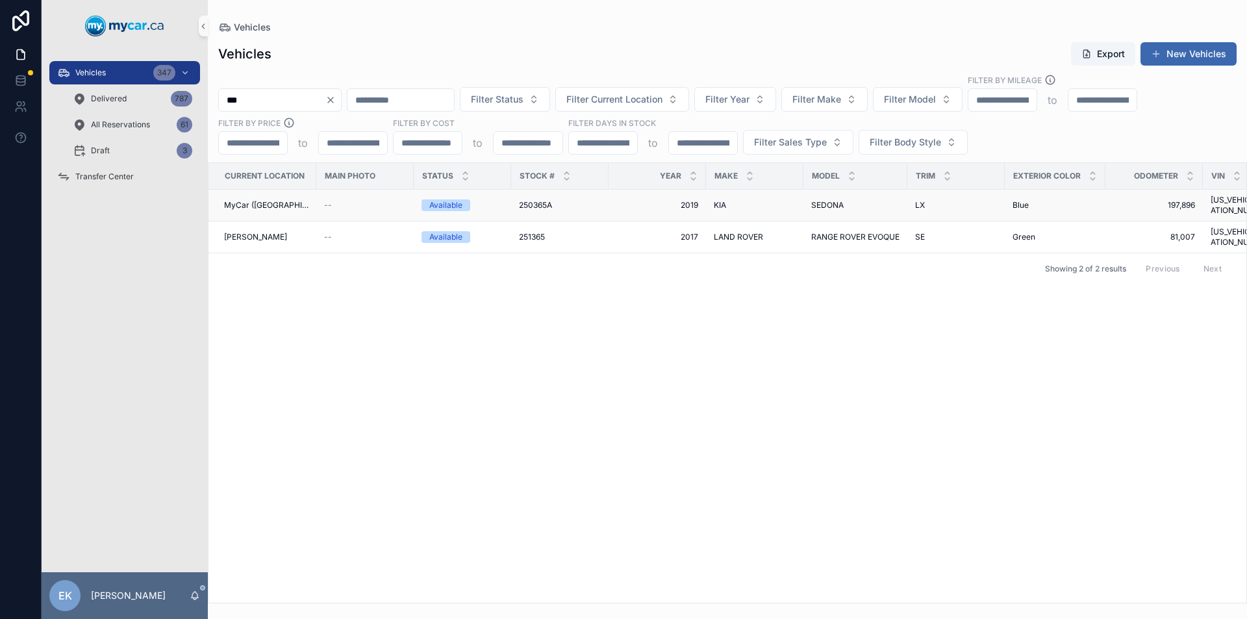
type input "***"
click at [534, 200] on span "250365A" at bounding box center [535, 205] width 33 height 10
click at [336, 96] on icon "Clear" at bounding box center [330, 100] width 10 height 10
click at [306, 99] on input "scrollable content" at bounding box center [272, 100] width 106 height 18
type input "***"
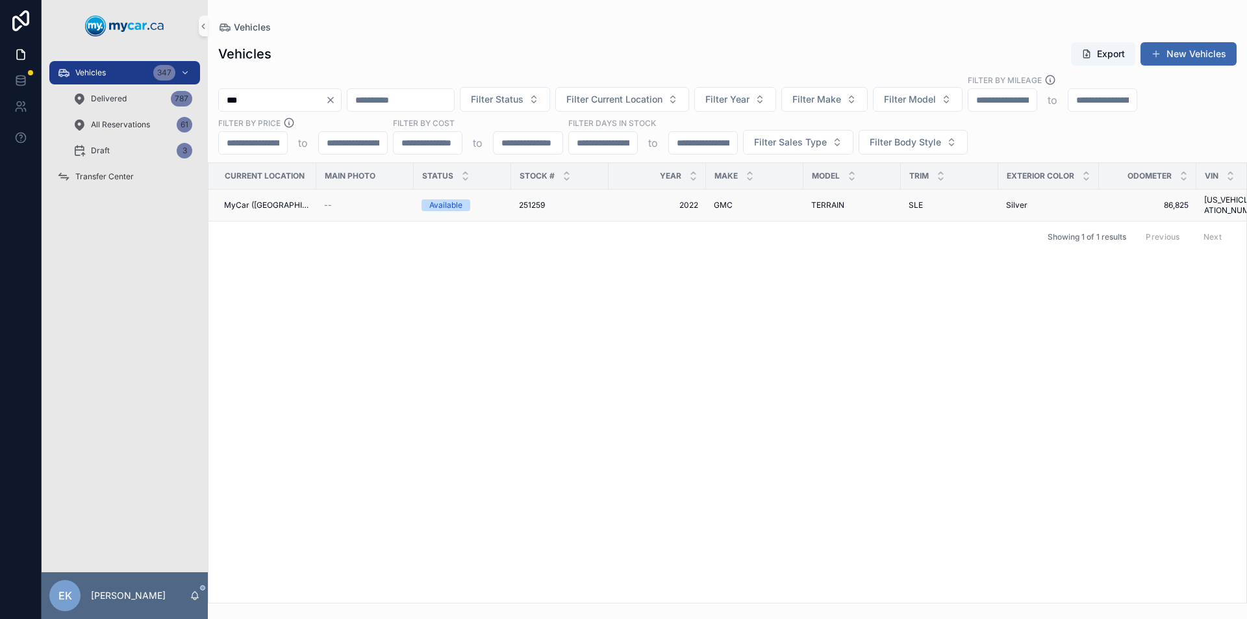
click at [538, 200] on span "251259" at bounding box center [532, 205] width 26 height 10
click at [235, 101] on input "***" at bounding box center [272, 100] width 106 height 18
type input "***"
click at [530, 194] on td "251199 251199" at bounding box center [559, 206] width 97 height 32
click at [530, 200] on span "251199" at bounding box center [531, 205] width 25 height 10
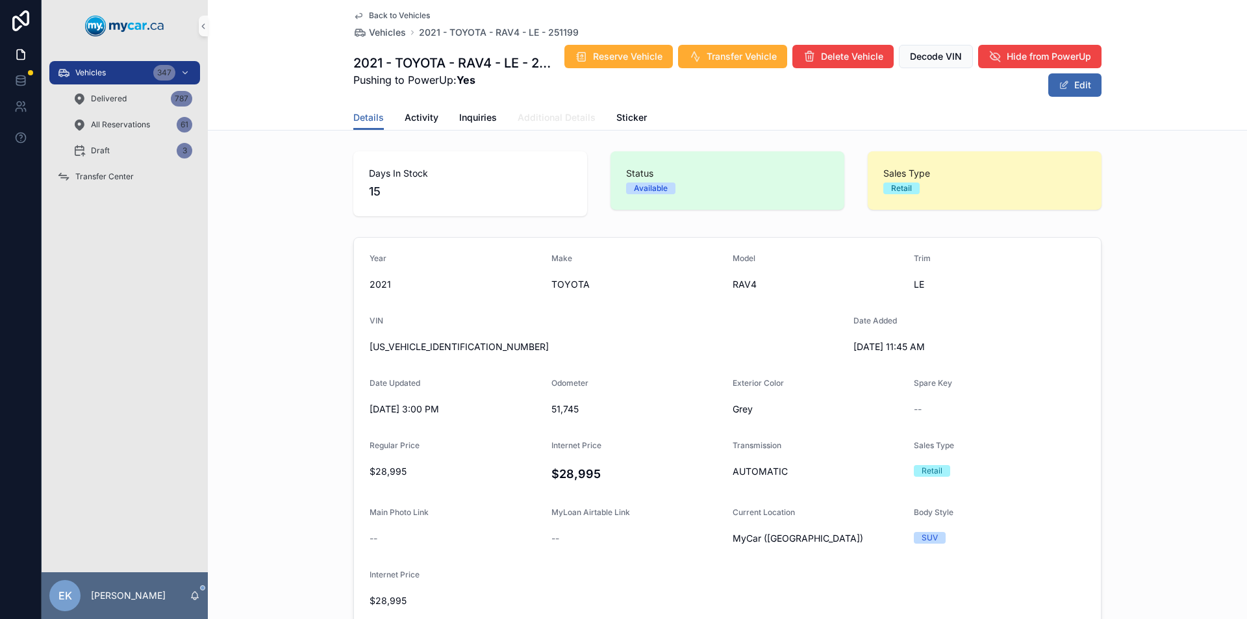
click at [544, 119] on span "Additional Details" at bounding box center [557, 117] width 78 height 13
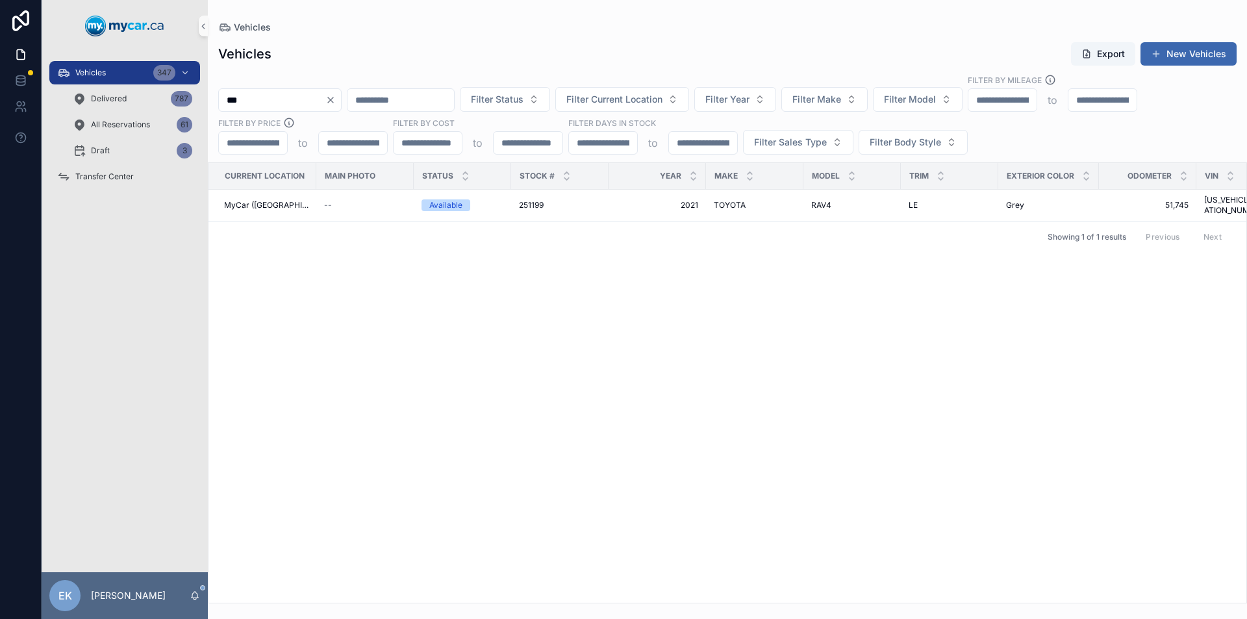
click at [310, 101] on input "***" at bounding box center [272, 100] width 106 height 18
type input "*"
type input "***"
click at [284, 202] on span "MyCar ([GEOGRAPHIC_DATA])" at bounding box center [266, 205] width 84 height 10
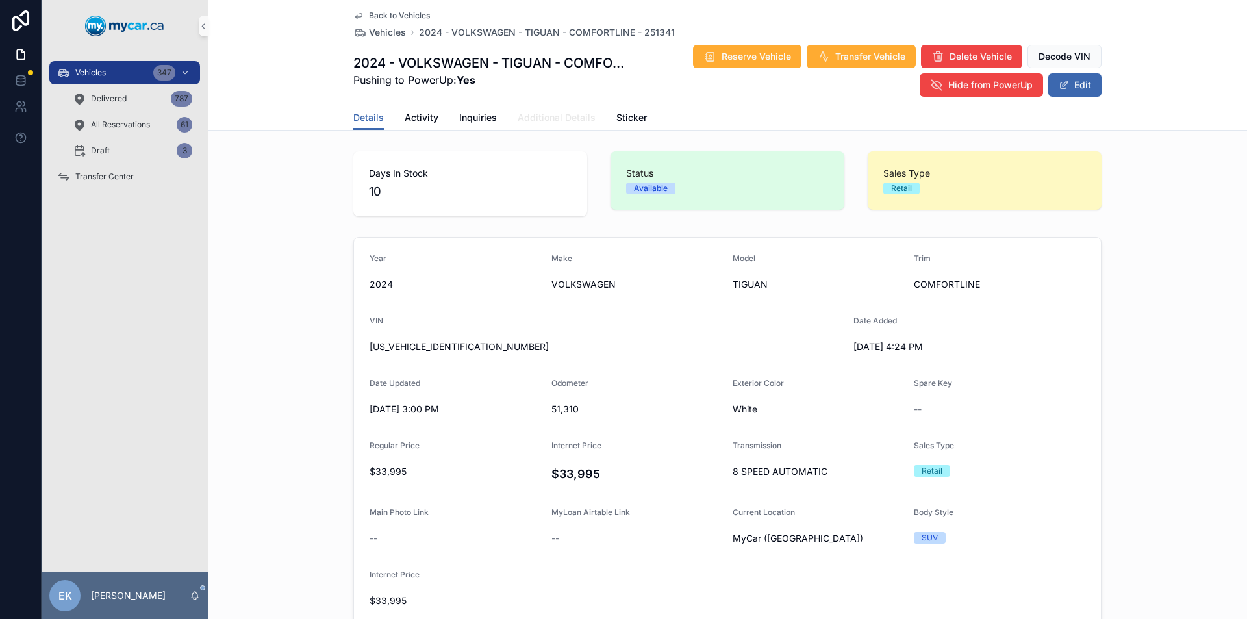
click at [558, 119] on span "Additional Details" at bounding box center [557, 117] width 78 height 13
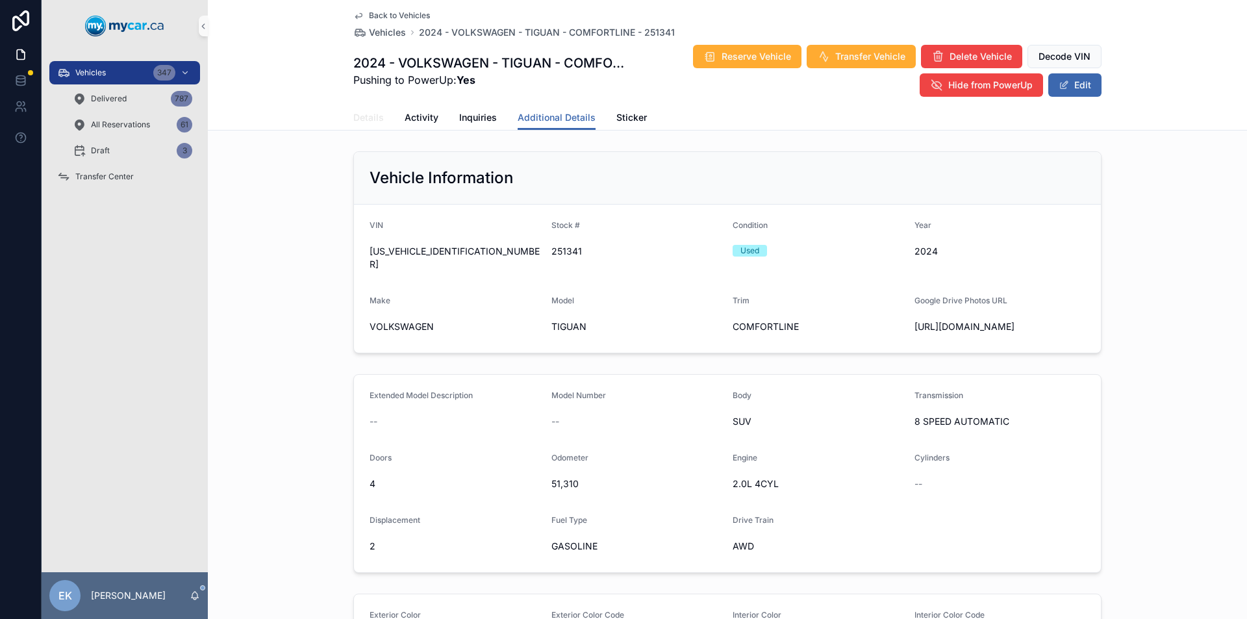
click at [362, 117] on span "Details" at bounding box center [368, 117] width 31 height 13
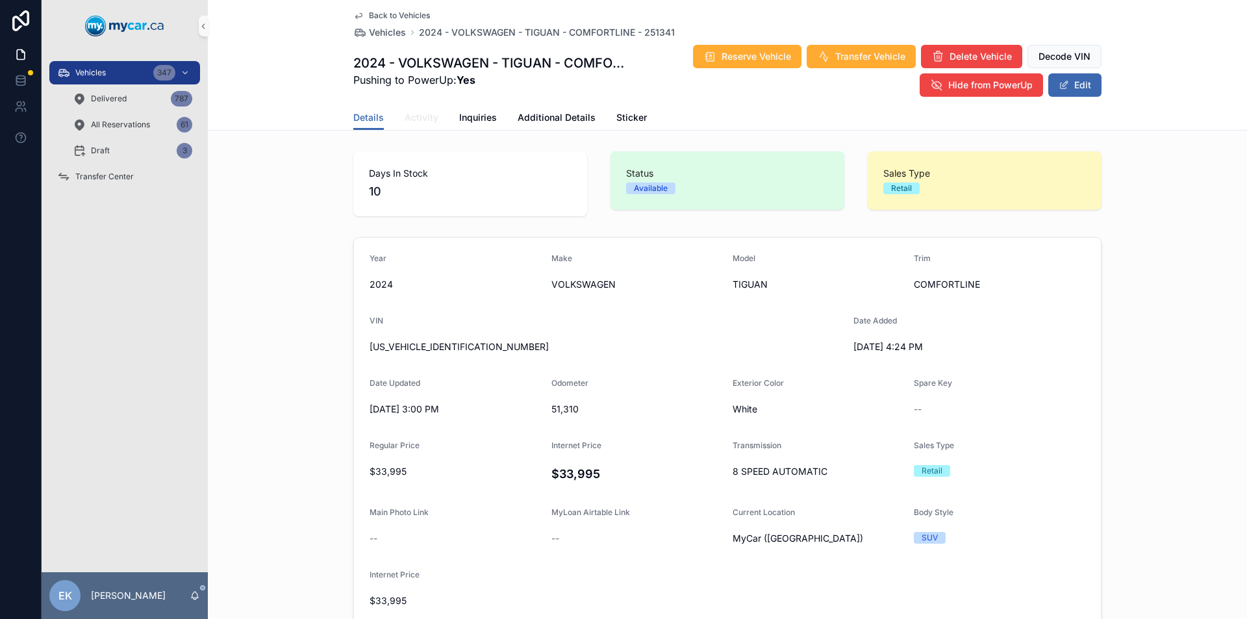
click at [423, 118] on span "Activity" at bounding box center [422, 117] width 34 height 13
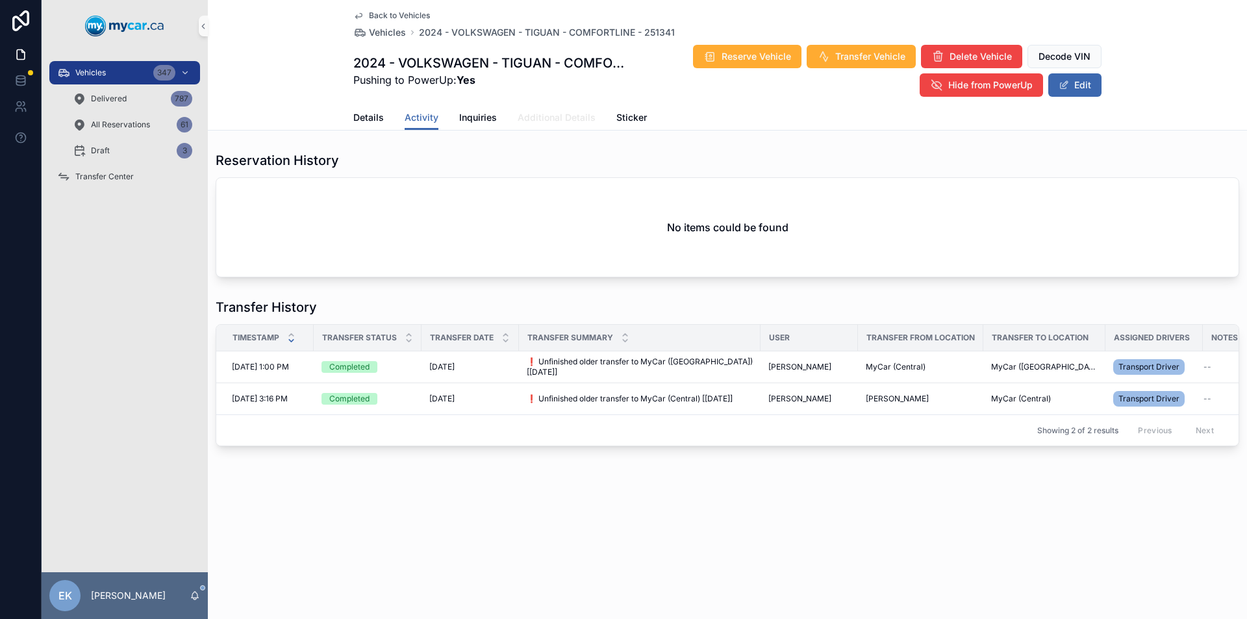
click at [569, 121] on span "Additional Details" at bounding box center [557, 117] width 78 height 13
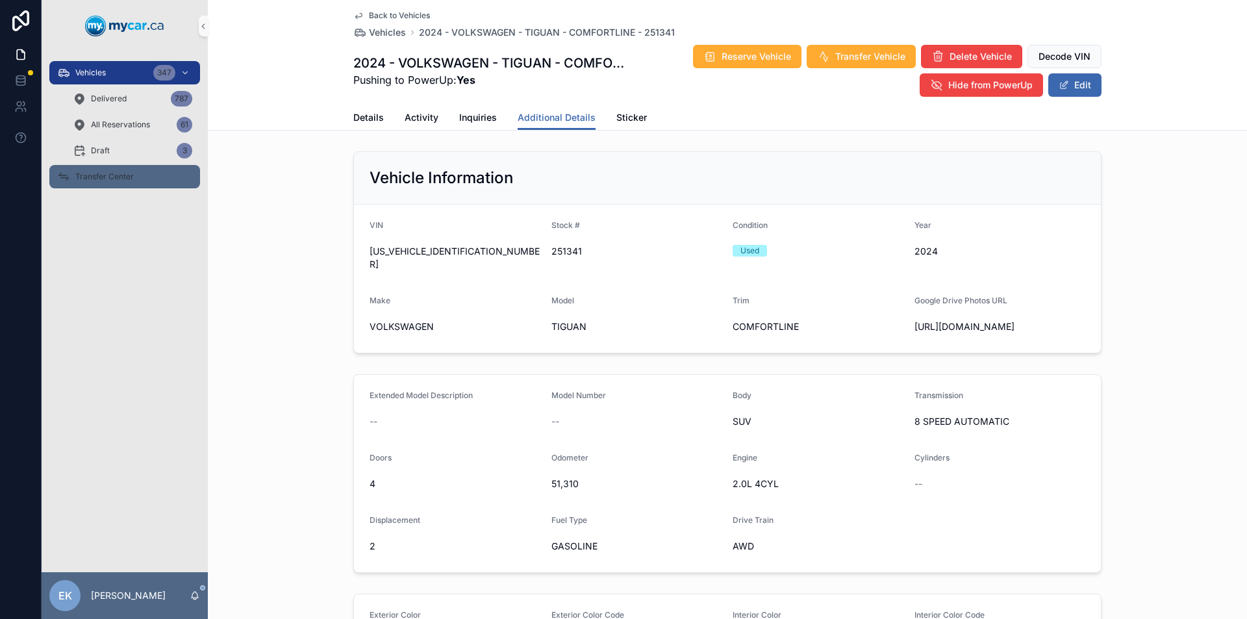
click at [104, 175] on span "Transfer Center" at bounding box center [104, 176] width 58 height 10
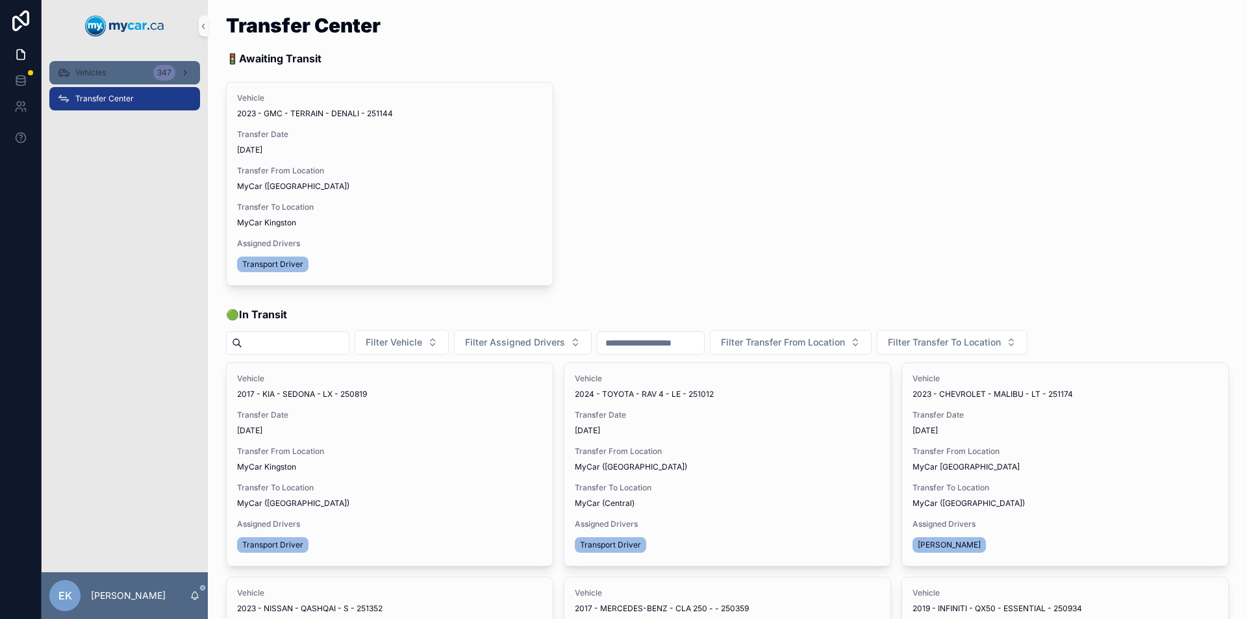
click at [106, 66] on div "Vehicles 347" at bounding box center [124, 72] width 135 height 21
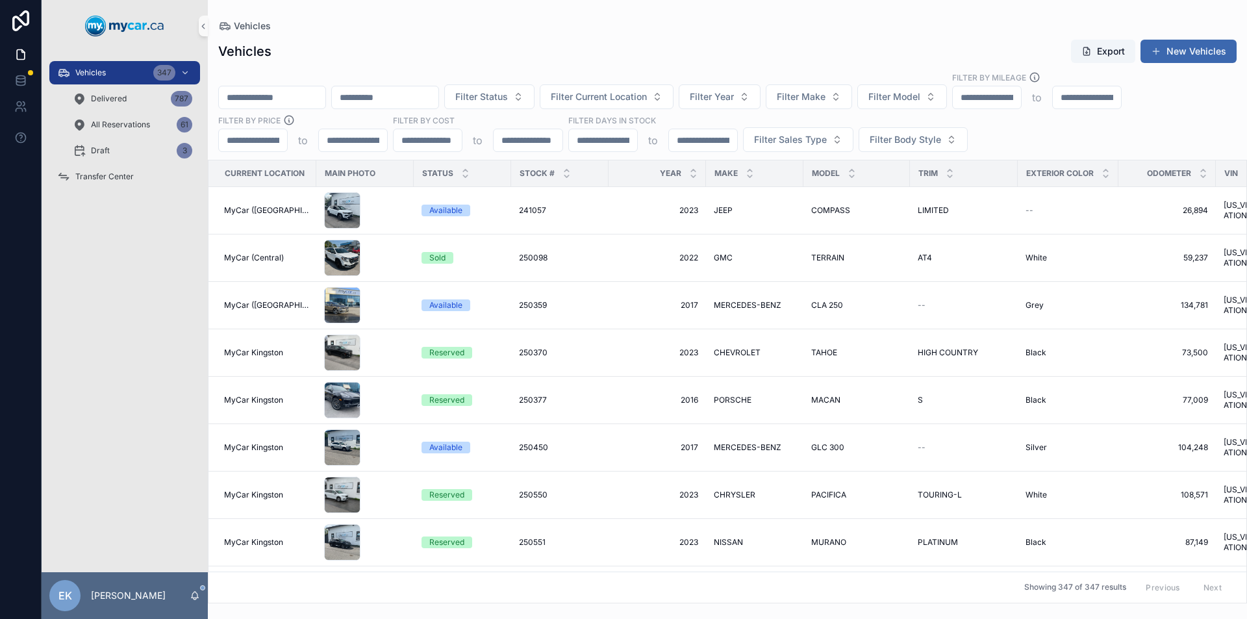
click at [256, 95] on input "scrollable content" at bounding box center [272, 97] width 106 height 18
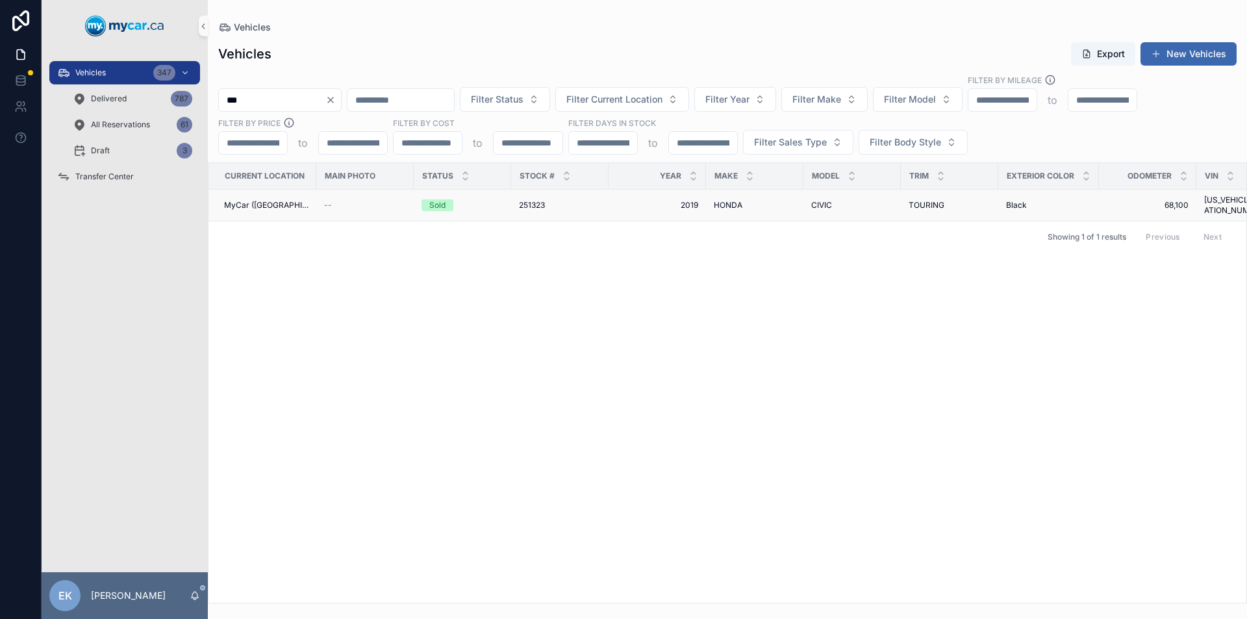
type input "***"
click at [530, 203] on span "251323" at bounding box center [532, 205] width 26 height 10
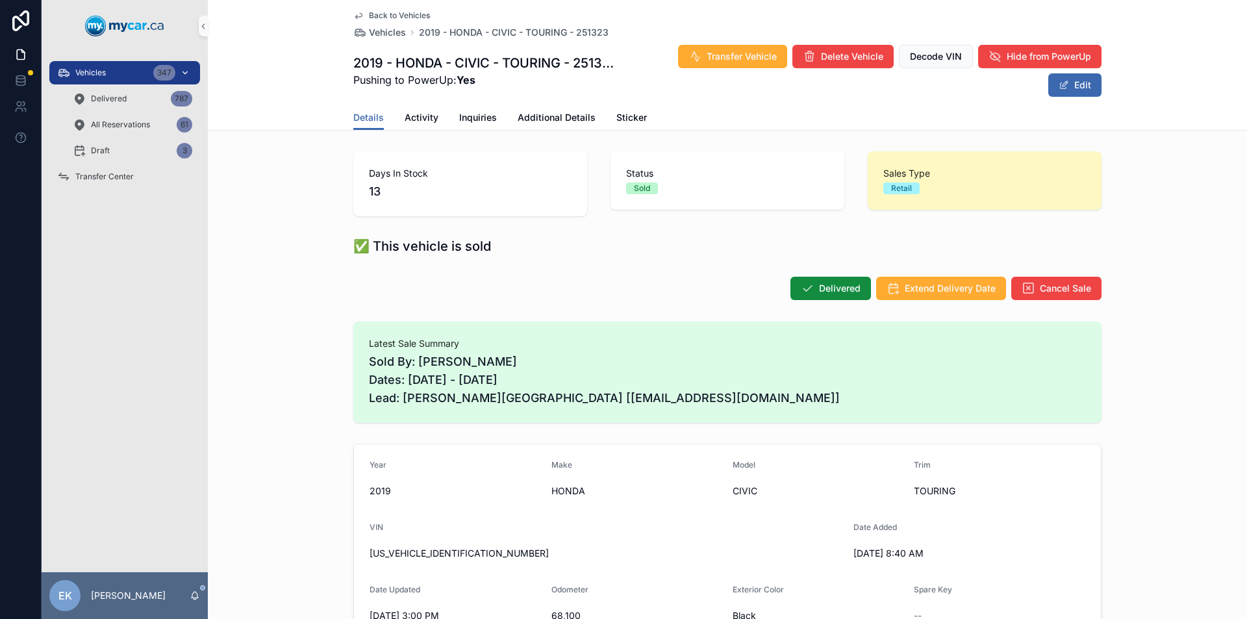
click at [171, 69] on div "347" at bounding box center [164, 73] width 22 height 16
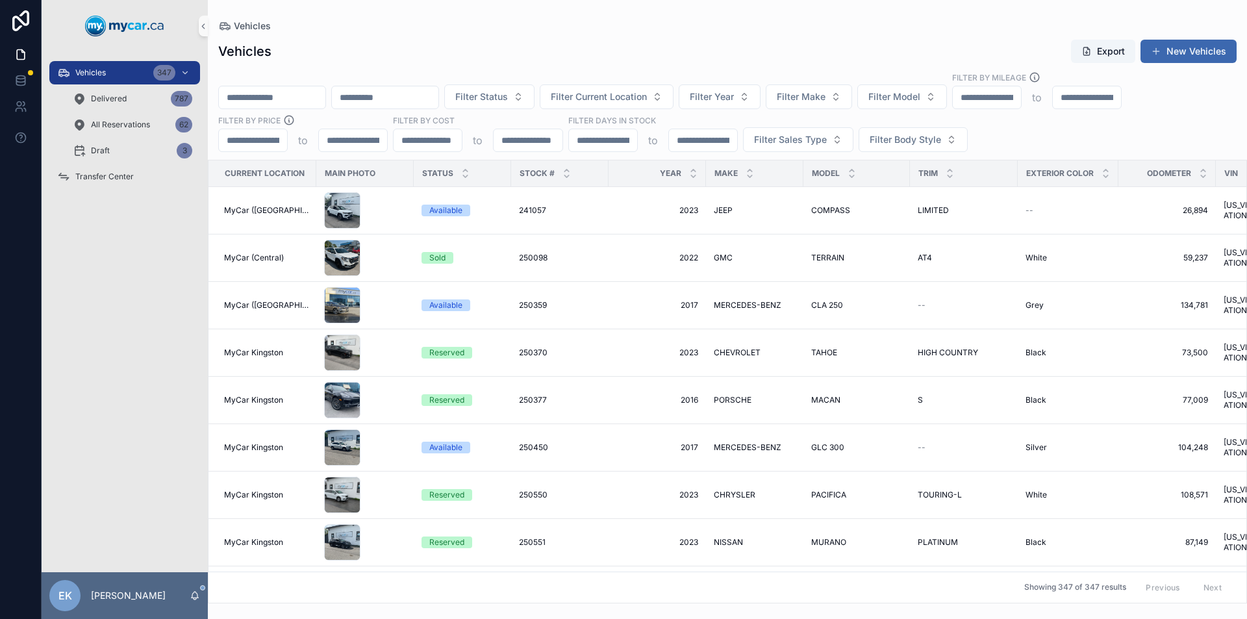
click at [267, 94] on input "scrollable content" at bounding box center [272, 97] width 106 height 18
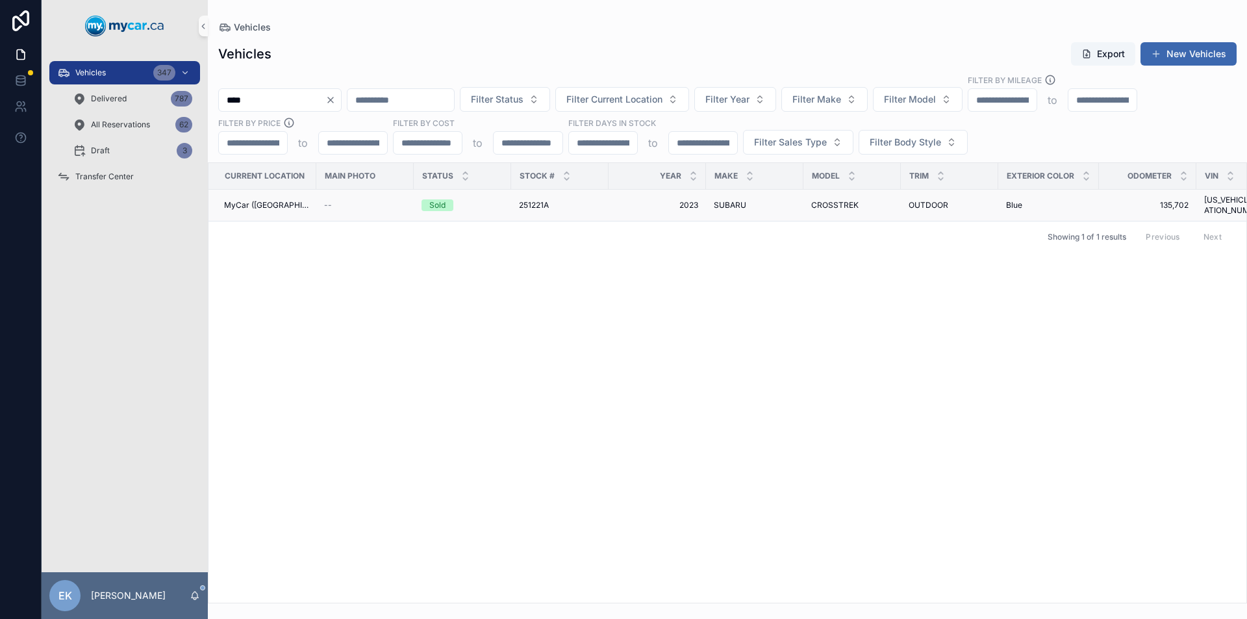
type input "****"
click at [529, 203] on span "251221A" at bounding box center [534, 205] width 30 height 10
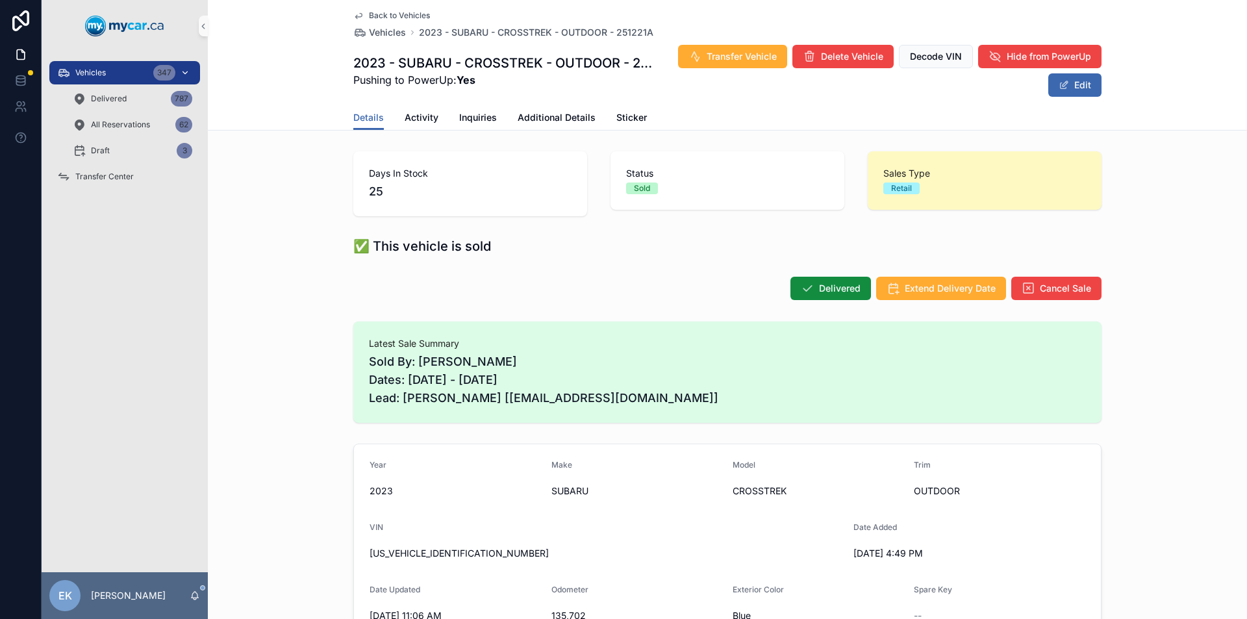
click at [156, 70] on div "347" at bounding box center [164, 73] width 22 height 16
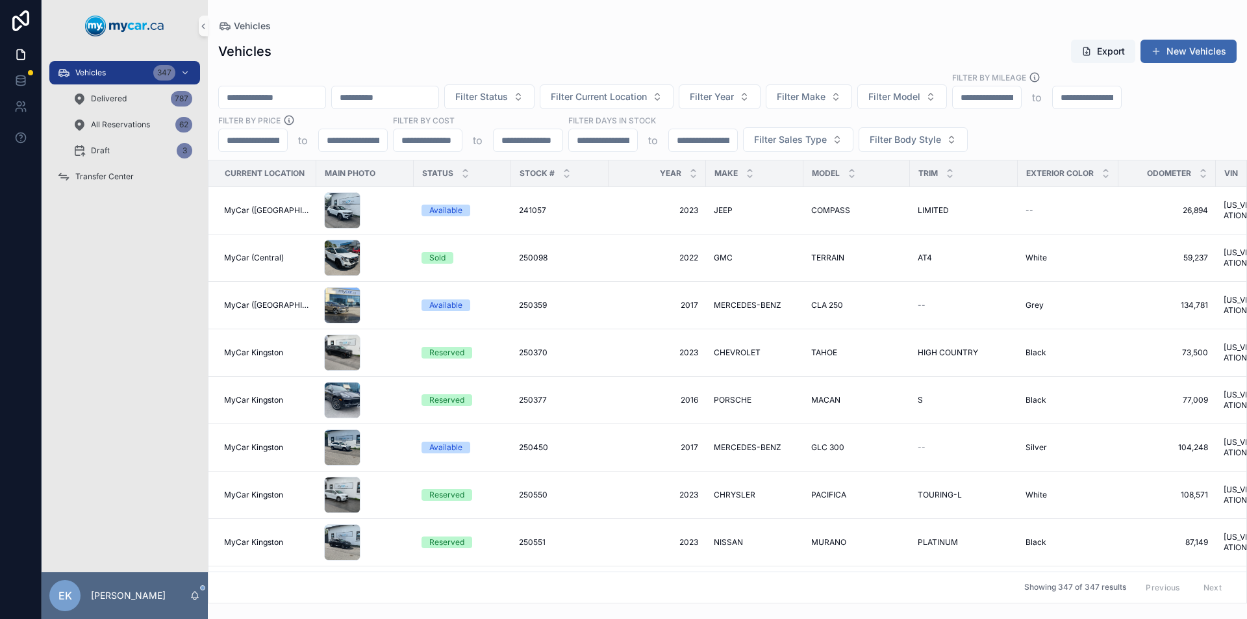
click at [269, 94] on input "scrollable content" at bounding box center [272, 97] width 106 height 18
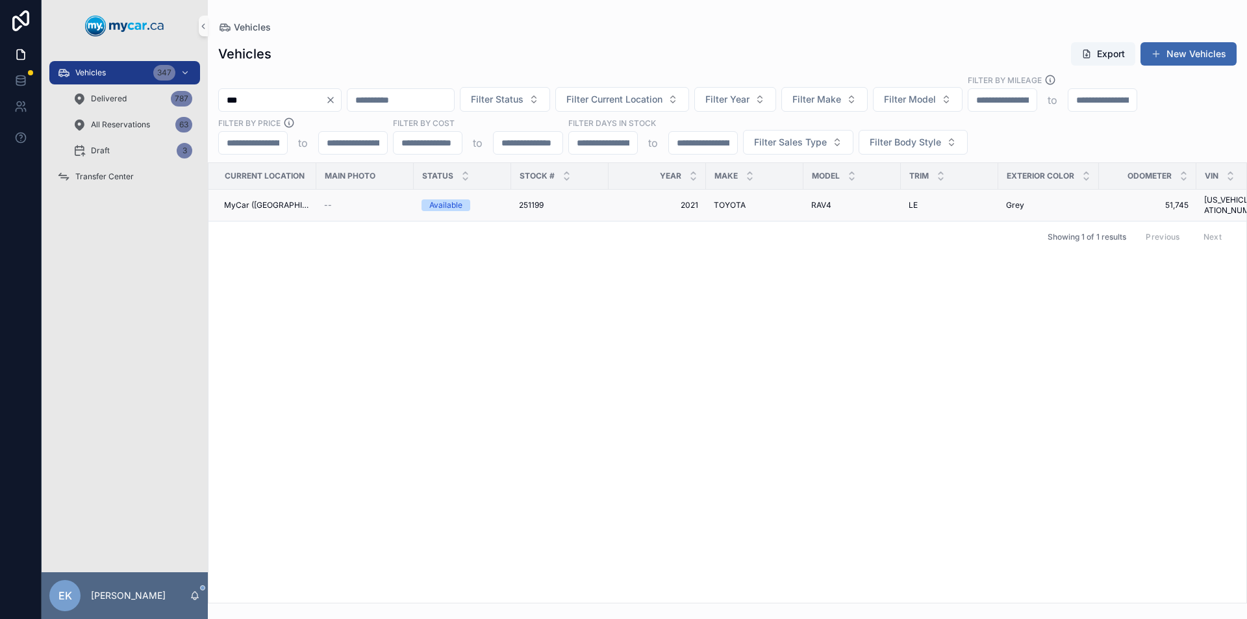
type input "***"
click at [527, 202] on span "251199" at bounding box center [531, 205] width 25 height 10
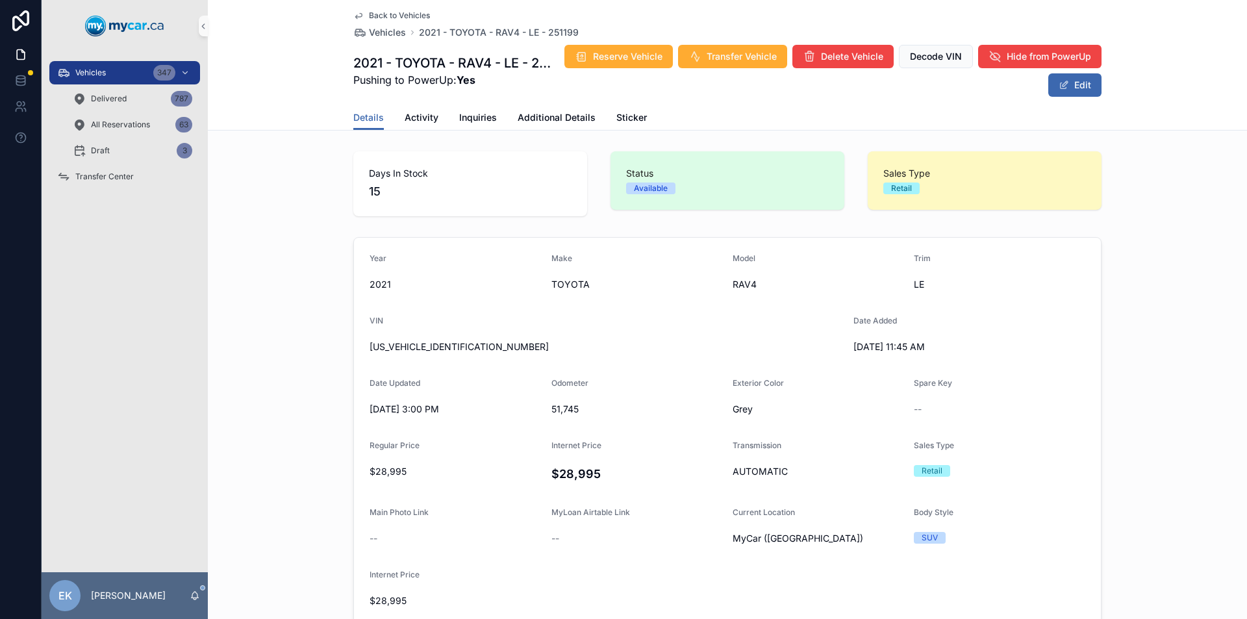
drag, startPoint x: 1073, startPoint y: 84, endPoint x: 1009, endPoint y: 124, distance: 75.0
click at [1072, 84] on button "Edit" at bounding box center [1074, 84] width 53 height 23
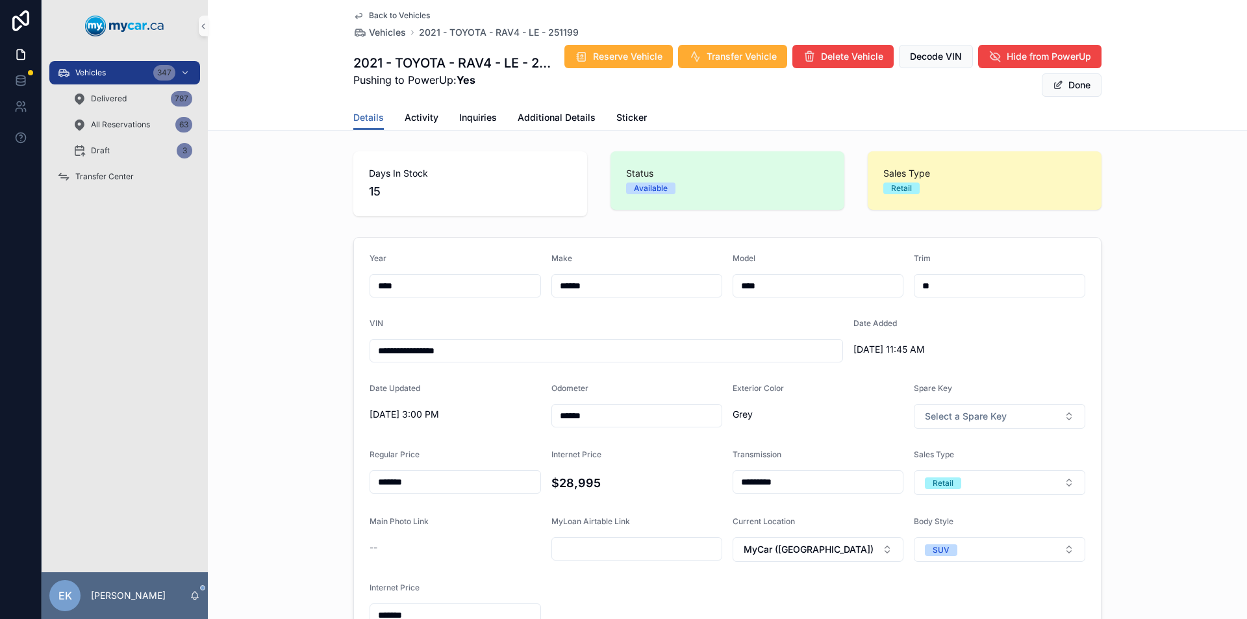
click at [562, 418] on input "******" at bounding box center [637, 415] width 170 height 18
type input "******"
click at [783, 421] on div "Grey" at bounding box center [817, 414] width 171 height 21
click at [781, 412] on span "Grey" at bounding box center [817, 414] width 171 height 13
click at [566, 114] on span "Additional Details" at bounding box center [557, 117] width 78 height 13
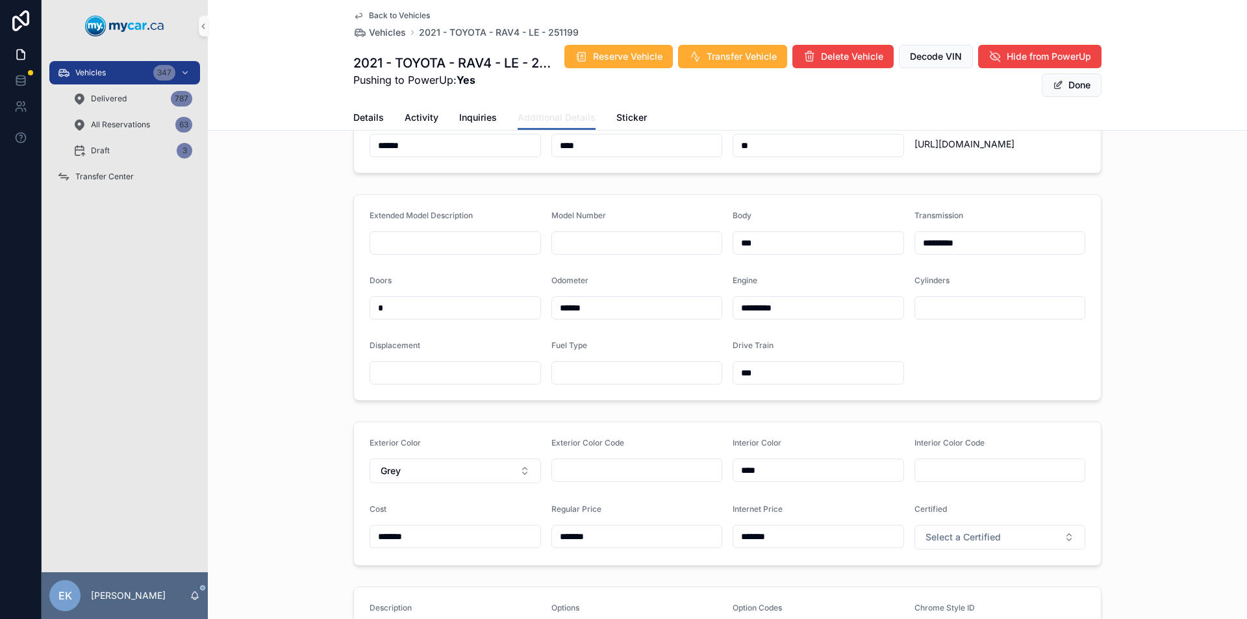
scroll to position [195, 0]
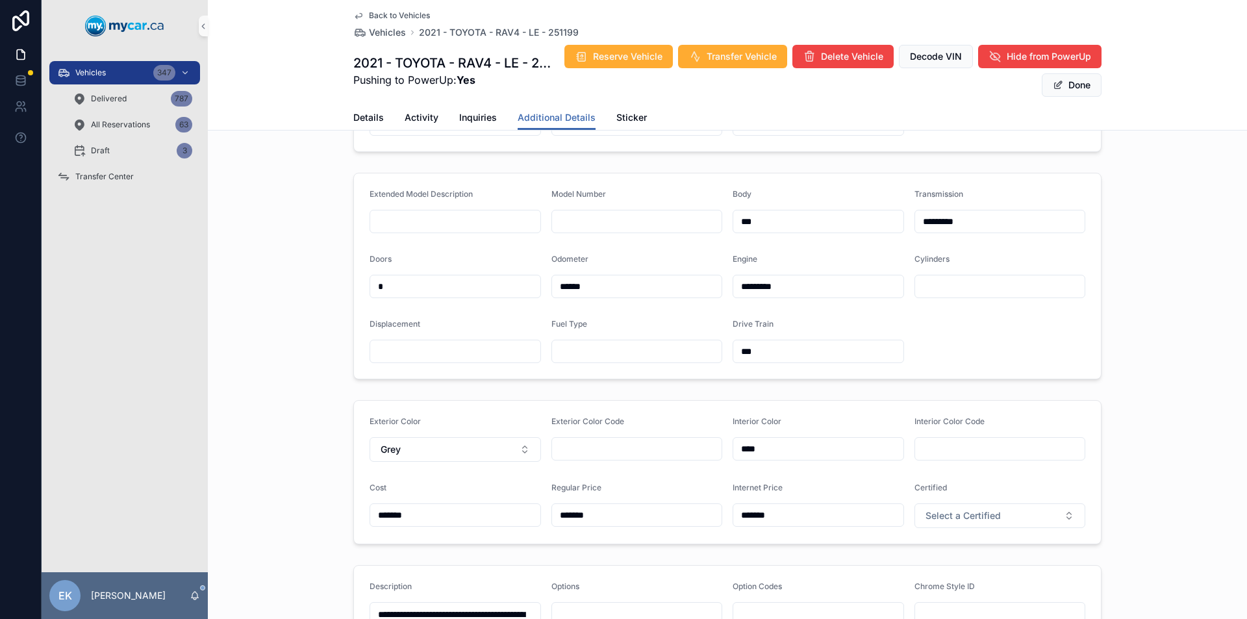
click at [800, 458] on input "****" at bounding box center [818, 449] width 170 height 18
type input "*"
type input "*****"
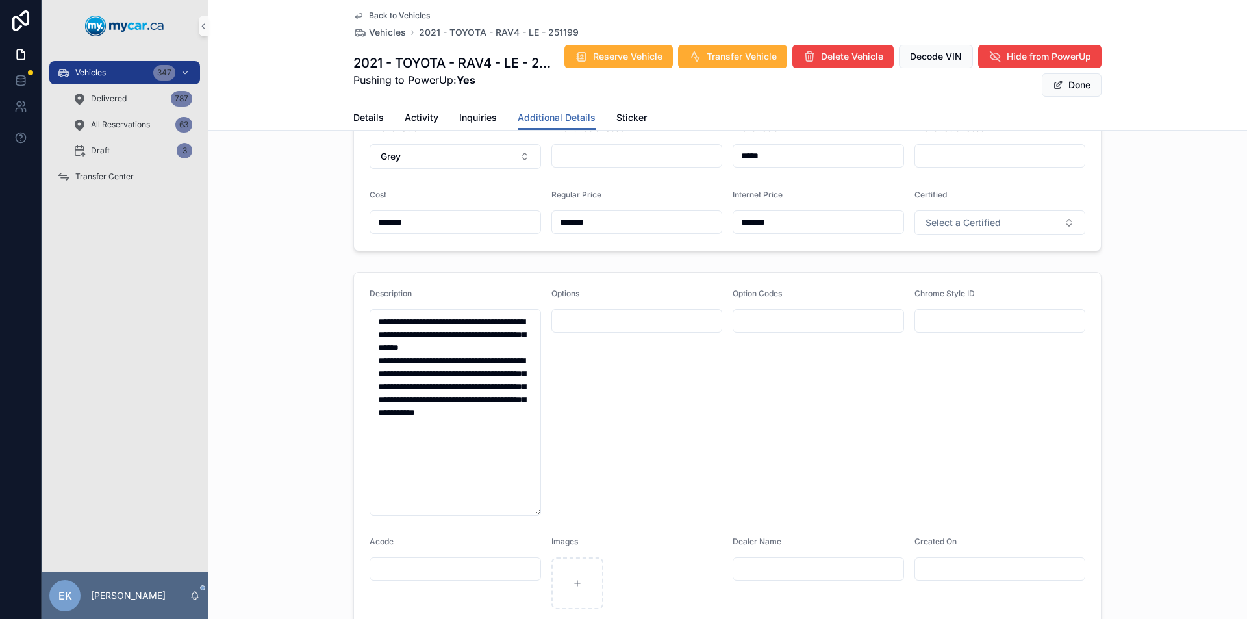
scroll to position [519, 0]
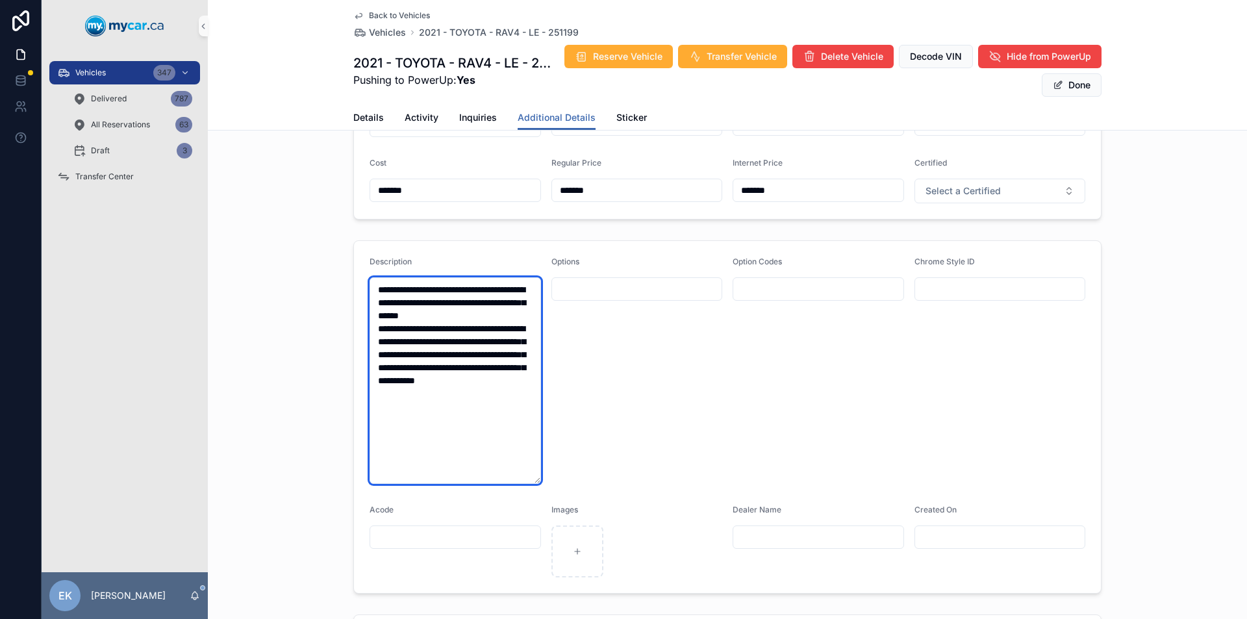
click at [409, 324] on textarea "**********" at bounding box center [454, 380] width 171 height 206
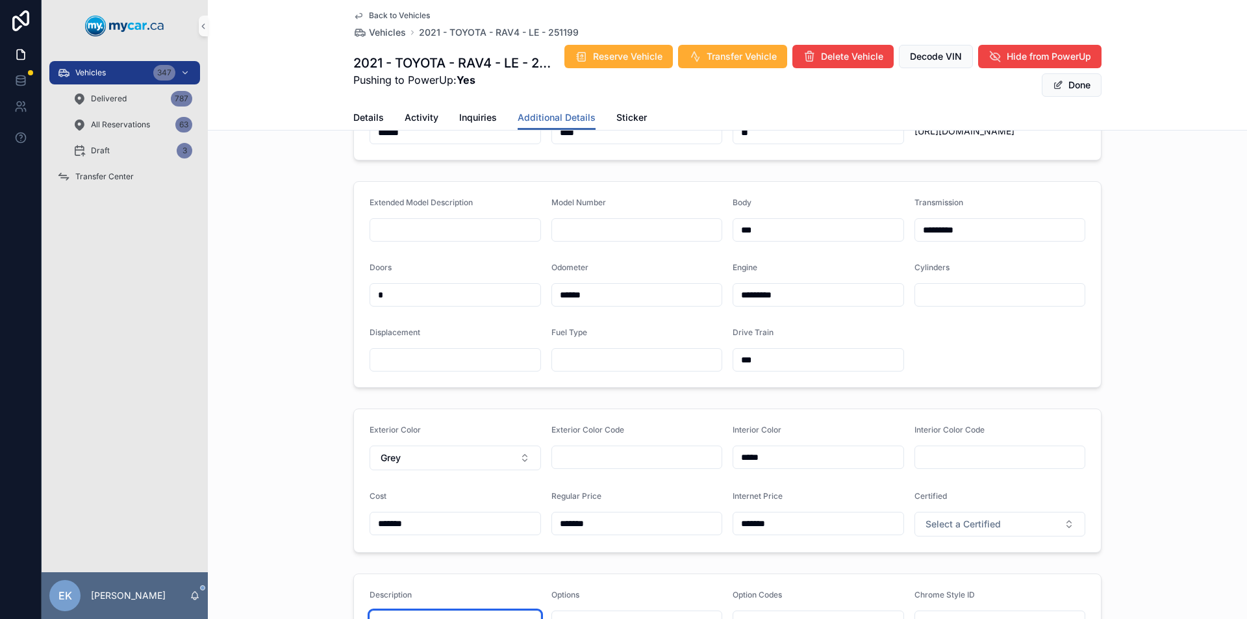
scroll to position [130, 0]
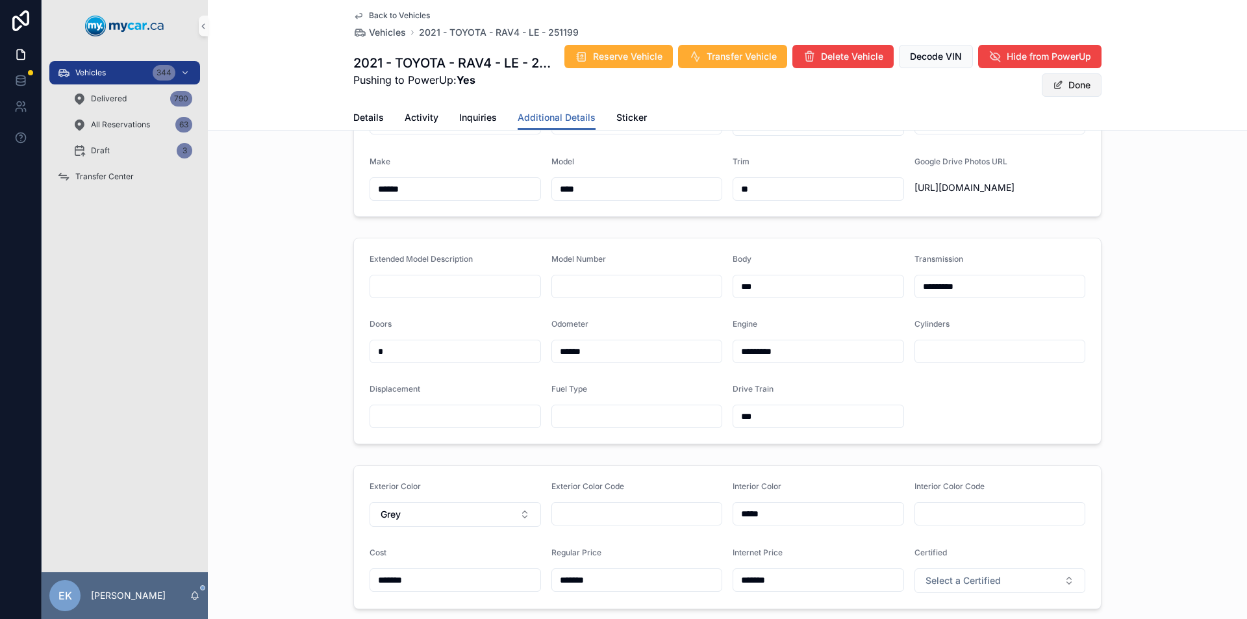
type textarea "**********"
click at [1071, 81] on button "Done" at bounding box center [1072, 84] width 60 height 23
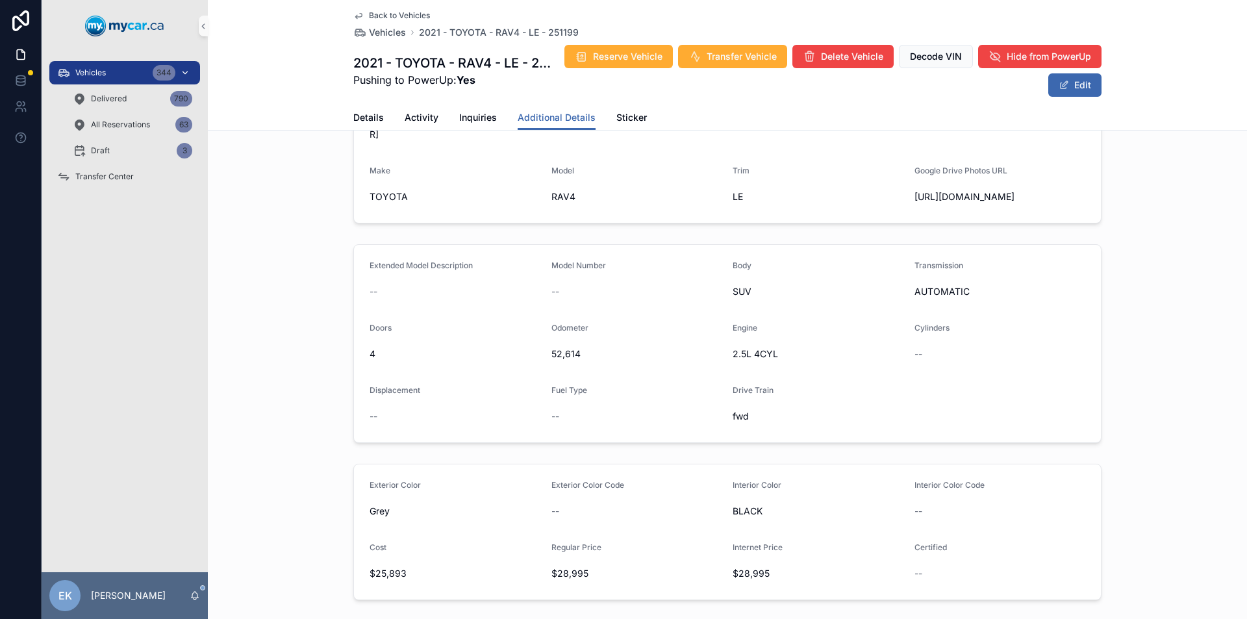
click at [100, 75] on span "Vehicles" at bounding box center [90, 73] width 31 height 10
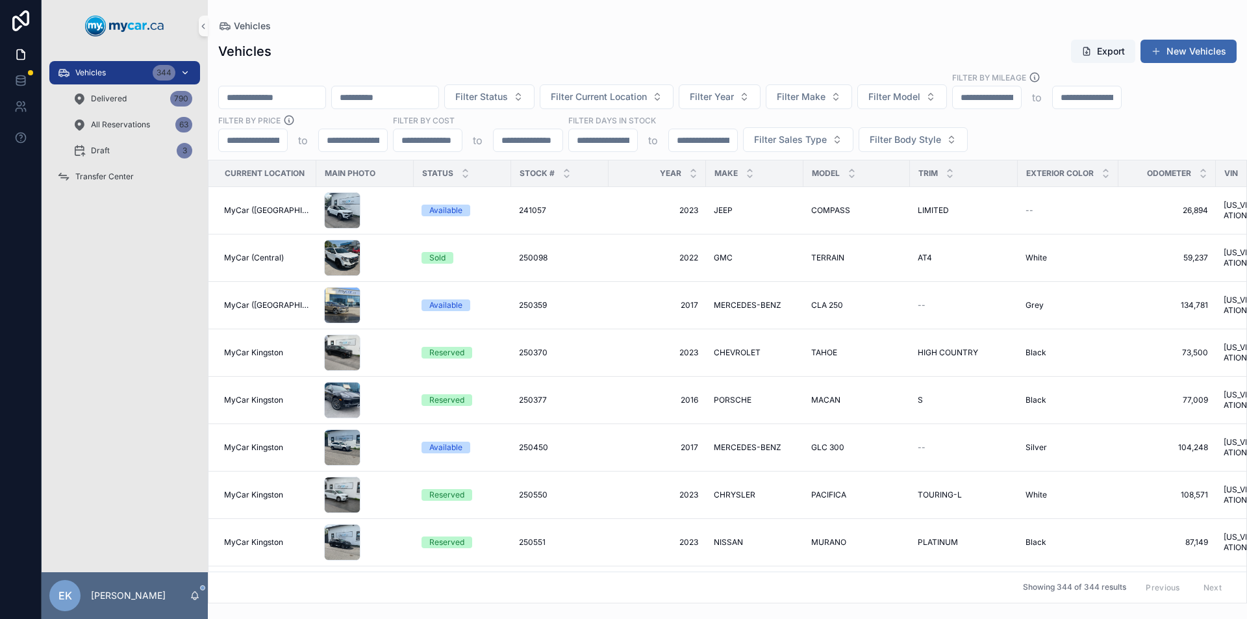
click at [166, 68] on div "344" at bounding box center [164, 73] width 23 height 16
click at [256, 103] on input "scrollable content" at bounding box center [272, 97] width 106 height 18
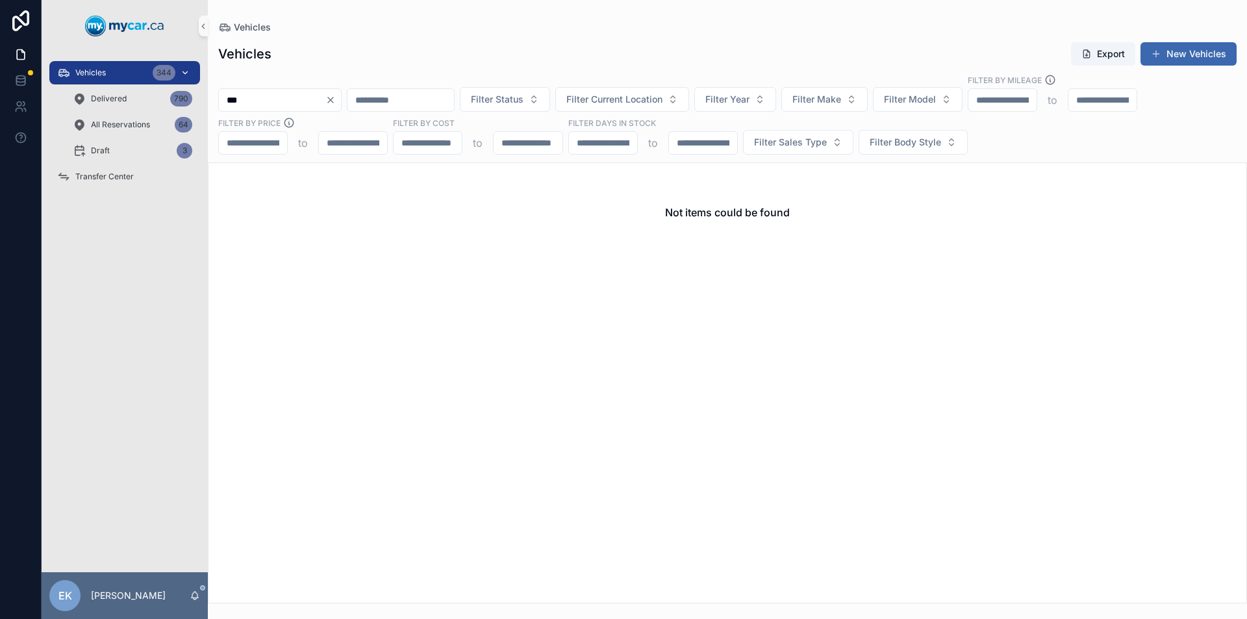
click at [130, 67] on div "Vehicles 344" at bounding box center [124, 72] width 135 height 21
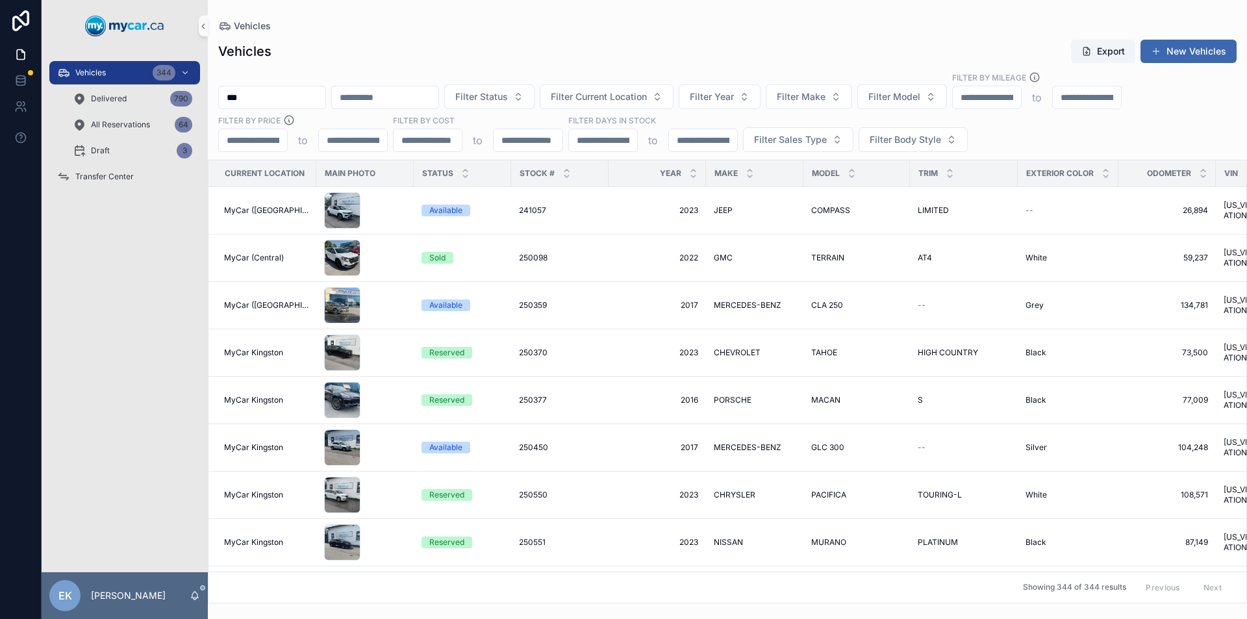
click at [270, 91] on input "***" at bounding box center [272, 97] width 106 height 18
click at [281, 59] on div "Vehicles Export New Vehicles" at bounding box center [727, 51] width 1018 height 25
click at [262, 99] on input "***" at bounding box center [272, 97] width 106 height 18
type input "*"
click at [145, 178] on div "Transfer Center" at bounding box center [124, 176] width 135 height 21
